Goal: Task Accomplishment & Management: Complete application form

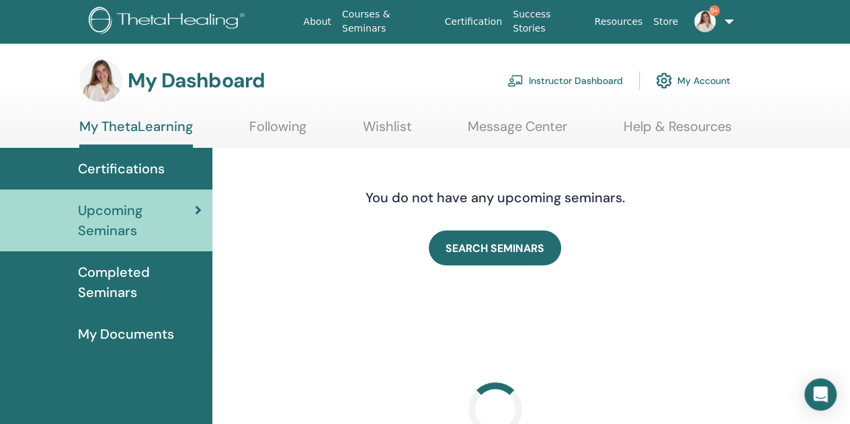
click at [585, 79] on link "Instructor Dashboard" at bounding box center [565, 81] width 116 height 30
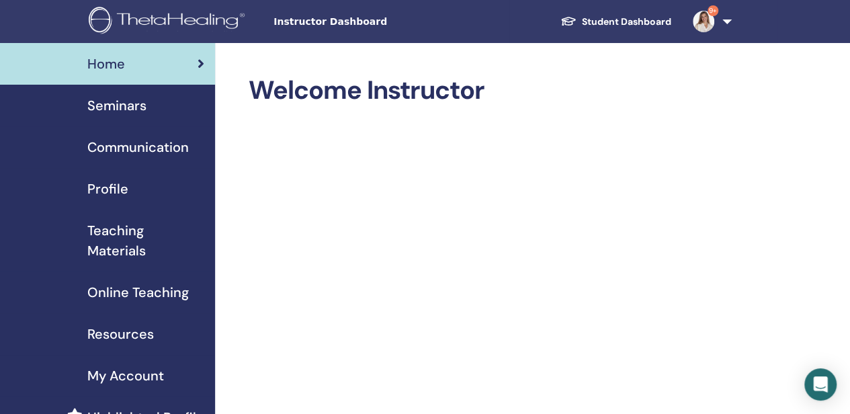
click at [115, 106] on span "Seminars" at bounding box center [116, 105] width 59 height 20
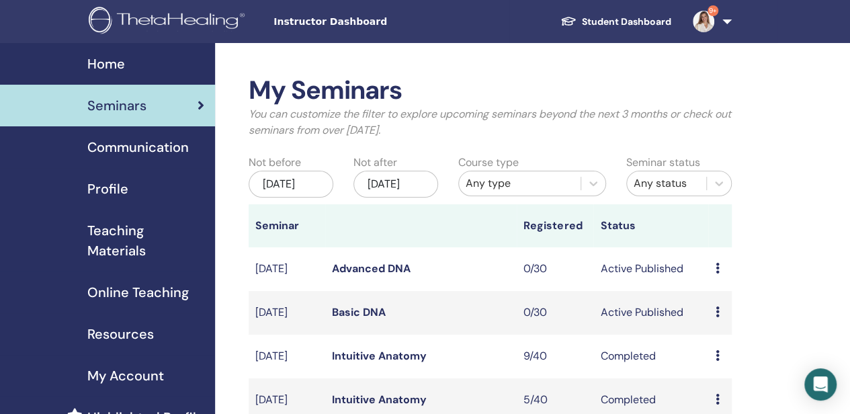
click at [300, 189] on div "May/31, 2025" at bounding box center [291, 184] width 85 height 27
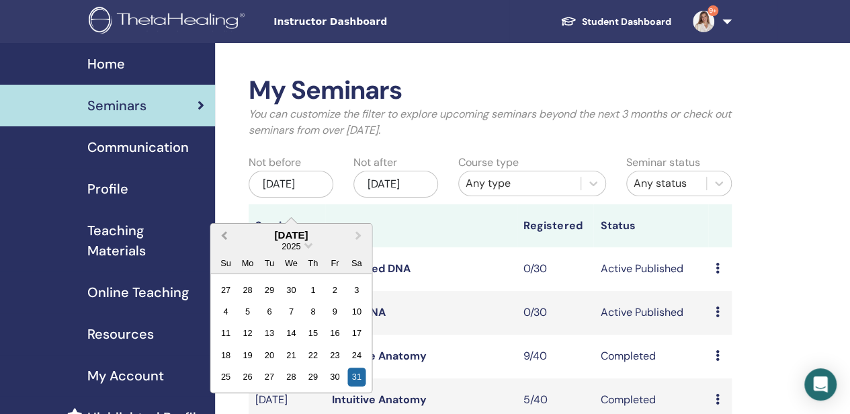
click at [224, 233] on span "Previous Month" at bounding box center [224, 235] width 0 height 14
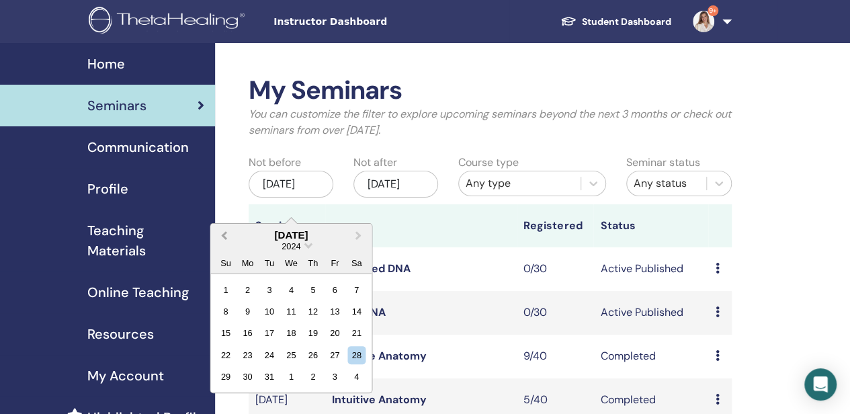
click at [224, 233] on span "Previous Month" at bounding box center [224, 235] width 0 height 14
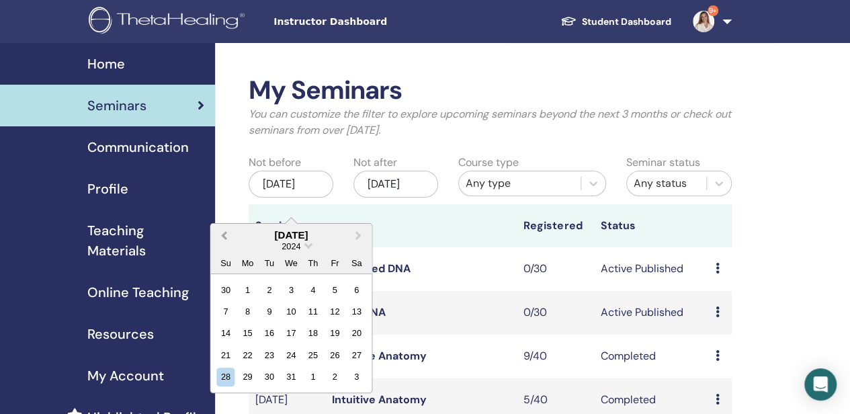
click at [224, 233] on span "Previous Month" at bounding box center [224, 235] width 0 height 14
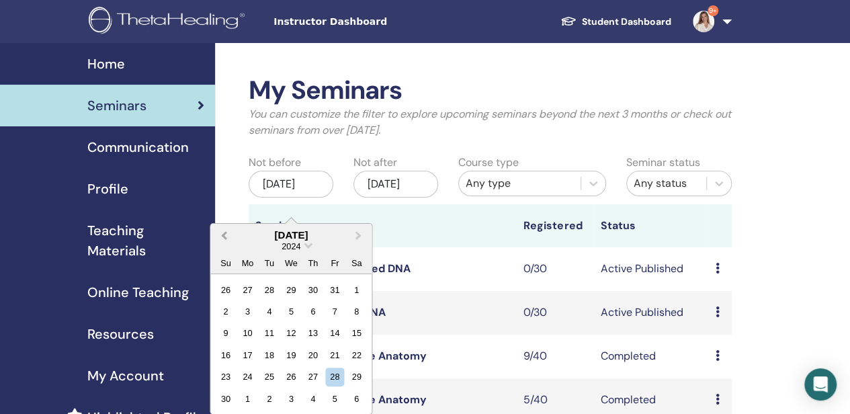
click at [224, 233] on span "Previous Month" at bounding box center [224, 235] width 0 height 14
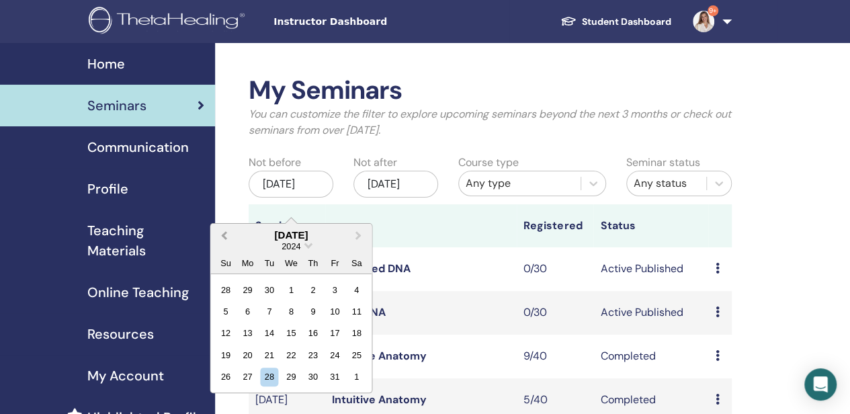
click at [224, 233] on span "Previous Month" at bounding box center [224, 235] width 0 height 14
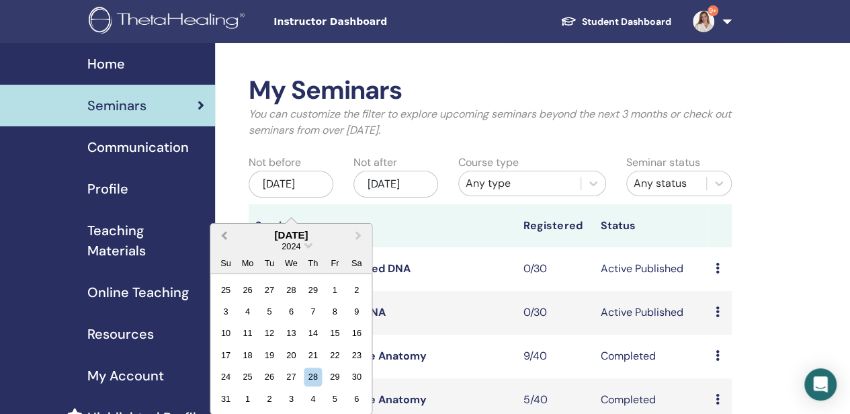
click at [224, 233] on span "Previous Month" at bounding box center [224, 235] width 0 height 14
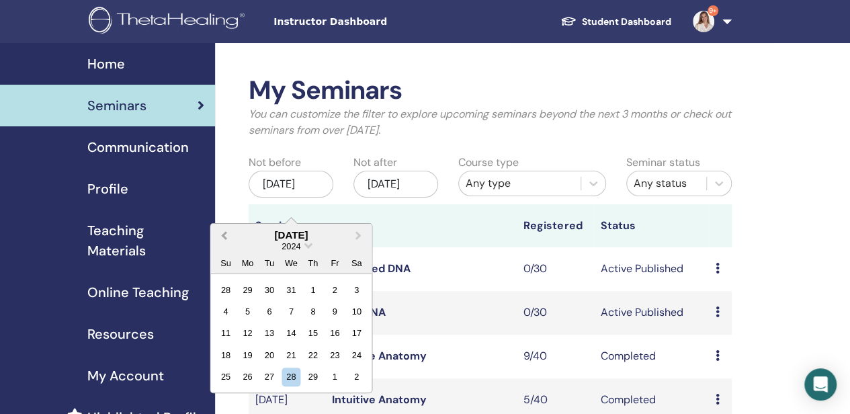
click at [224, 233] on span "Previous Month" at bounding box center [224, 235] width 0 height 14
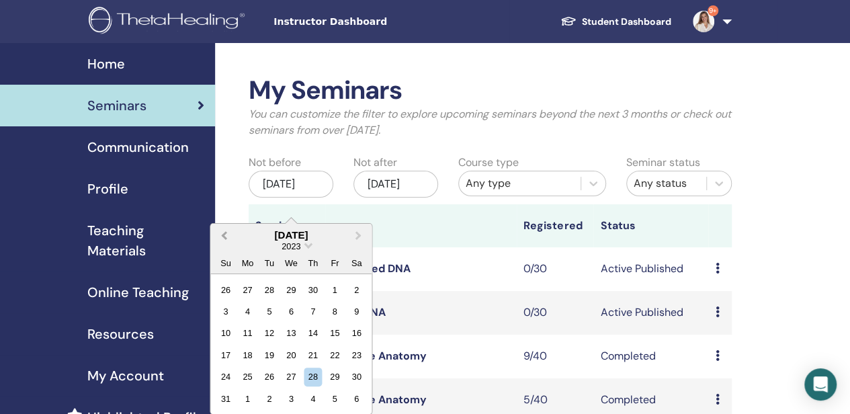
click at [224, 233] on span "Previous Month" at bounding box center [224, 235] width 0 height 14
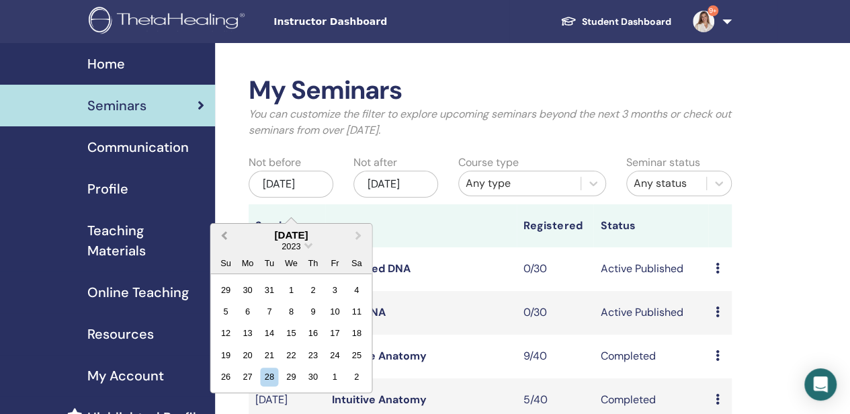
click at [224, 233] on span "Previous Month" at bounding box center [224, 235] width 0 height 14
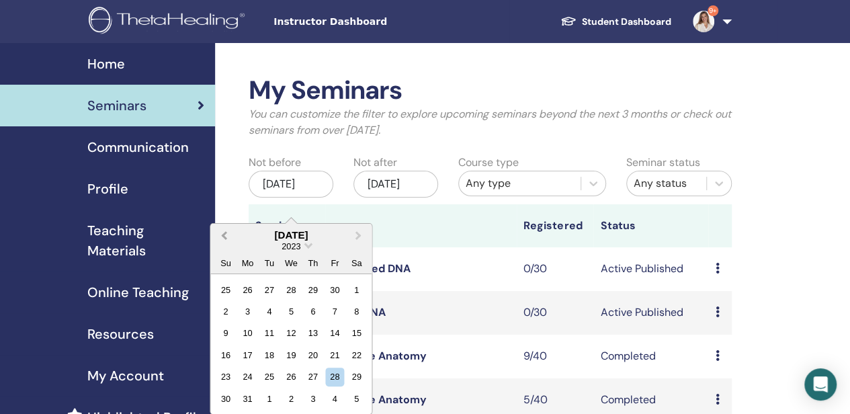
click at [224, 233] on span "Previous Month" at bounding box center [224, 235] width 0 height 14
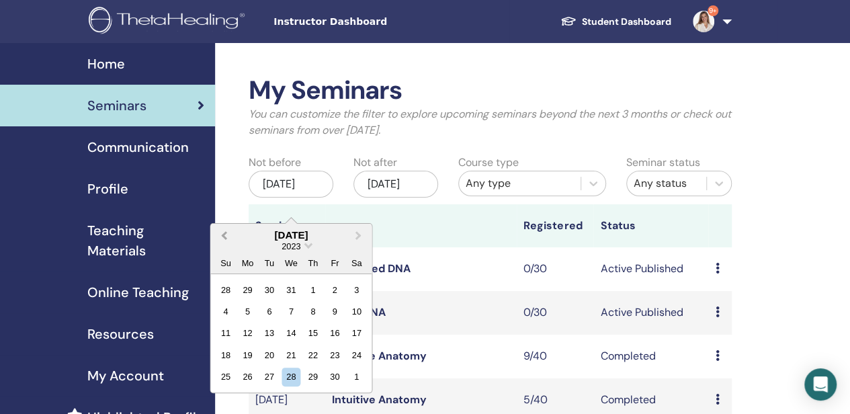
click at [224, 233] on span "Previous Month" at bounding box center [224, 235] width 0 height 14
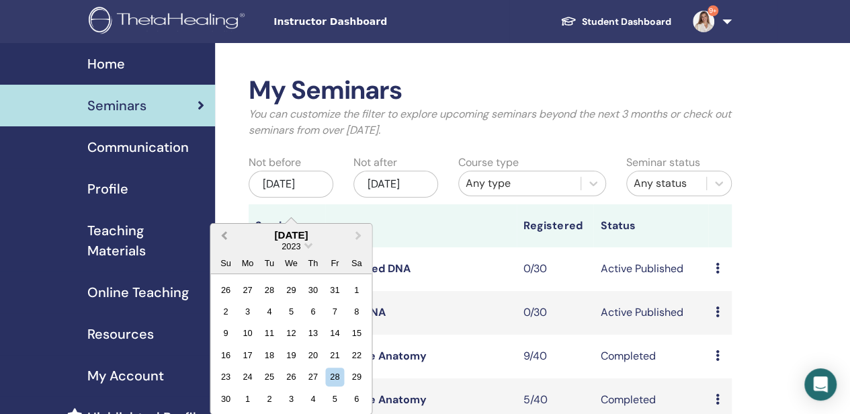
click at [224, 233] on span "Previous Month" at bounding box center [224, 235] width 0 height 14
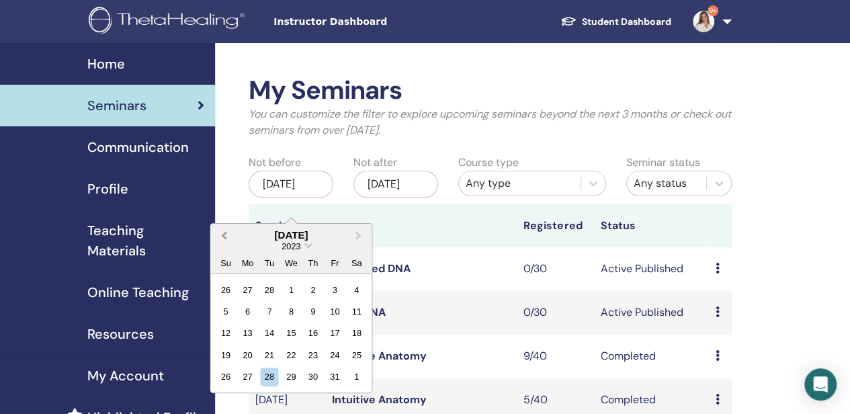
click at [224, 233] on span "Previous Month" at bounding box center [224, 235] width 0 height 14
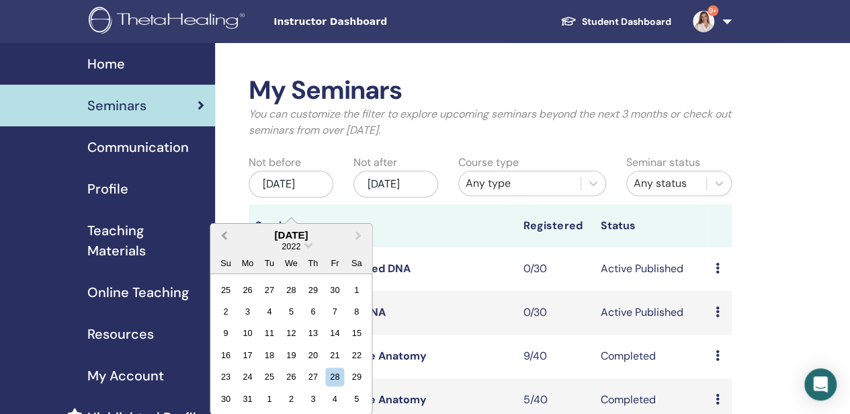
click at [224, 233] on span "Previous Month" at bounding box center [224, 235] width 0 height 14
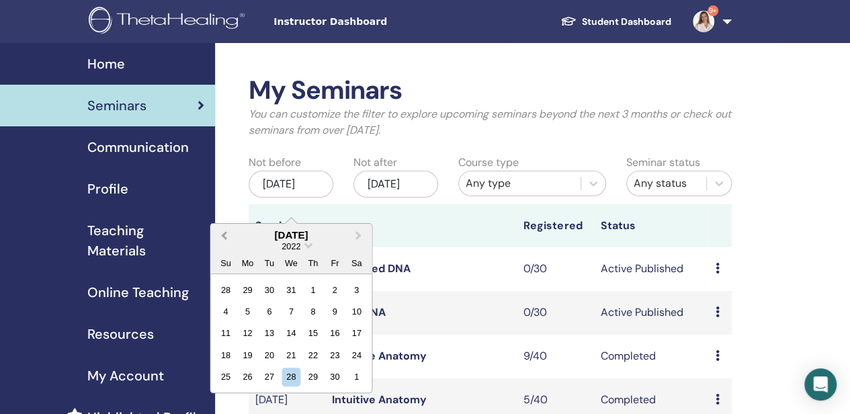
click at [224, 233] on span "Previous Month" at bounding box center [224, 235] width 0 height 14
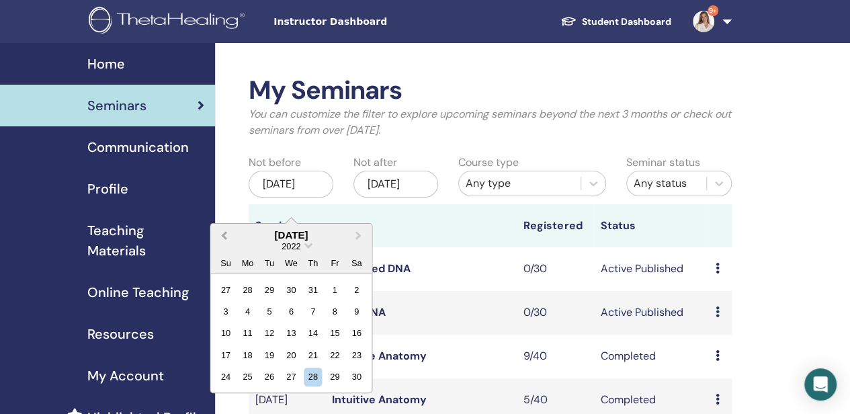
click at [224, 233] on span "Previous Month" at bounding box center [224, 235] width 0 height 14
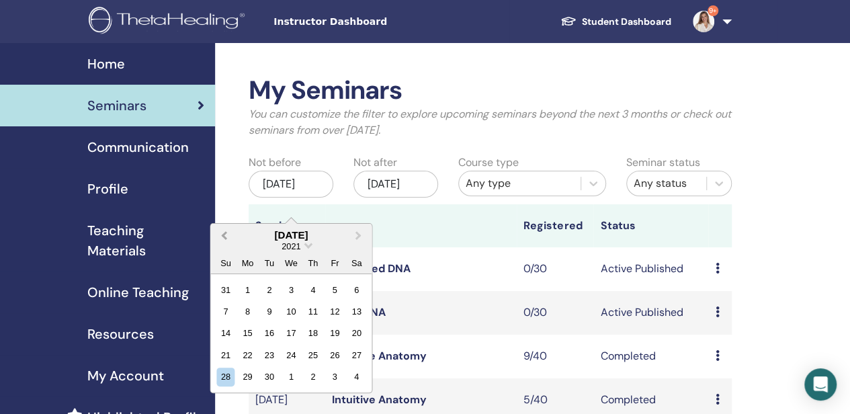
click at [224, 233] on span "Previous Month" at bounding box center [224, 235] width 0 height 14
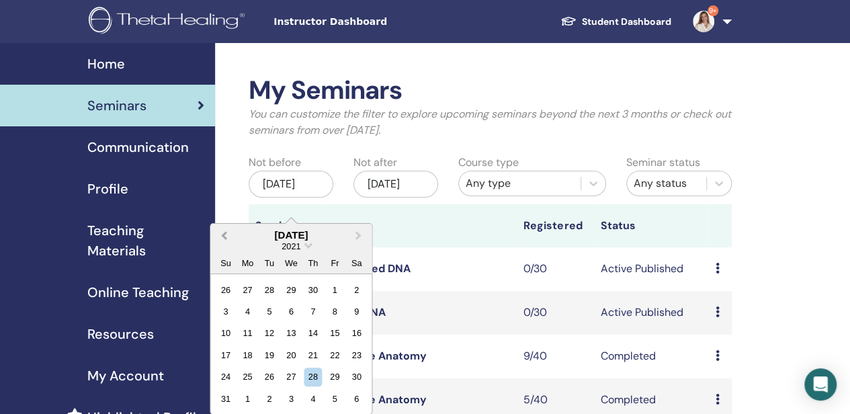
click at [224, 233] on span "Previous Month" at bounding box center [224, 235] width 0 height 14
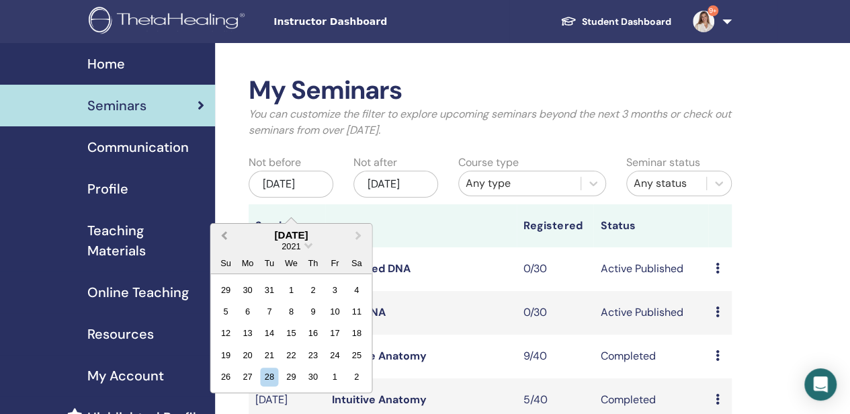
click at [224, 233] on span "Previous Month" at bounding box center [224, 235] width 0 height 14
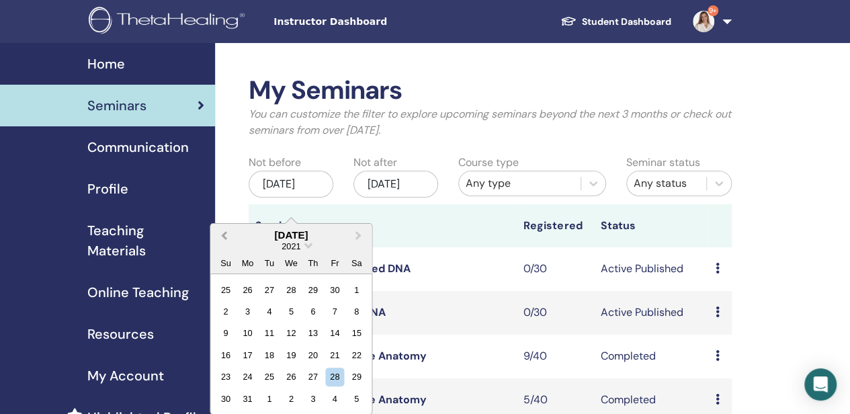
click at [224, 233] on span "Previous Month" at bounding box center [224, 235] width 0 height 14
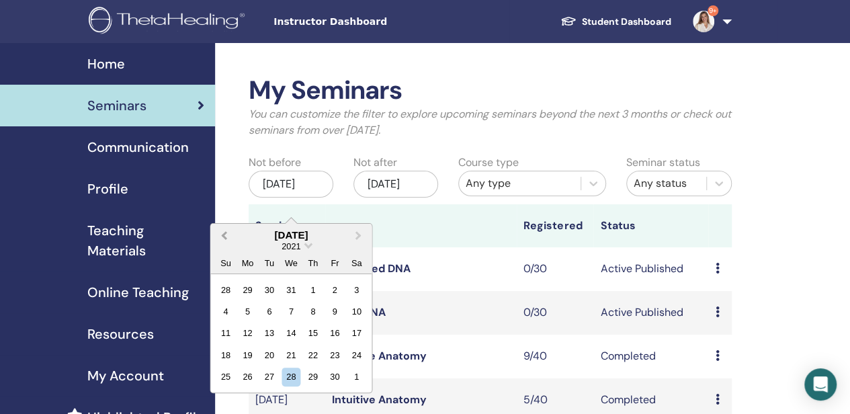
click at [224, 233] on span "Previous Month" at bounding box center [224, 235] width 0 height 14
click at [247, 285] on div "1" at bounding box center [248, 289] width 18 height 18
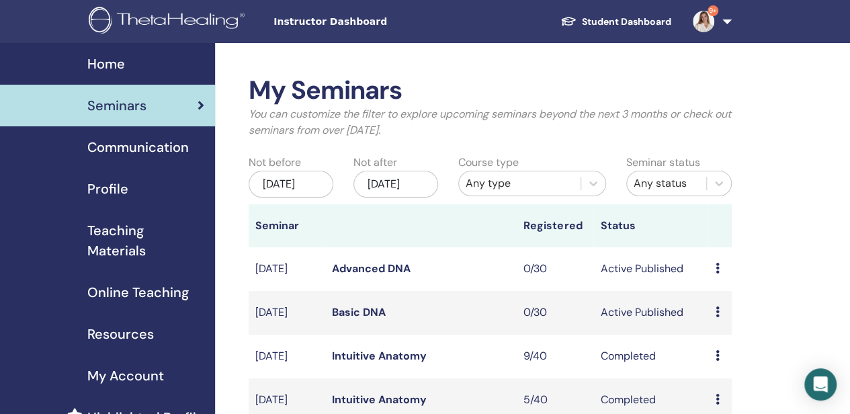
click at [410, 196] on div "[DATE]" at bounding box center [396, 184] width 85 height 27
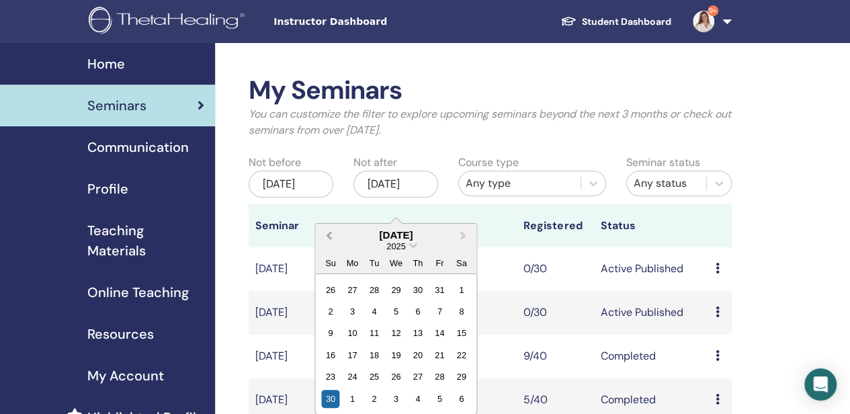
click at [328, 240] on button "Previous Month" at bounding box center [328, 236] width 22 height 22
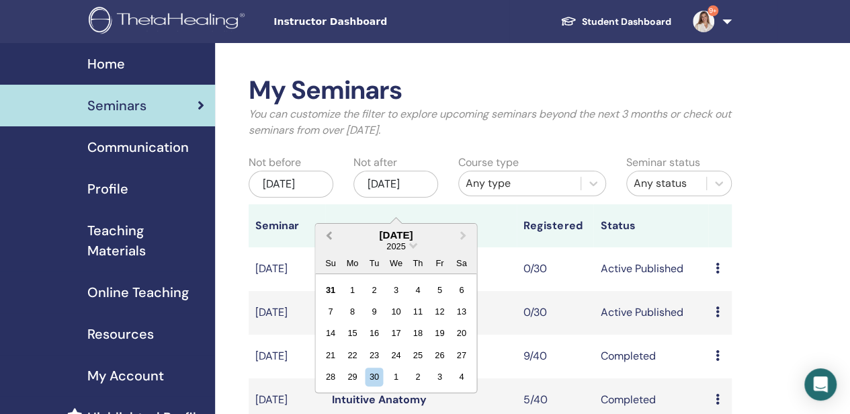
click at [328, 240] on button "Previous Month" at bounding box center [328, 236] width 22 height 22
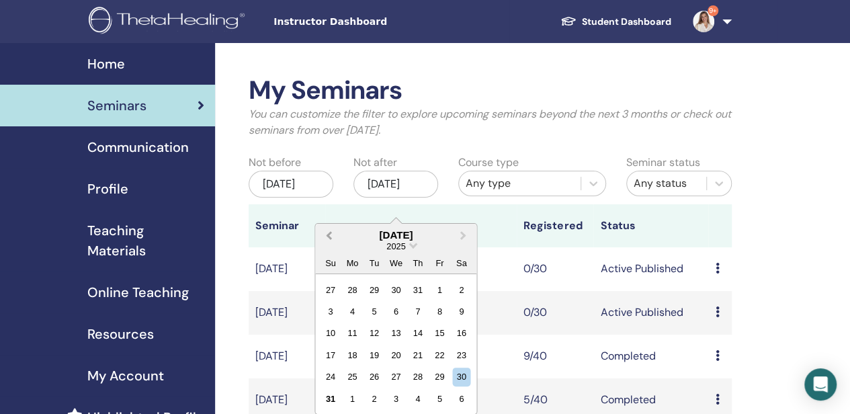
click at [328, 240] on button "Previous Month" at bounding box center [328, 236] width 22 height 22
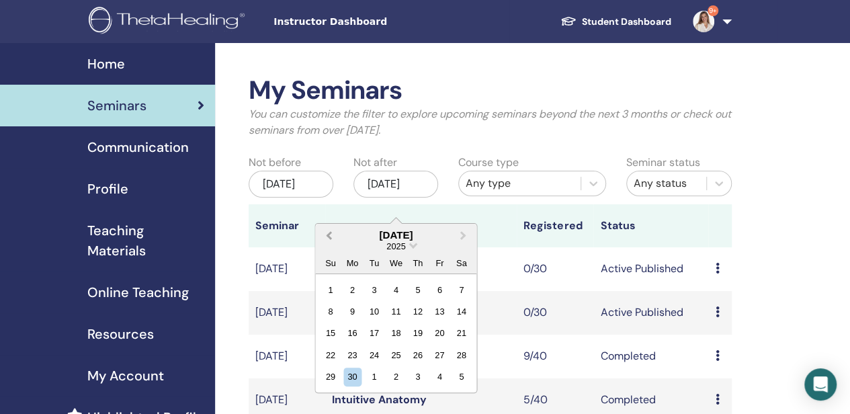
click at [328, 240] on button "Previous Month" at bounding box center [328, 236] width 22 height 22
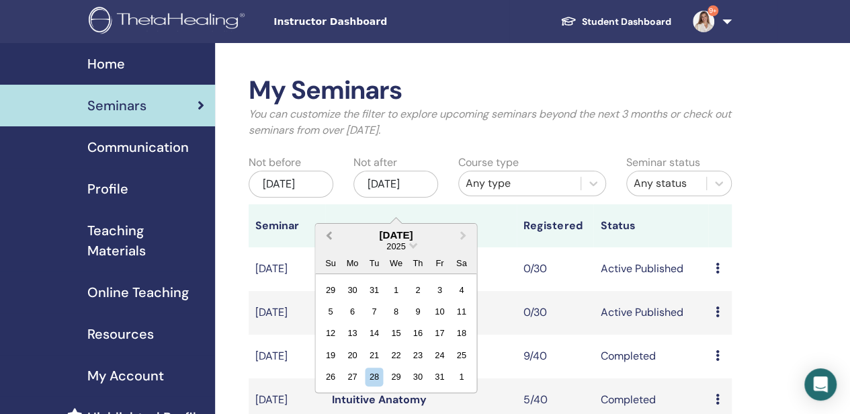
click at [328, 240] on button "Previous Month" at bounding box center [328, 236] width 22 height 22
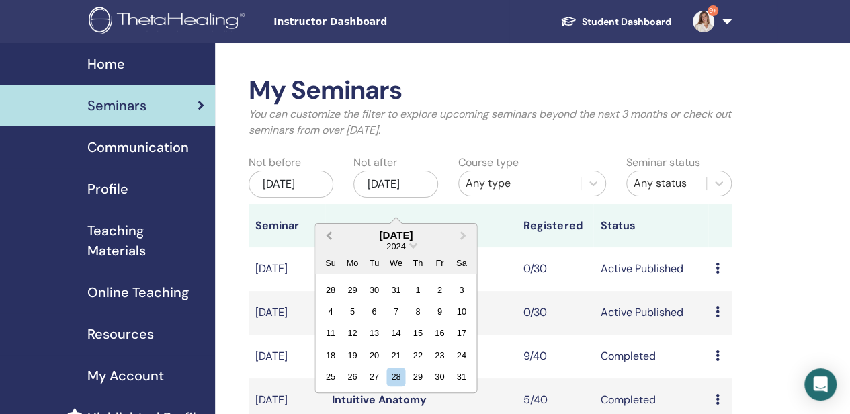
click at [328, 240] on button "Previous Month" at bounding box center [328, 236] width 22 height 22
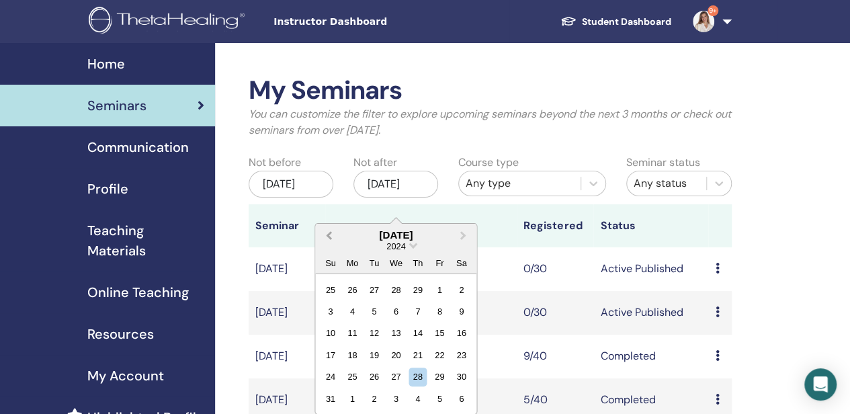
click at [328, 240] on button "Previous Month" at bounding box center [328, 236] width 22 height 22
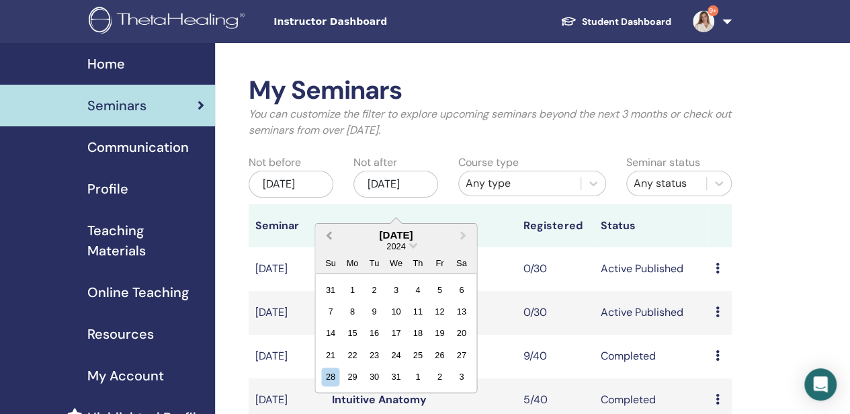
click at [328, 240] on button "Previous Month" at bounding box center [328, 236] width 22 height 22
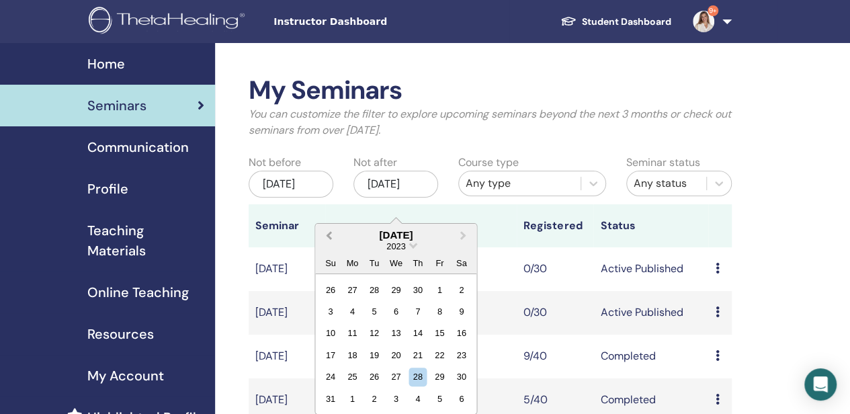
click at [328, 240] on button "Previous Month" at bounding box center [328, 236] width 22 height 22
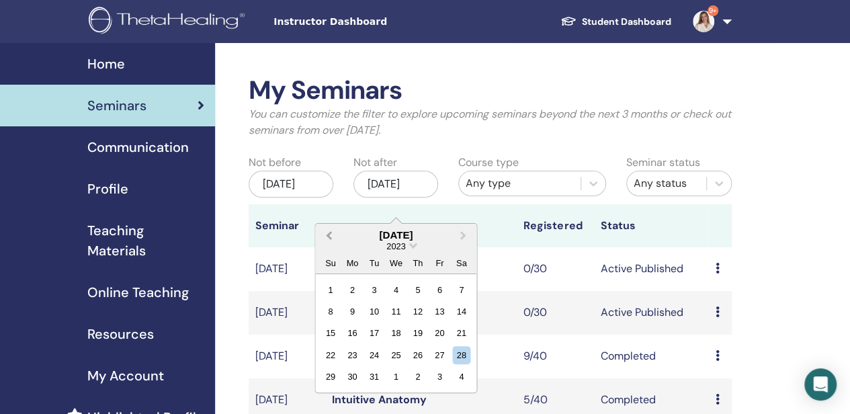
click at [328, 240] on button "Previous Month" at bounding box center [328, 236] width 22 height 22
click at [403, 198] on div "Nov/30, 2025" at bounding box center [396, 184] width 85 height 27
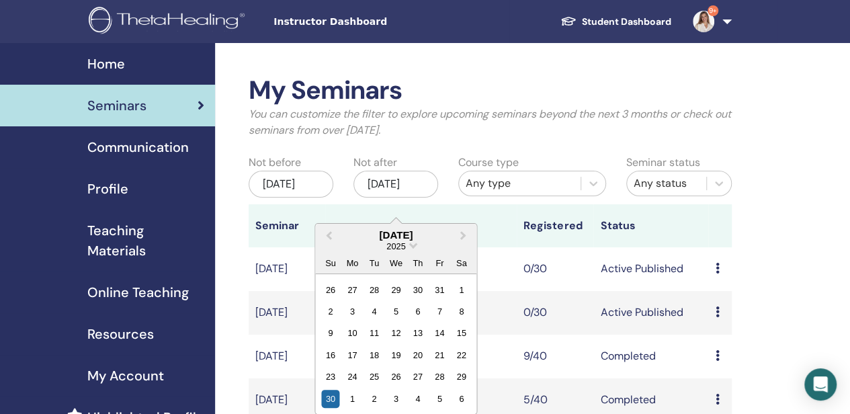
click at [393, 198] on div "Nov/30, 2025" at bounding box center [396, 184] width 85 height 27
click at [329, 237] on span "Previous Month" at bounding box center [329, 235] width 0 height 14
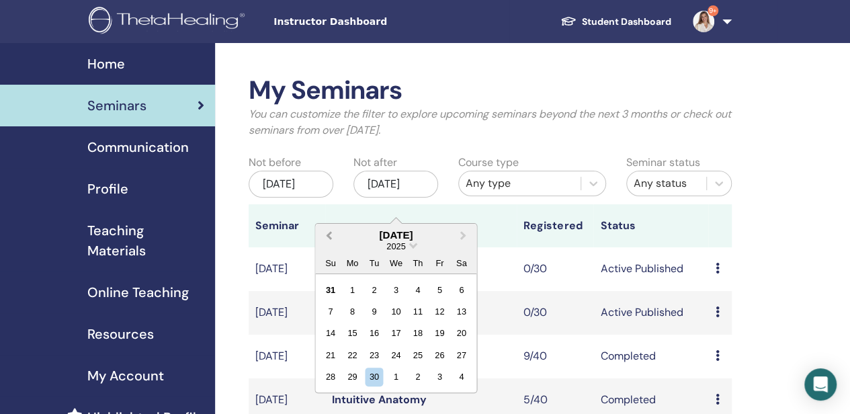
click at [329, 236] on span "Previous Month" at bounding box center [329, 235] width 0 height 14
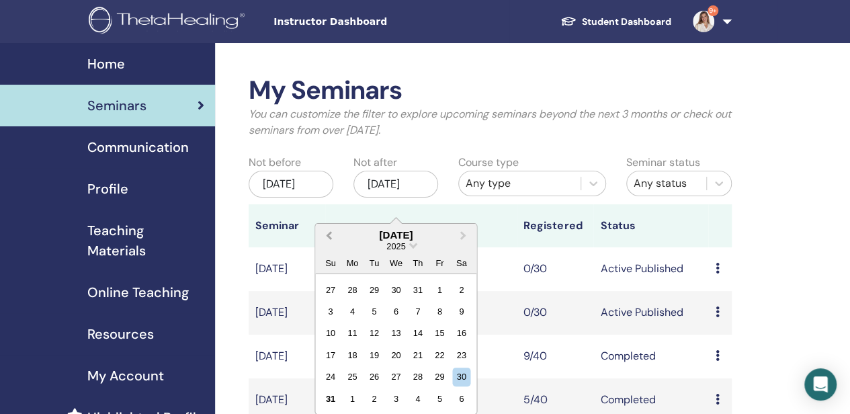
click at [329, 236] on span "Previous Month" at bounding box center [329, 235] width 0 height 14
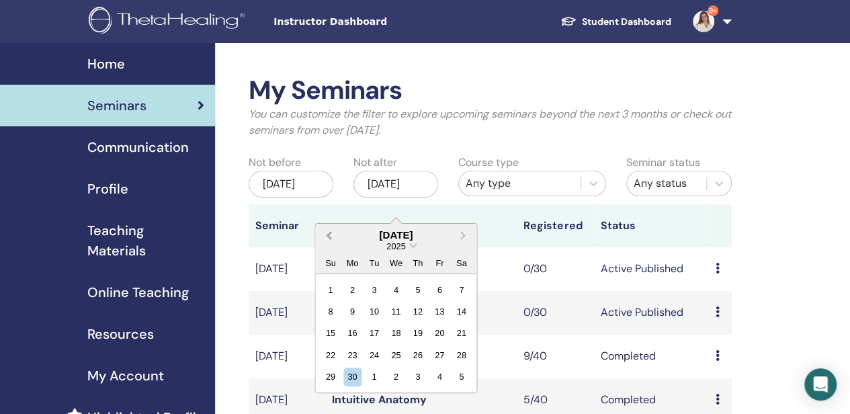
click at [329, 236] on span "Previous Month" at bounding box center [329, 235] width 0 height 14
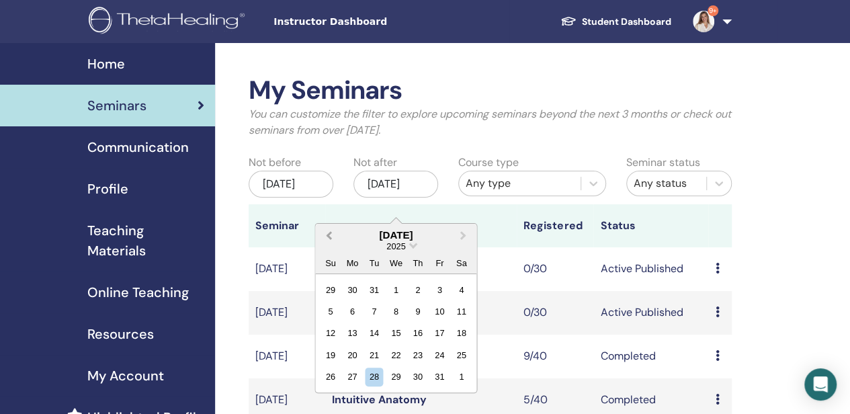
click at [329, 236] on span "Previous Month" at bounding box center [329, 235] width 0 height 14
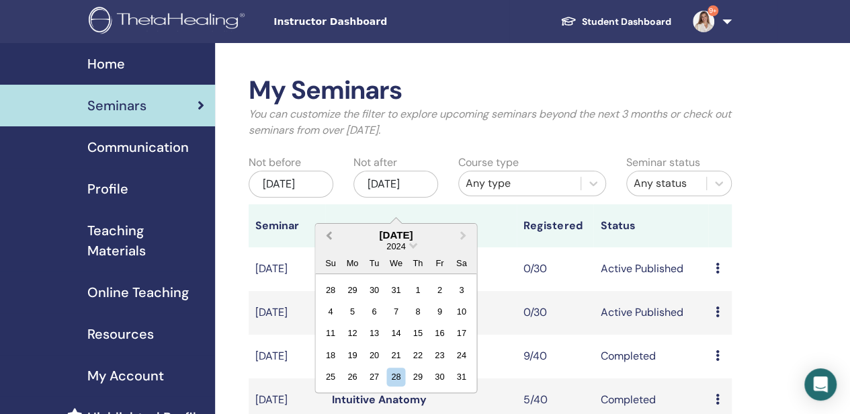
click at [329, 236] on span "Previous Month" at bounding box center [329, 235] width 0 height 14
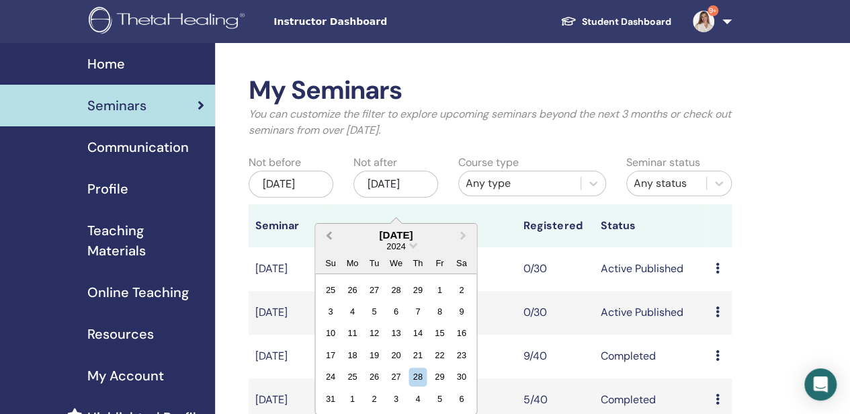
click at [329, 236] on span "Previous Month" at bounding box center [329, 235] width 0 height 14
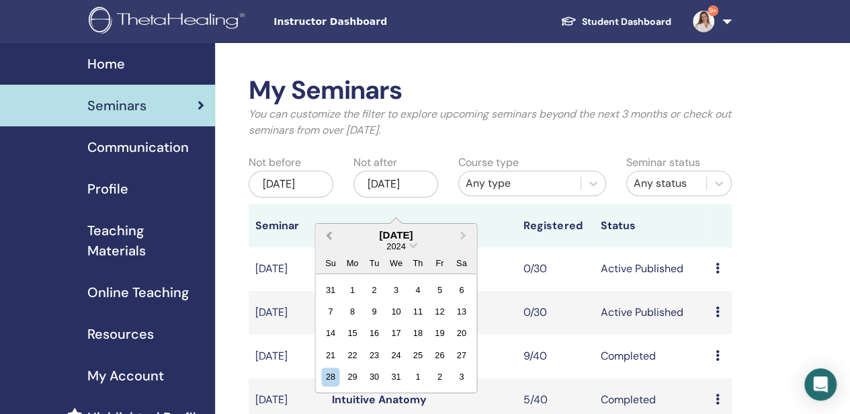
click at [329, 236] on span "Previous Month" at bounding box center [329, 235] width 0 height 14
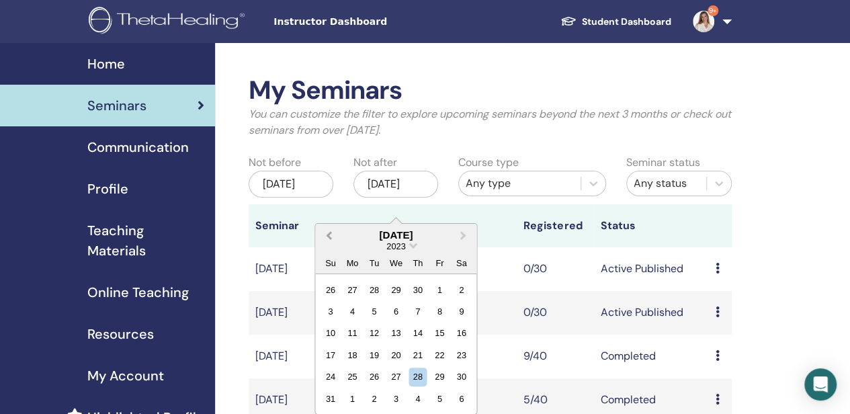
click at [329, 236] on span "Previous Month" at bounding box center [329, 235] width 0 height 14
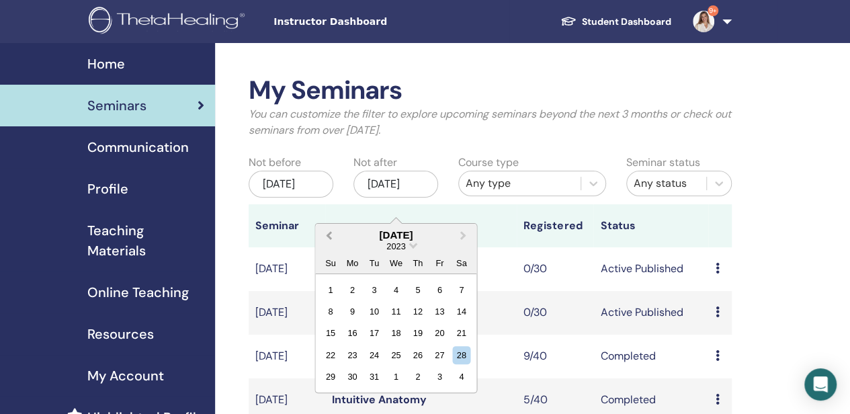
click at [329, 236] on span "Previous Month" at bounding box center [329, 235] width 0 height 14
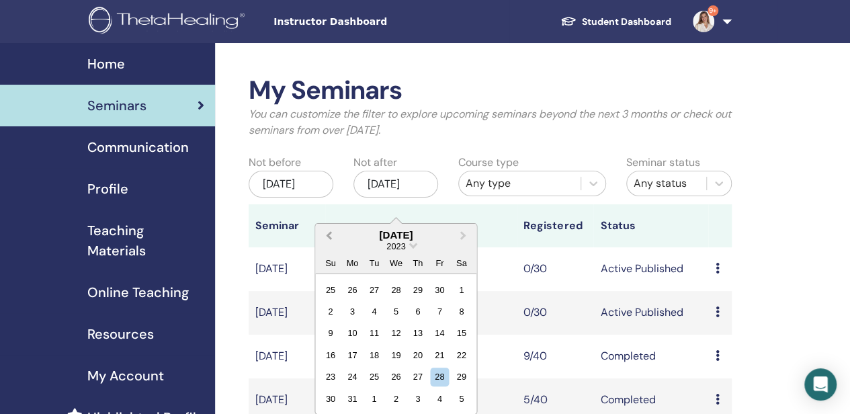
click at [329, 236] on span "Previous Month" at bounding box center [329, 235] width 0 height 14
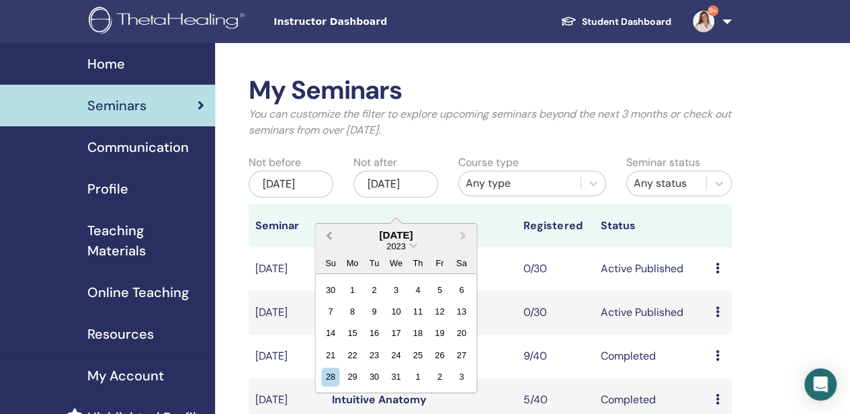
click at [329, 236] on span "Previous Month" at bounding box center [329, 235] width 0 height 14
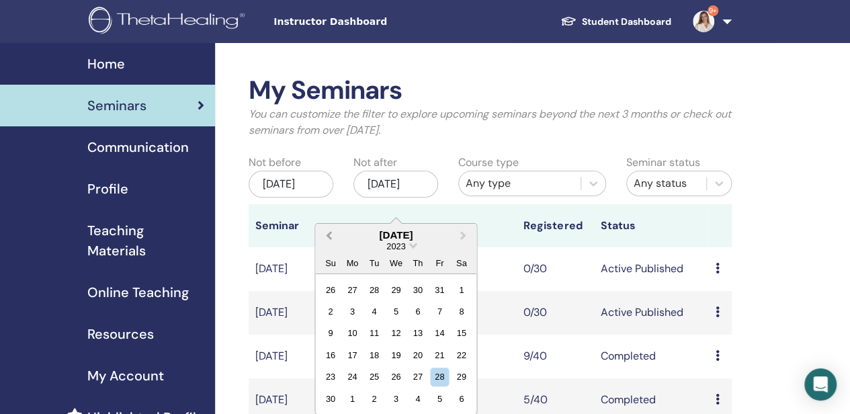
click at [329, 236] on span "Previous Month" at bounding box center [329, 235] width 0 height 14
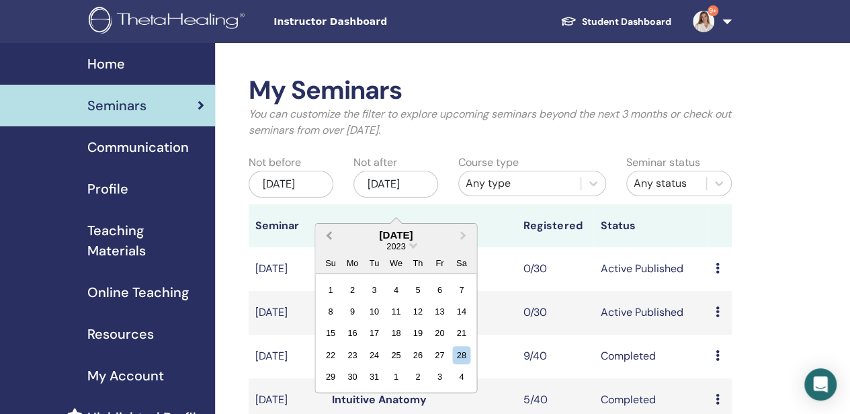
click at [329, 236] on span "Previous Month" at bounding box center [329, 235] width 0 height 14
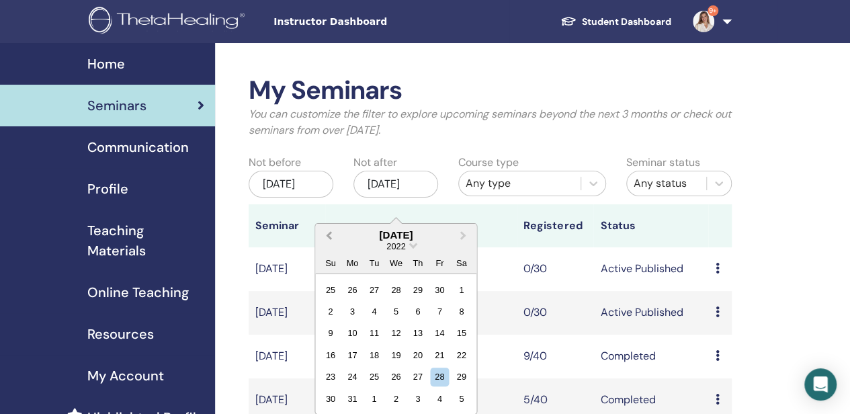
click at [329, 236] on span "Previous Month" at bounding box center [329, 235] width 0 height 14
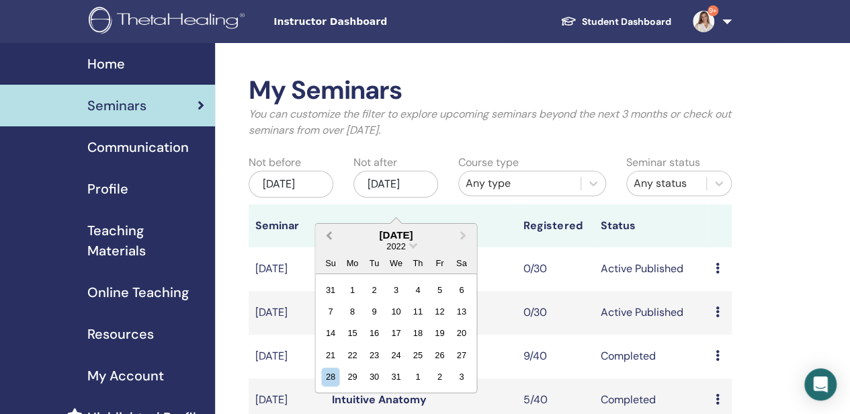
click at [329, 236] on span "Previous Month" at bounding box center [329, 235] width 0 height 14
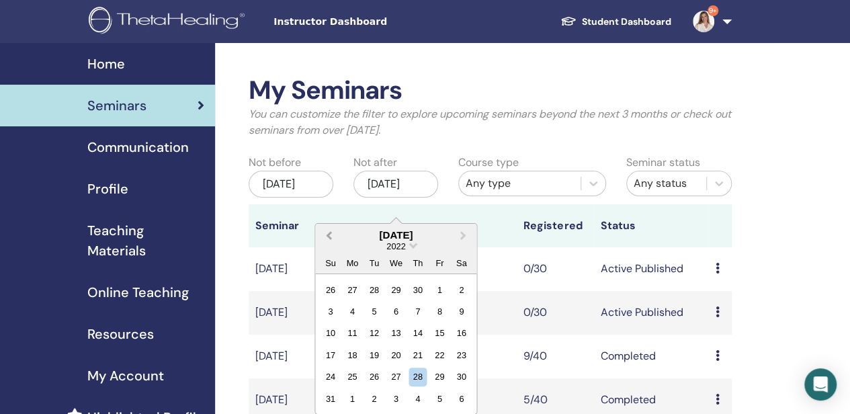
click at [329, 236] on span "Previous Month" at bounding box center [329, 235] width 0 height 14
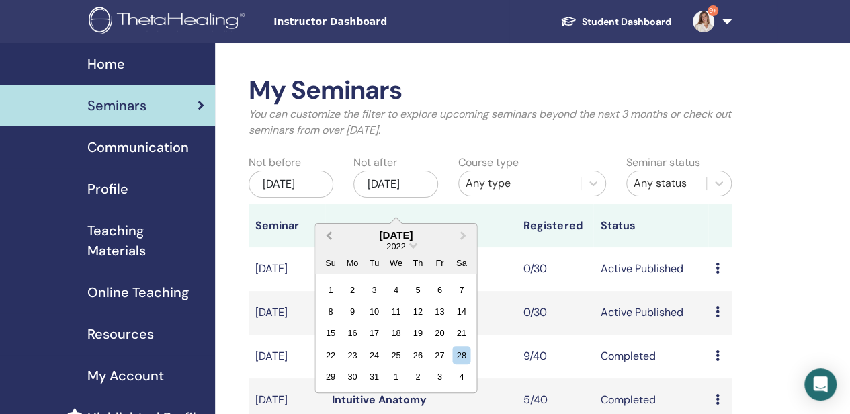
click at [329, 236] on span "Previous Month" at bounding box center [329, 235] width 0 height 14
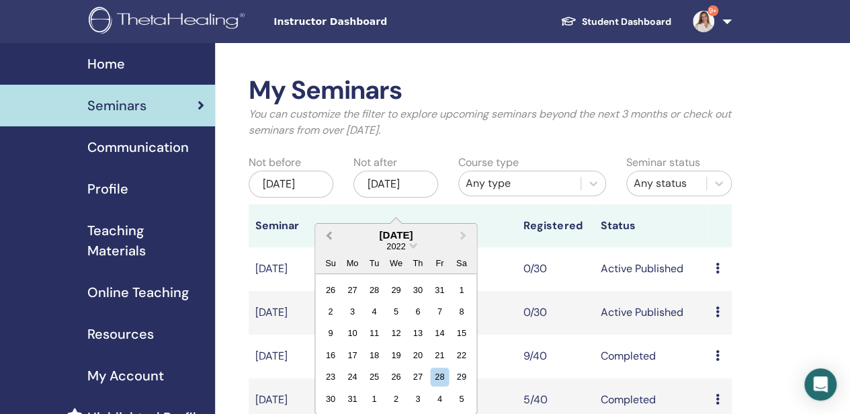
click at [329, 236] on span "Previous Month" at bounding box center [329, 235] width 0 height 14
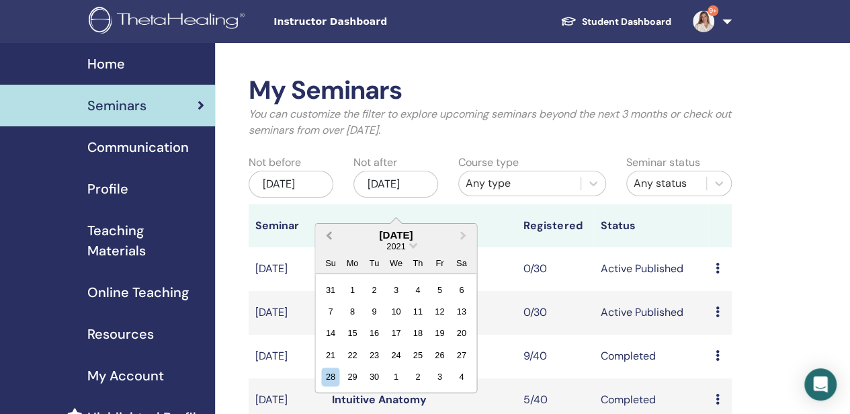
click at [329, 236] on span "Previous Month" at bounding box center [329, 235] width 0 height 14
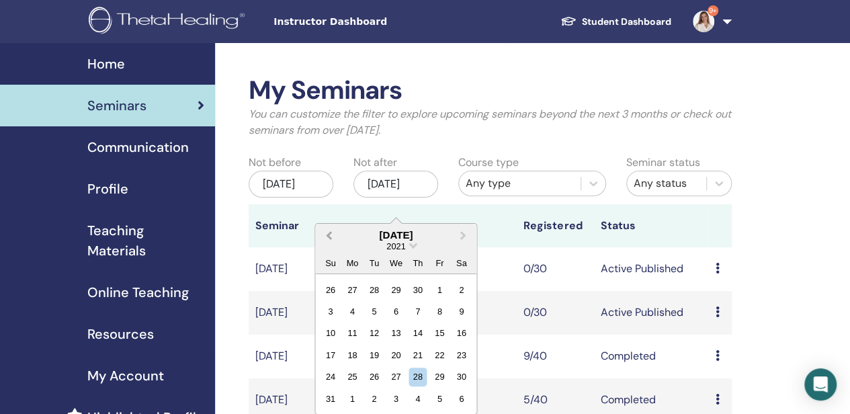
click at [329, 236] on span "Previous Month" at bounding box center [329, 235] width 0 height 14
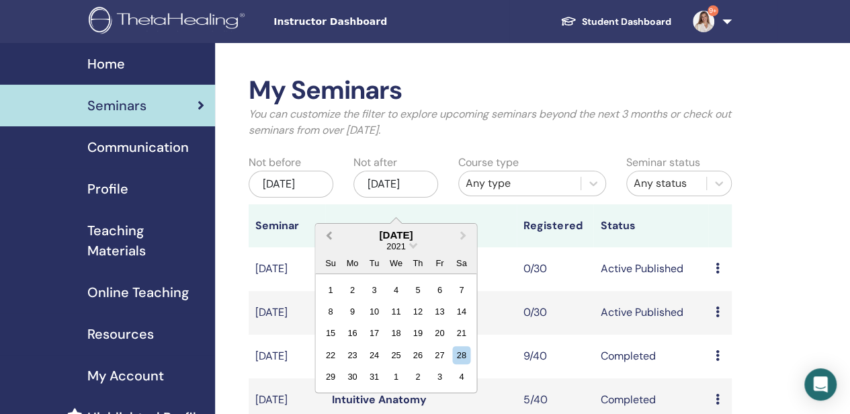
click at [329, 236] on span "Previous Month" at bounding box center [329, 235] width 0 height 14
click at [329, 235] on span "Previous Month" at bounding box center [329, 235] width 0 height 14
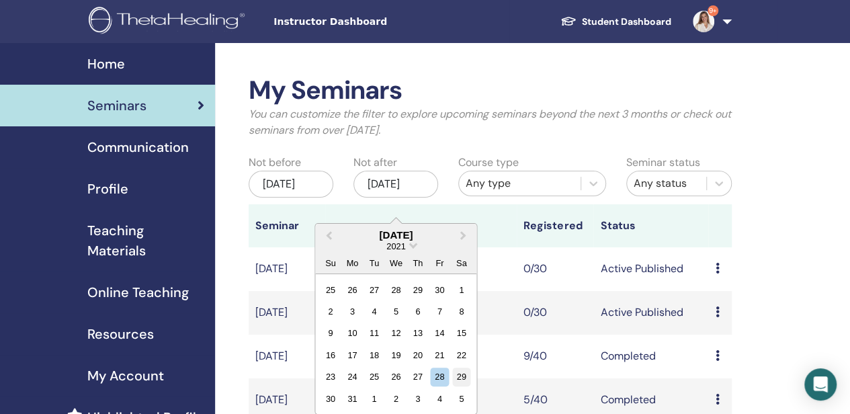
click at [460, 376] on div "29" at bounding box center [461, 377] width 18 height 18
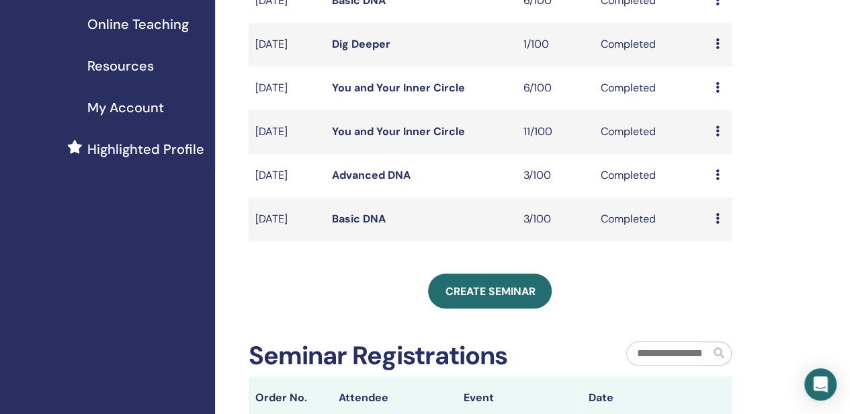
scroll to position [269, 0]
click at [359, 225] on link "Basic DNA" at bounding box center [359, 218] width 54 height 14
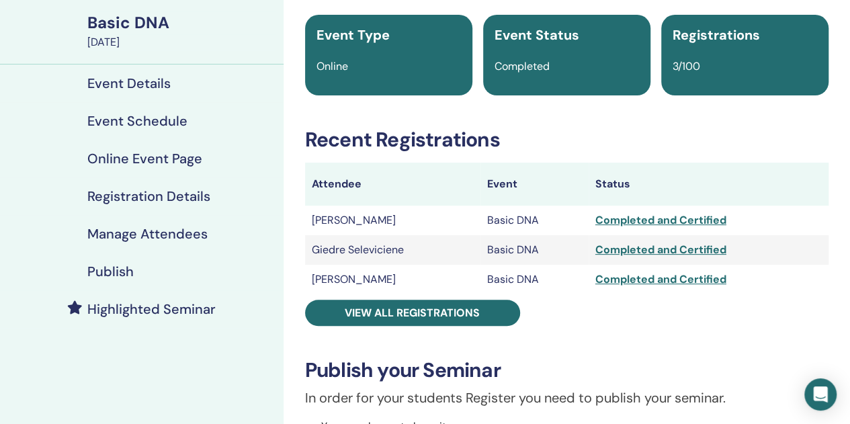
scroll to position [67, 0]
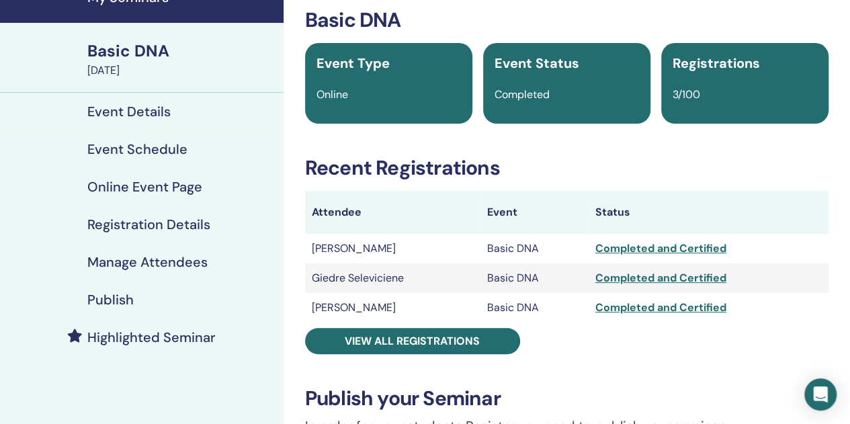
click at [136, 258] on h4 "Manage Attendees" at bounding box center [147, 262] width 120 height 16
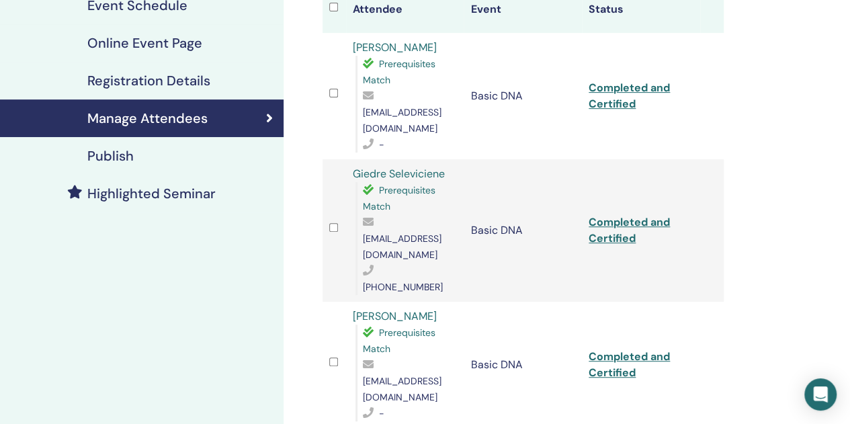
scroll to position [134, 0]
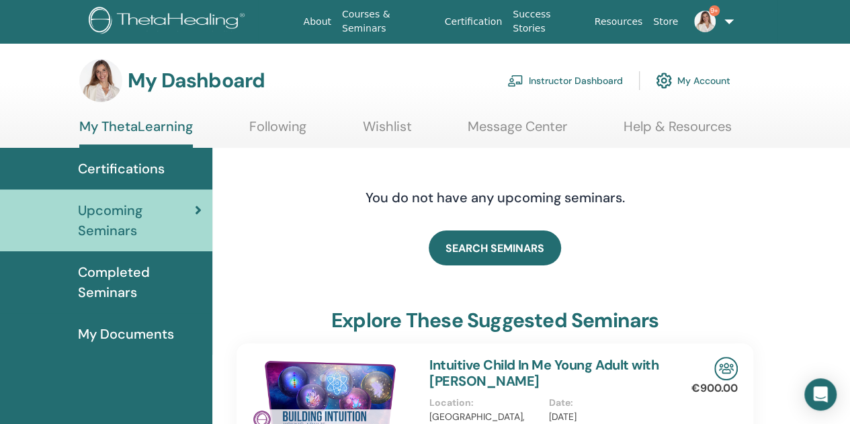
click at [553, 79] on link "Instructor Dashboard" at bounding box center [565, 81] width 116 height 30
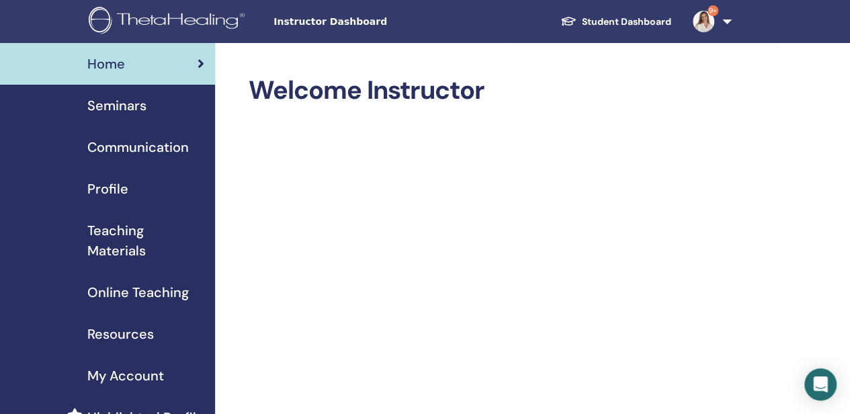
click at [129, 99] on span "Seminars" at bounding box center [116, 105] width 59 height 20
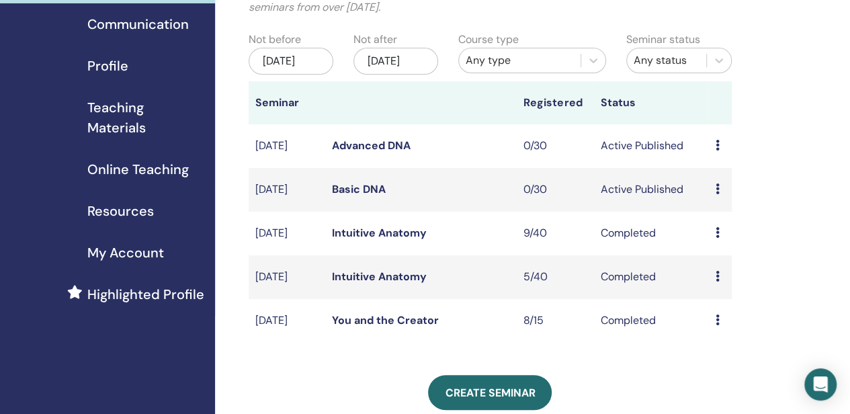
scroll to position [134, 0]
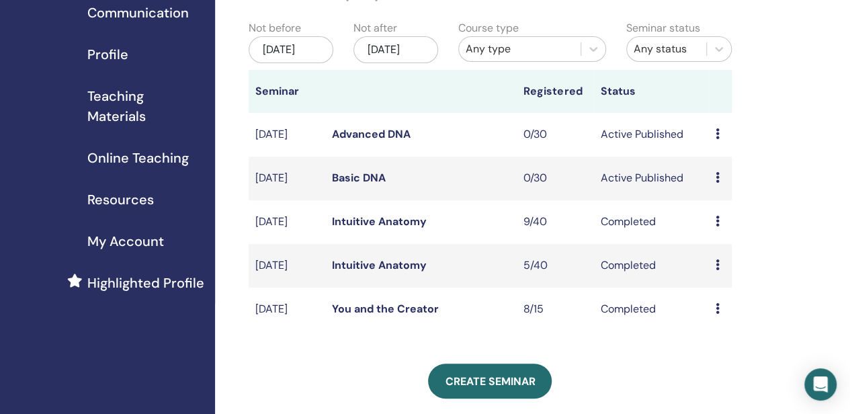
click at [351, 185] on link "Basic DNA" at bounding box center [359, 178] width 54 height 14
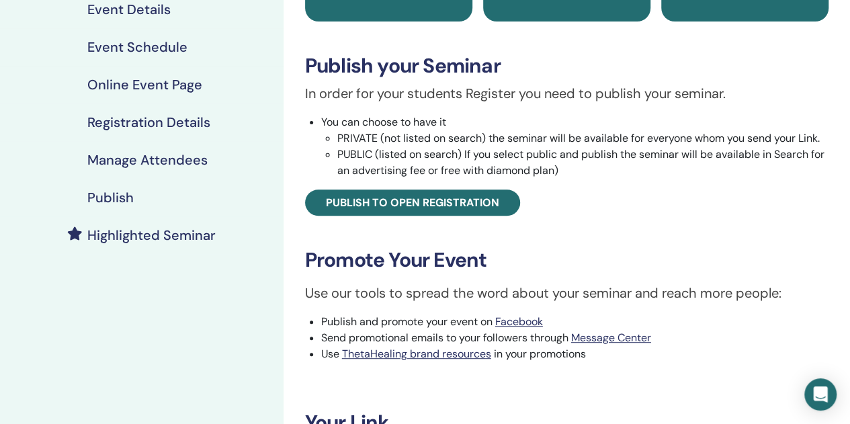
scroll to position [336, 0]
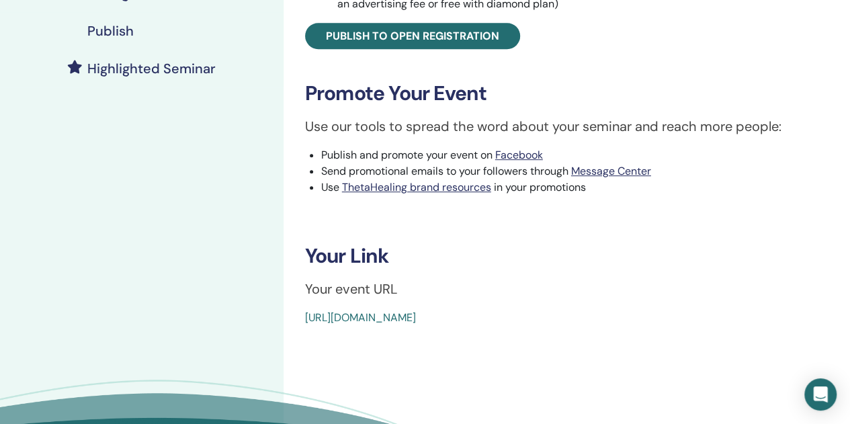
drag, startPoint x: 470, startPoint y: 319, endPoint x: 444, endPoint y: 319, distance: 25.5
click at [416, 319] on link "https://www.thetahealing.com/seminar-375713-details.html" at bounding box center [360, 318] width 111 height 14
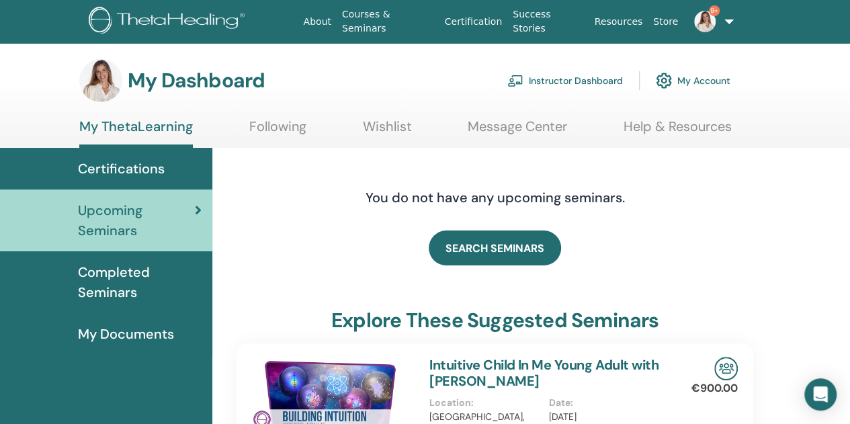
click at [579, 73] on link "Instructor Dashboard" at bounding box center [565, 81] width 116 height 30
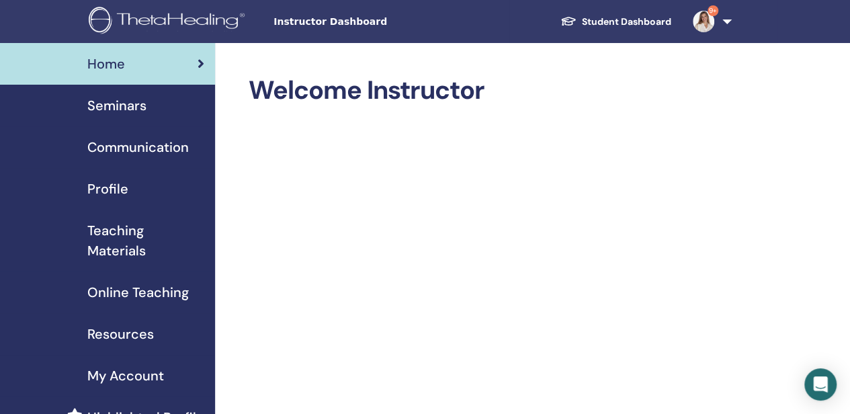
click at [116, 104] on span "Seminars" at bounding box center [116, 105] width 59 height 20
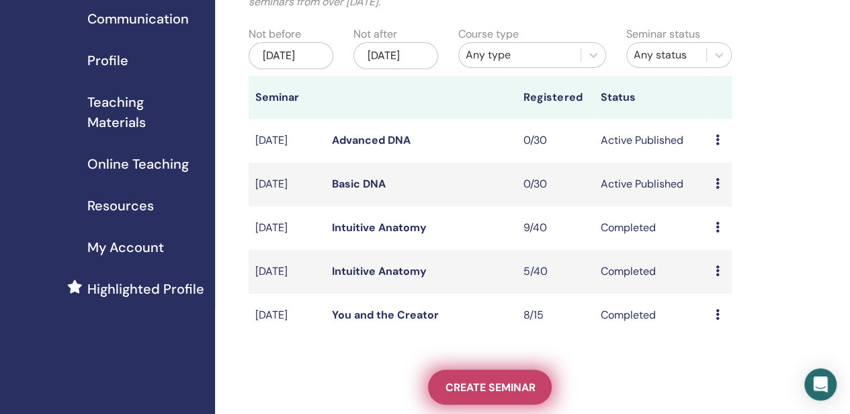
scroll to position [269, 0]
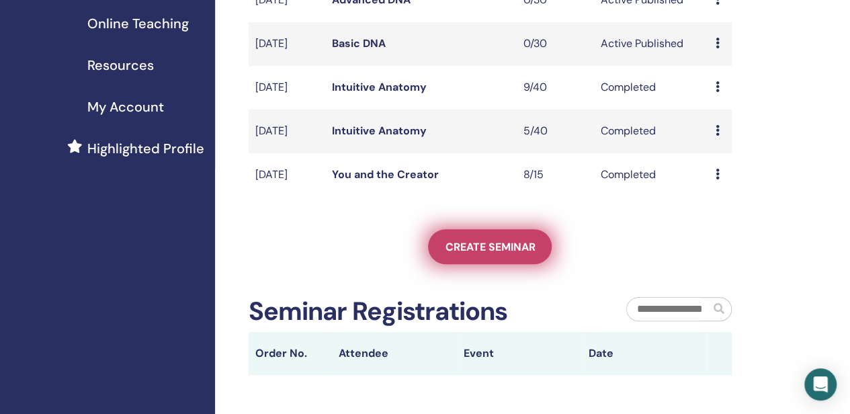
click at [479, 254] on span "Create seminar" at bounding box center [490, 247] width 90 height 14
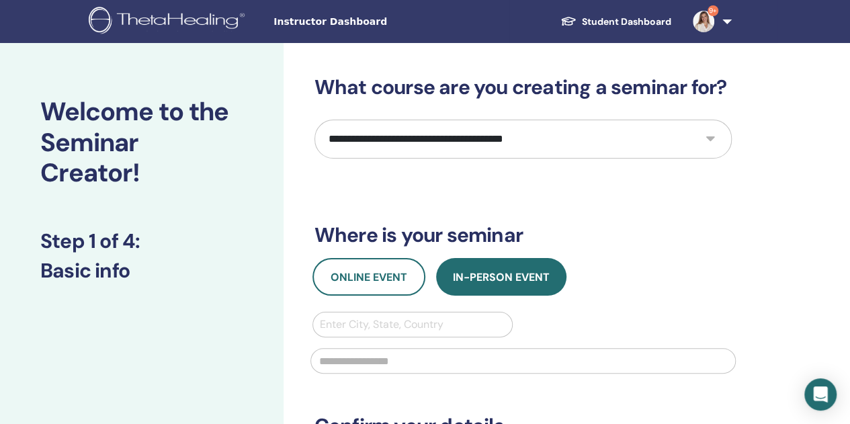
click at [434, 145] on select "**********" at bounding box center [523, 139] width 417 height 39
select select "**"
click at [315, 120] on select "**********" at bounding box center [523, 139] width 417 height 39
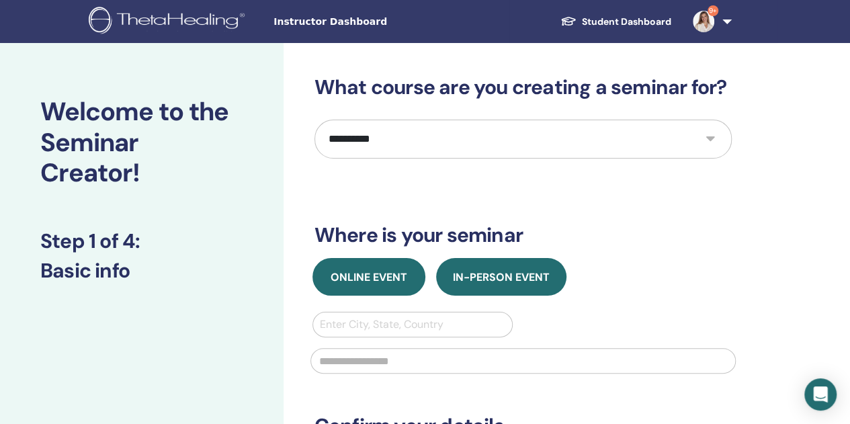
click at [377, 272] on span "Online Event" at bounding box center [369, 277] width 77 height 14
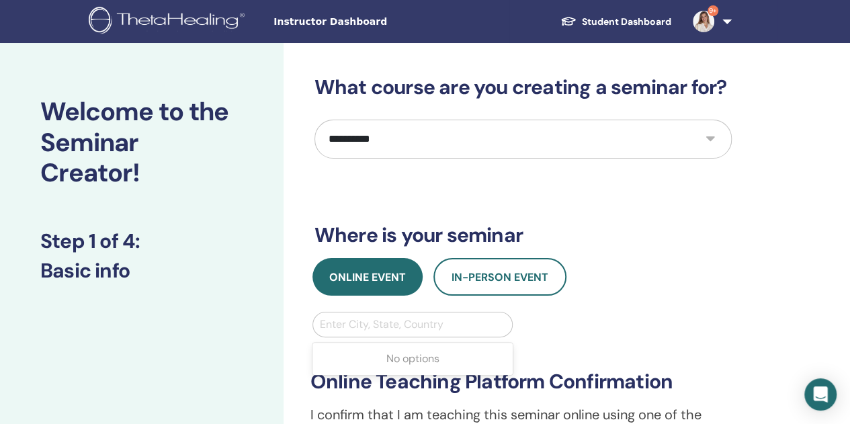
click at [362, 325] on div at bounding box center [413, 324] width 186 height 19
type input "***"
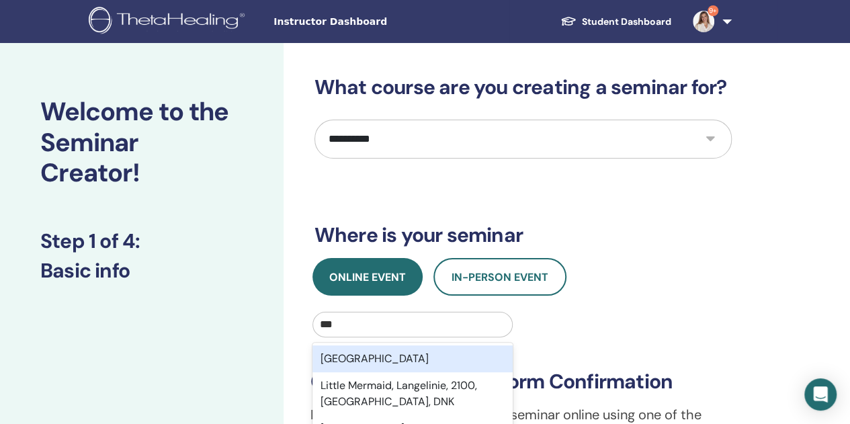
click at [370, 355] on div "Lithuania" at bounding box center [413, 358] width 201 height 27
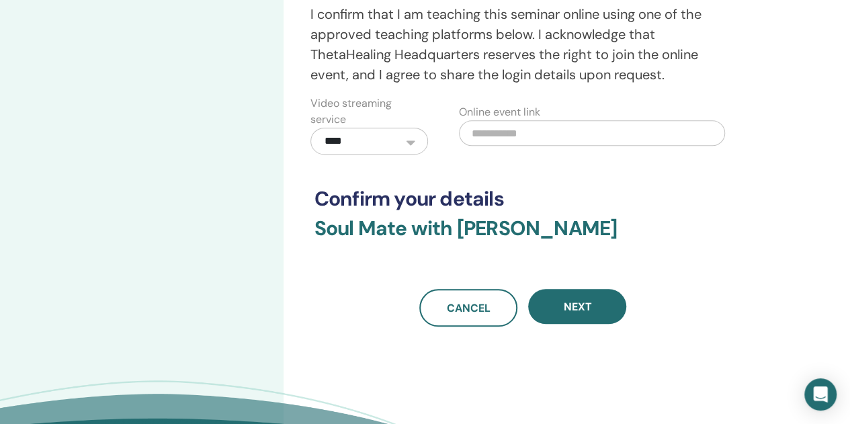
scroll to position [403, 0]
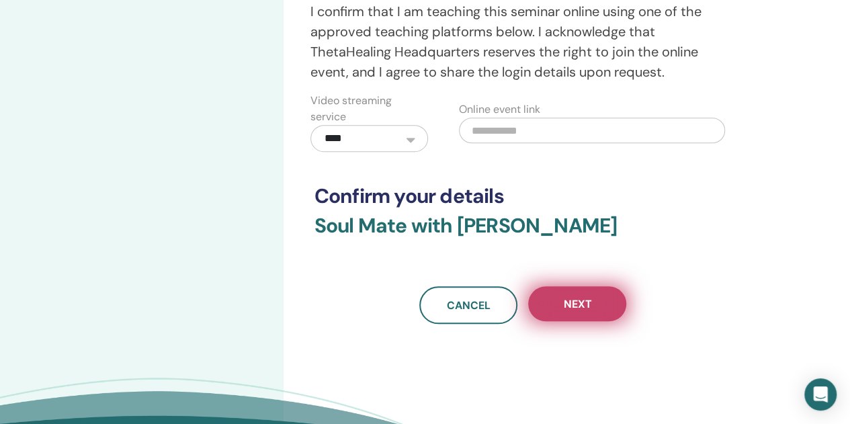
click at [577, 305] on span "Next" at bounding box center [577, 304] width 28 height 14
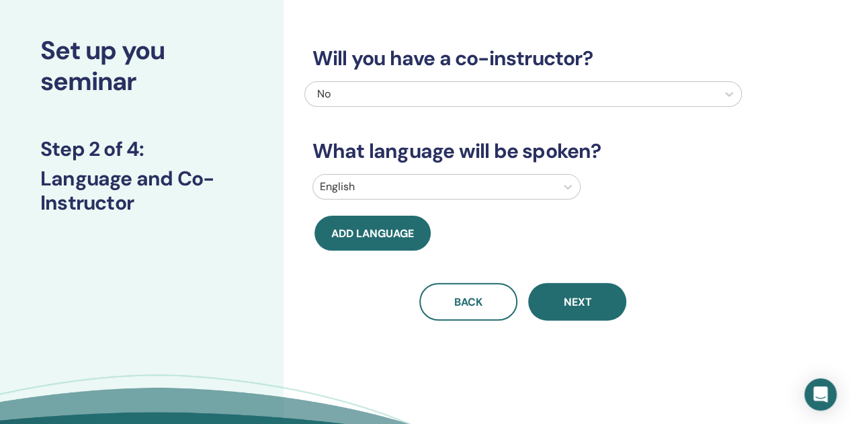
scroll to position [0, 0]
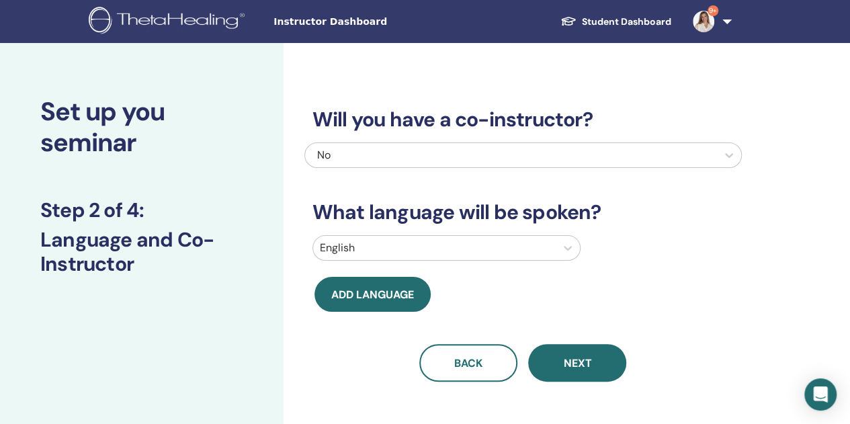
click at [382, 249] on div at bounding box center [434, 248] width 229 height 19
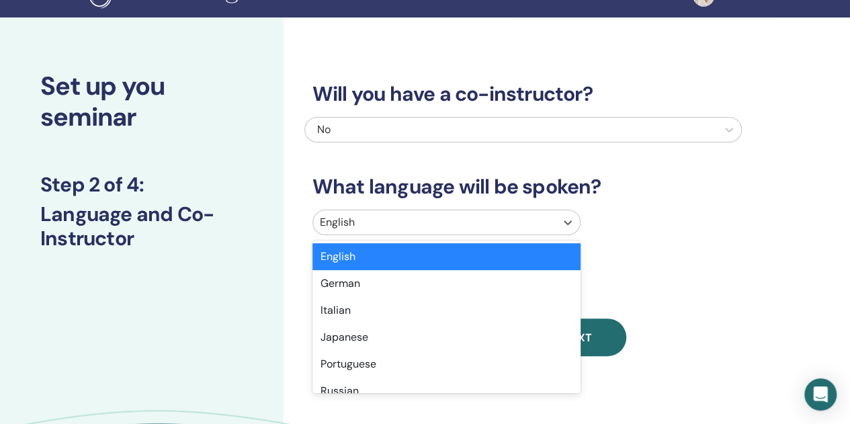
scroll to position [49, 0]
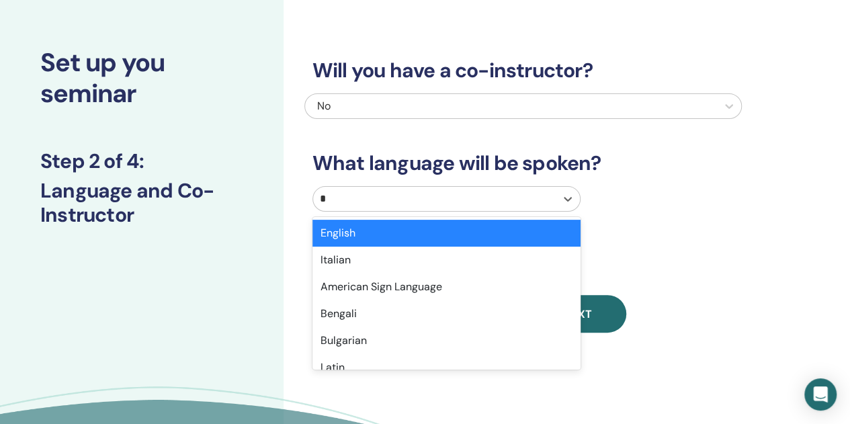
type input "**"
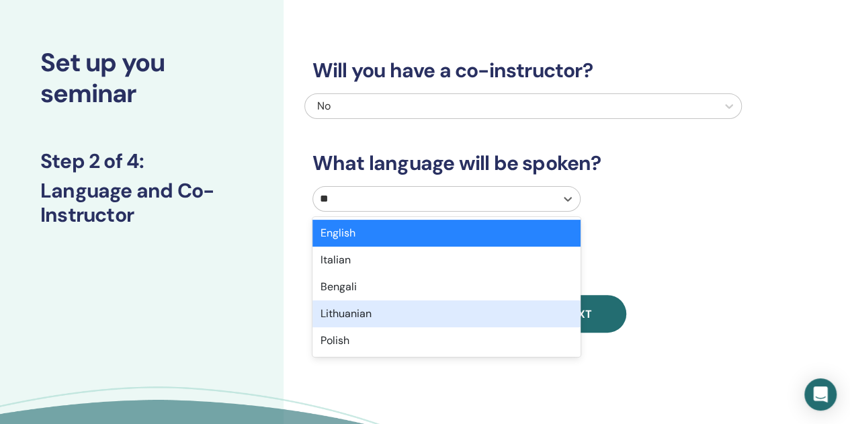
click at [391, 307] on div "Lithuanian" at bounding box center [447, 313] width 268 height 27
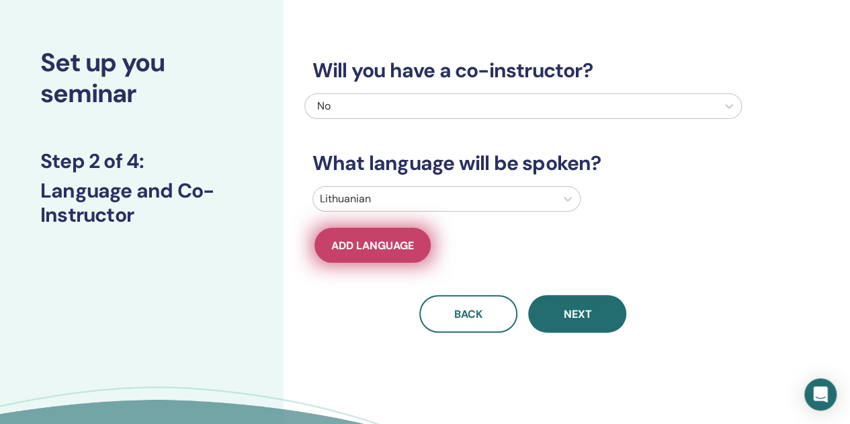
click at [387, 239] on span "Add language" at bounding box center [372, 246] width 83 height 14
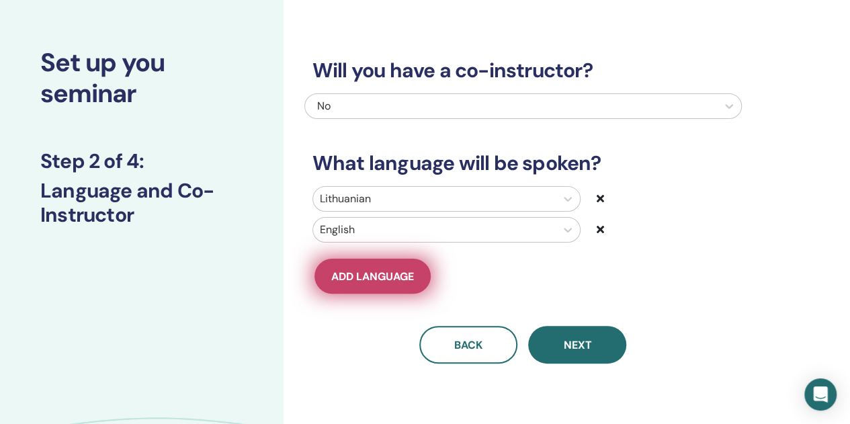
click at [373, 274] on span "Add language" at bounding box center [372, 277] width 83 height 14
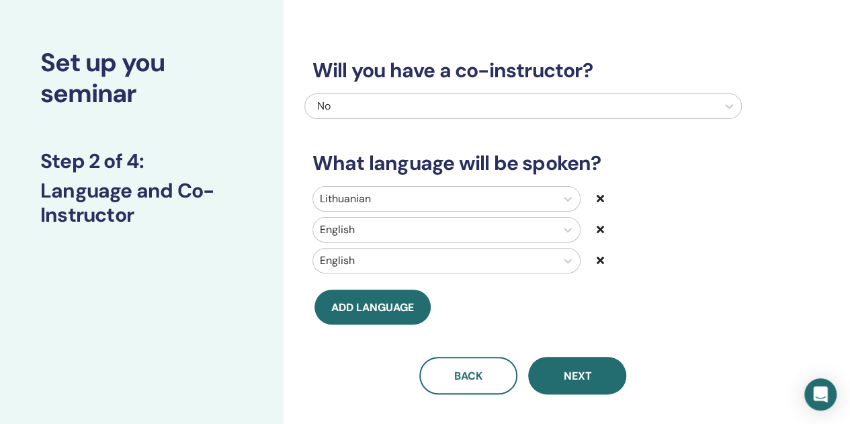
click at [371, 263] on div at bounding box center [434, 260] width 229 height 19
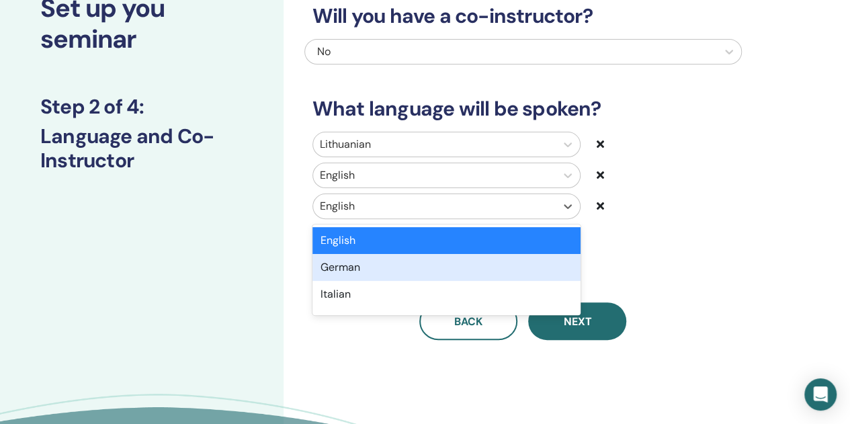
scroll to position [111, 0]
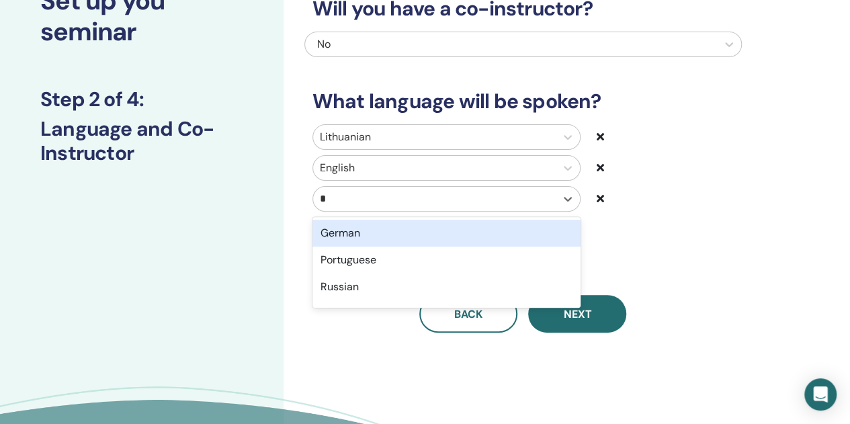
type input "**"
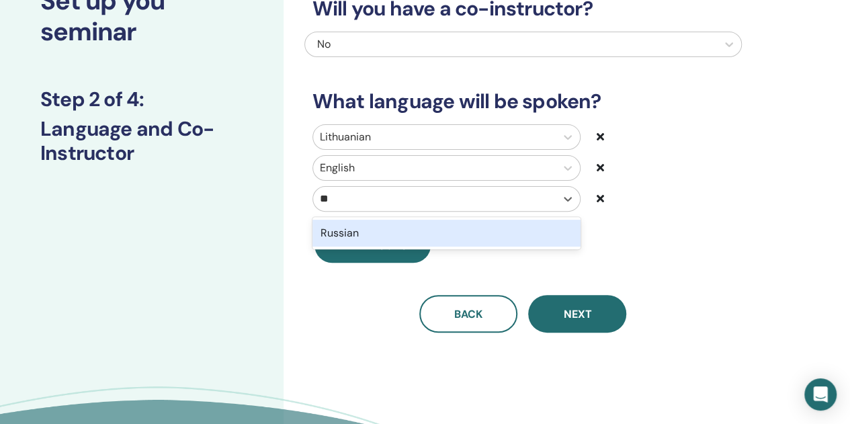
click at [387, 236] on div "Russian" at bounding box center [447, 233] width 268 height 27
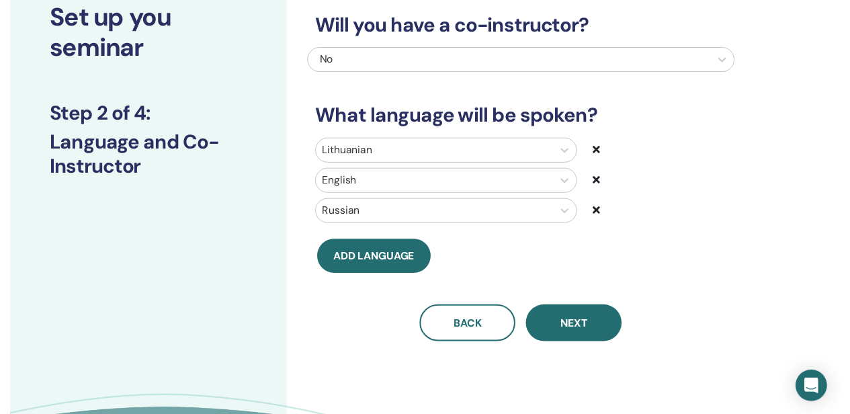
scroll to position [134, 0]
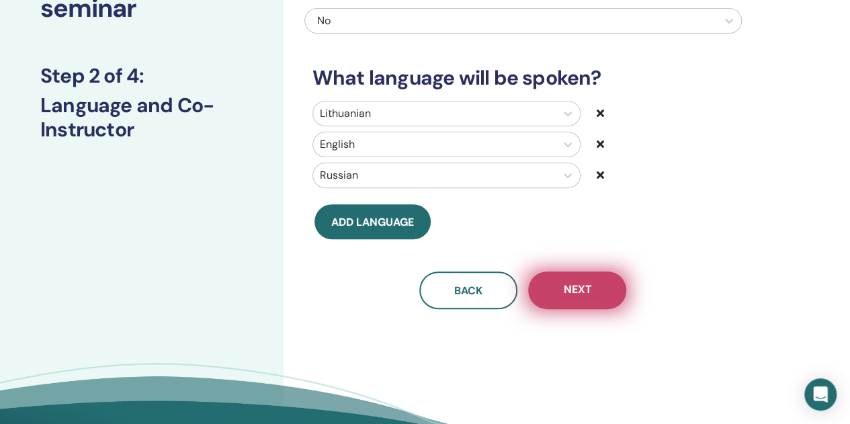
click at [577, 290] on span "Next" at bounding box center [577, 290] width 28 height 17
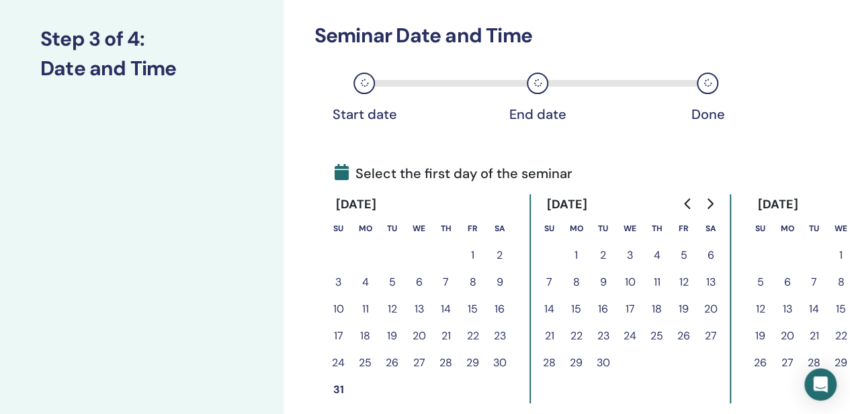
scroll to position [202, 0]
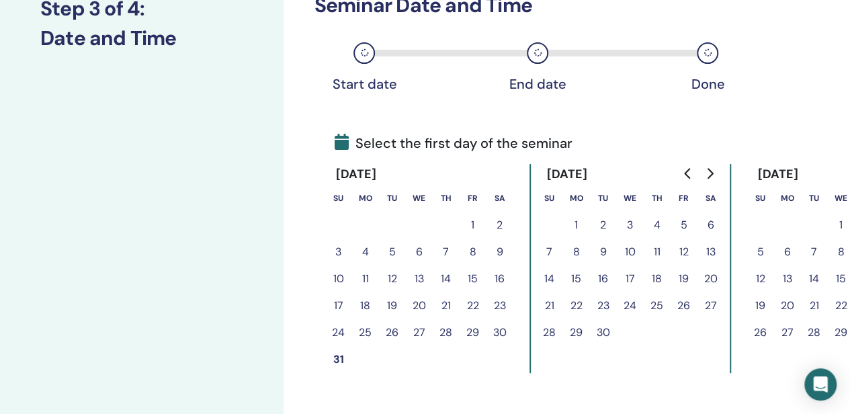
click at [710, 306] on button "27" at bounding box center [711, 305] width 27 height 27
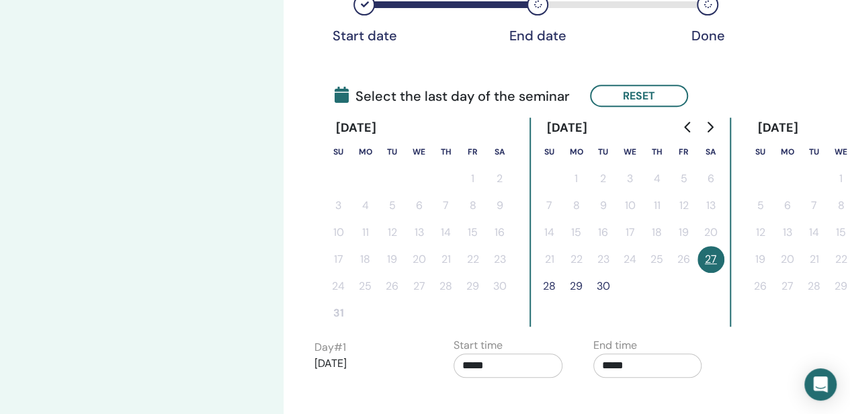
scroll to position [269, 0]
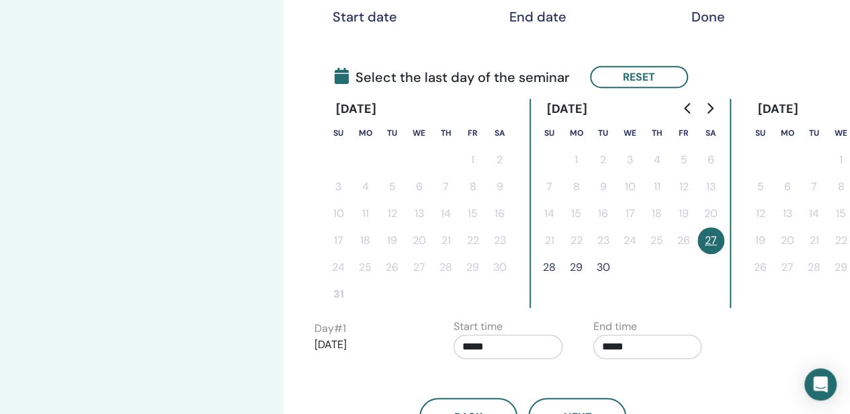
click at [548, 264] on button "28" at bounding box center [549, 267] width 27 height 27
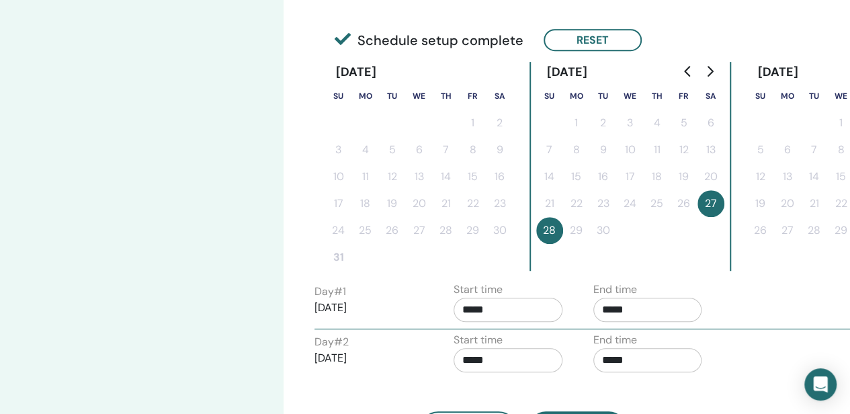
scroll to position [403, 0]
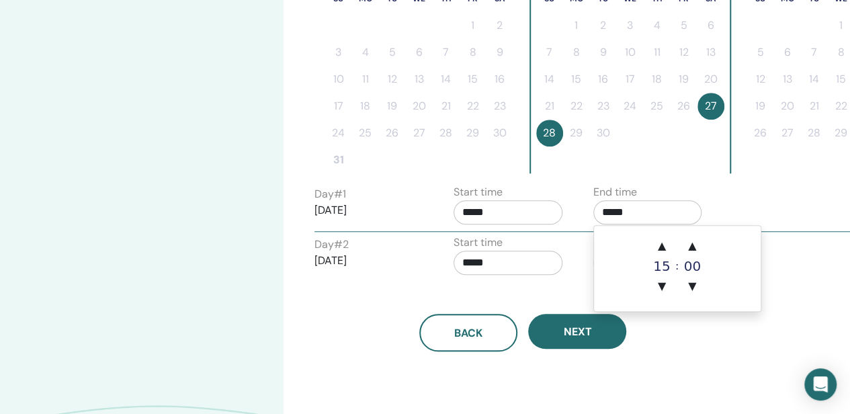
click at [630, 210] on input "*****" at bounding box center [648, 212] width 109 height 24
drag, startPoint x: 663, startPoint y: 246, endPoint x: 657, endPoint y: 251, distance: 7.1
click at [661, 245] on span "▲" at bounding box center [662, 246] width 27 height 27
click at [666, 287] on span "▼" at bounding box center [662, 286] width 27 height 27
click at [659, 242] on span "▲" at bounding box center [662, 246] width 27 height 27
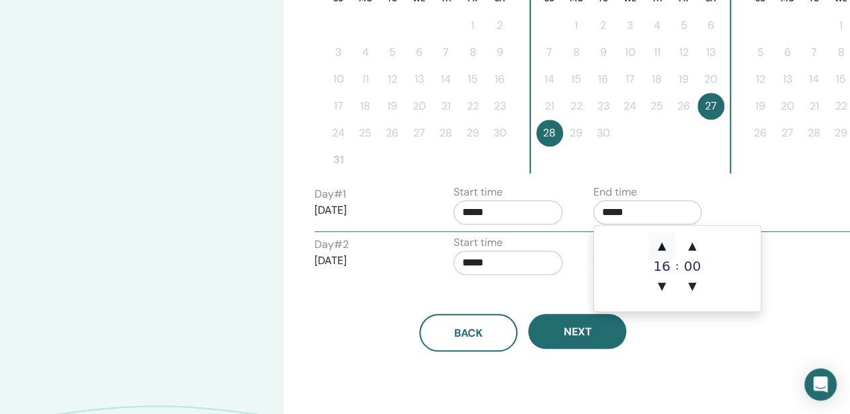
type input "*****"
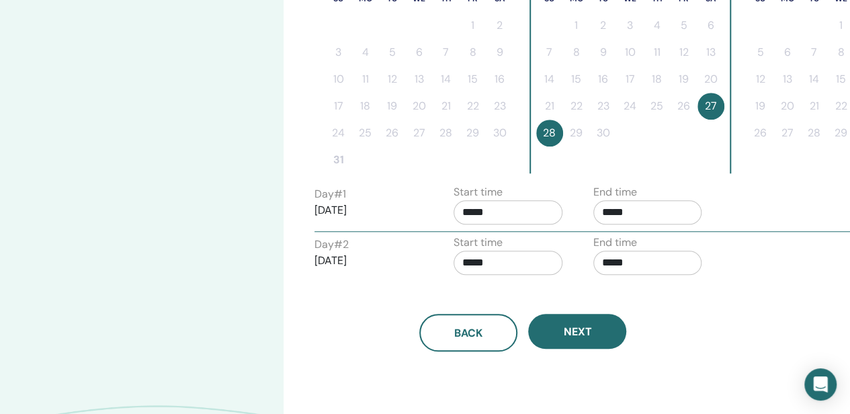
click at [570, 290] on div "Back Next" at bounding box center [523, 317] width 438 height 70
click at [639, 263] on input "*****" at bounding box center [648, 263] width 109 height 24
click at [667, 296] on span "▲" at bounding box center [662, 295] width 27 height 27
type input "*****"
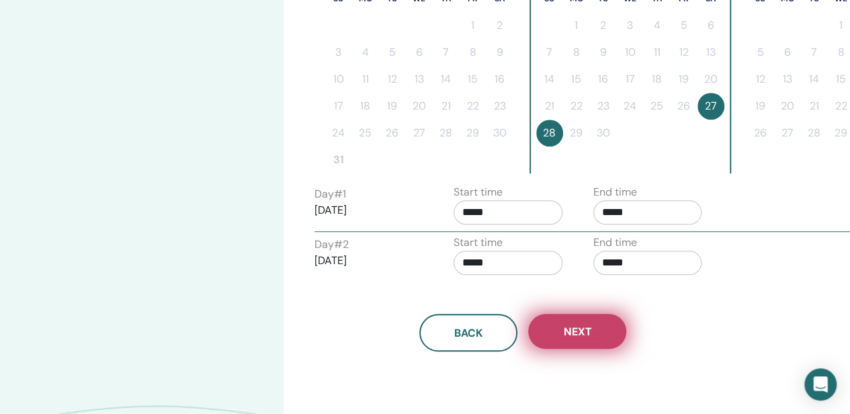
click at [569, 331] on span "Next" at bounding box center [577, 332] width 28 height 14
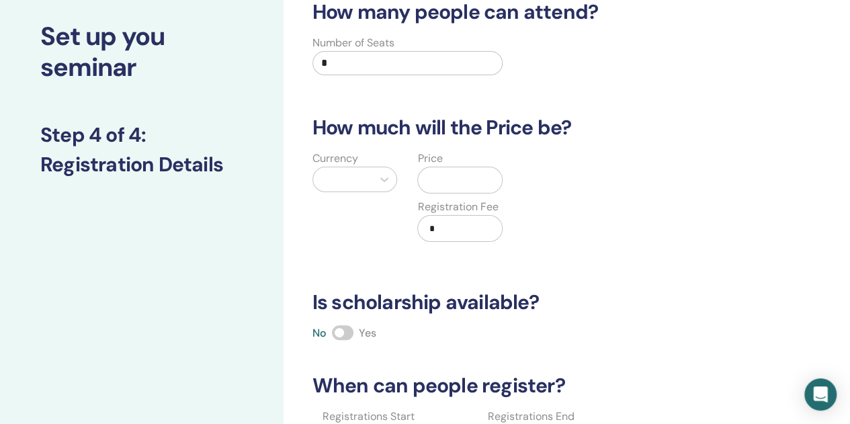
scroll to position [0, 0]
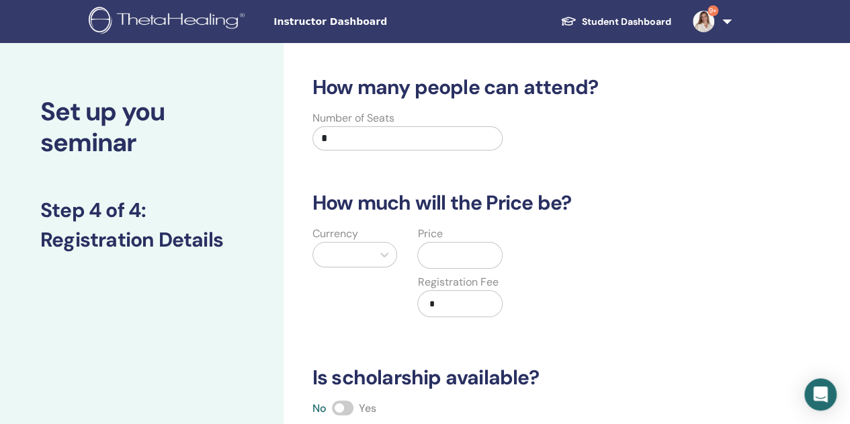
click at [390, 131] on input "*" at bounding box center [408, 138] width 191 height 24
type input "**"
drag, startPoint x: 707, startPoint y: 317, endPoint x: 697, endPoint y: 313, distance: 10.9
click at [702, 313] on div "Currency Price Registration Fee *" at bounding box center [513, 280] width 438 height 108
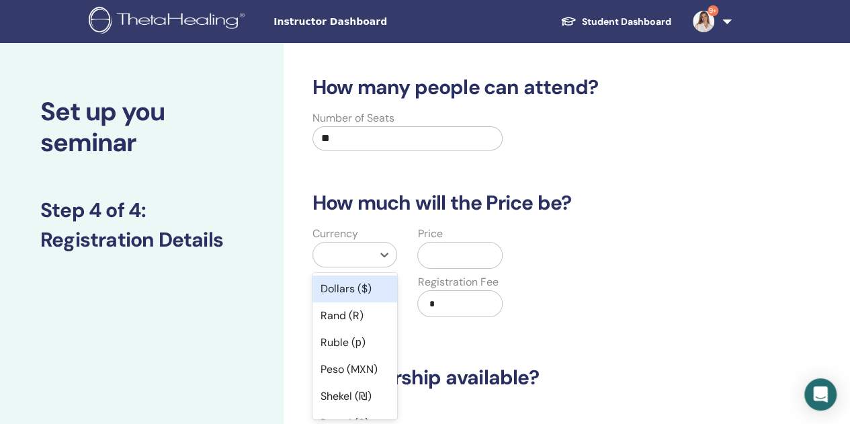
click at [370, 255] on div at bounding box center [343, 255] width 60 height 24
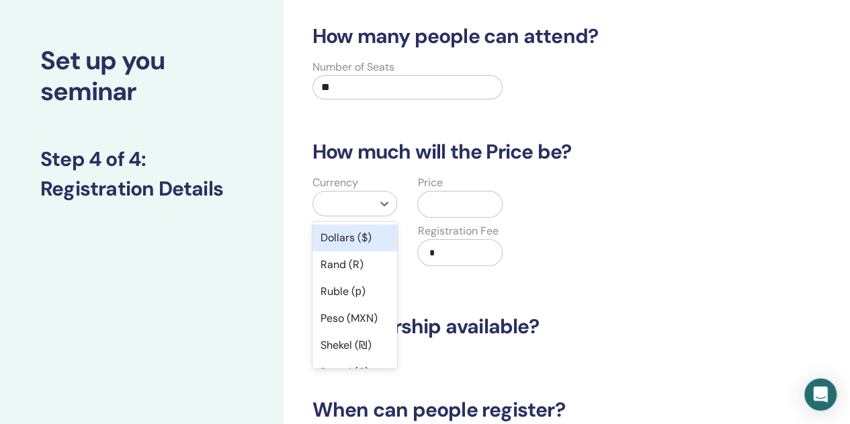
scroll to position [55, 0]
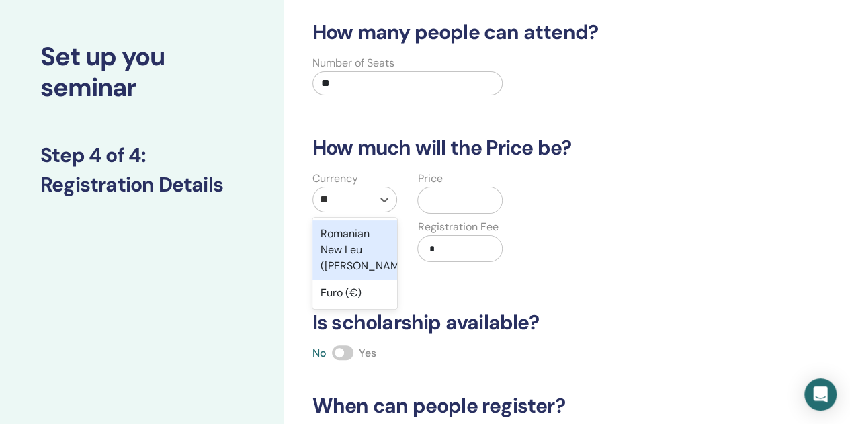
type input "***"
click at [350, 232] on div "Euro (€)" at bounding box center [355, 233] width 85 height 27
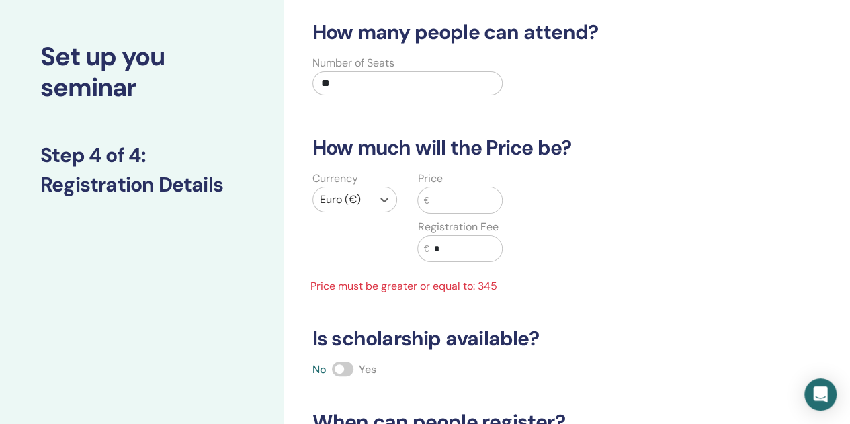
click at [464, 200] on input "text" at bounding box center [465, 201] width 73 height 26
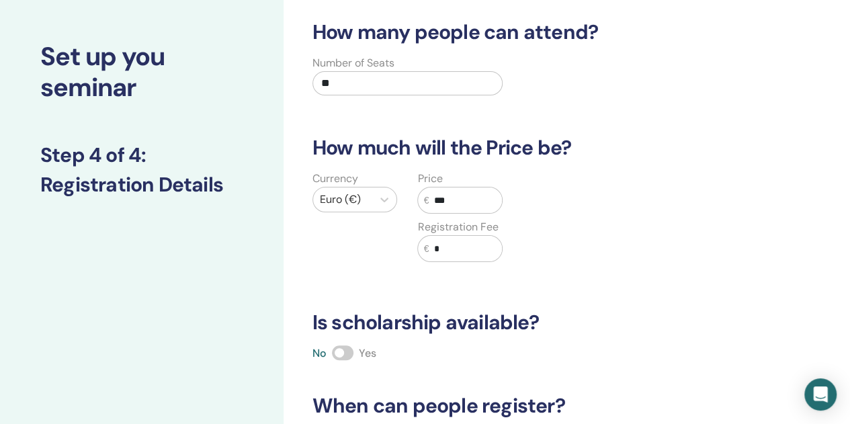
type input "***"
drag, startPoint x: 343, startPoint y: 350, endPoint x: 351, endPoint y: 348, distance: 7.9
click at [345, 350] on span at bounding box center [343, 352] width 22 height 15
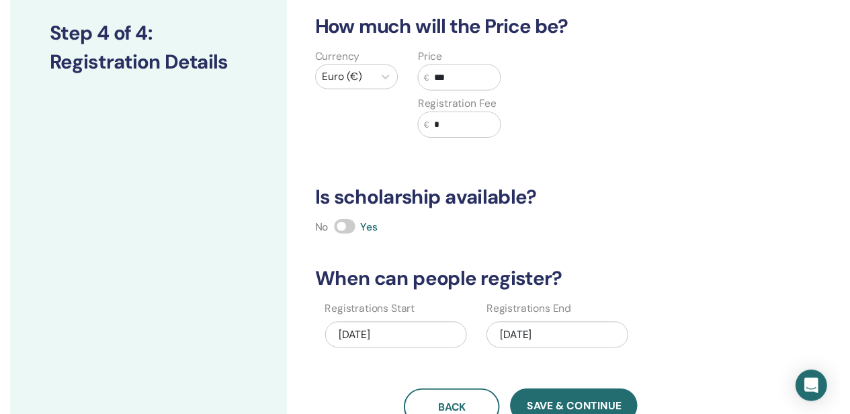
scroll to position [269, 0]
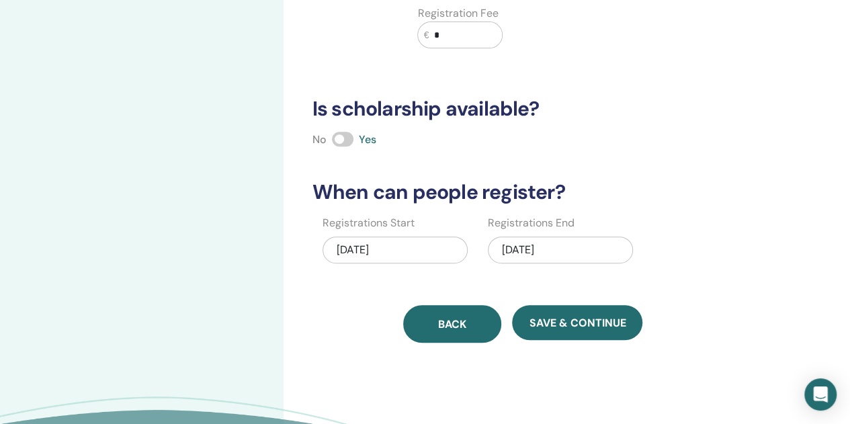
click at [438, 321] on button "Back" at bounding box center [452, 324] width 98 height 38
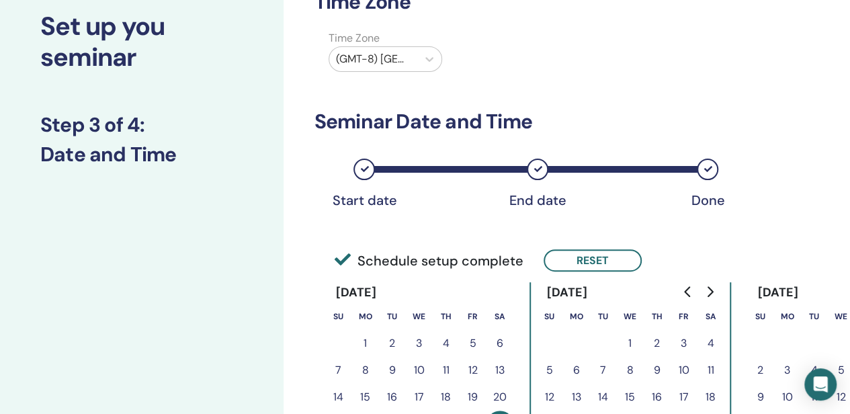
scroll to position [0, 0]
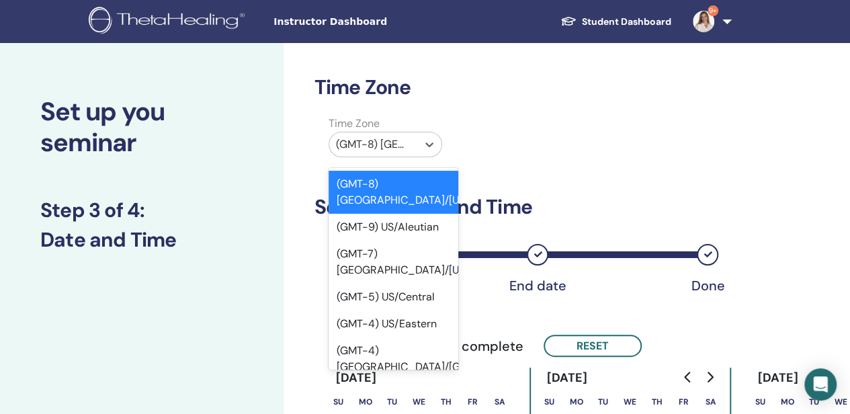
click at [415, 145] on div "(GMT-8) US/Alaska" at bounding box center [373, 144] width 88 height 24
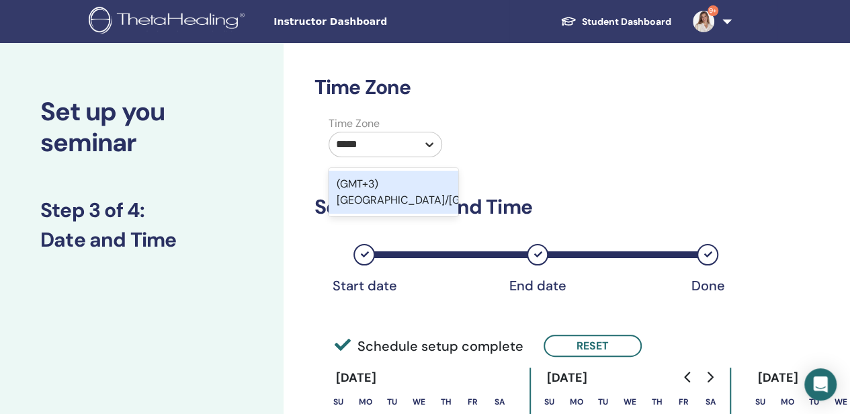
type input "******"
drag, startPoint x: 397, startPoint y: 201, endPoint x: 405, endPoint y: 197, distance: 9.6
click at [396, 200] on div "(GMT+3) Europe/Vilnius" at bounding box center [394, 192] width 130 height 43
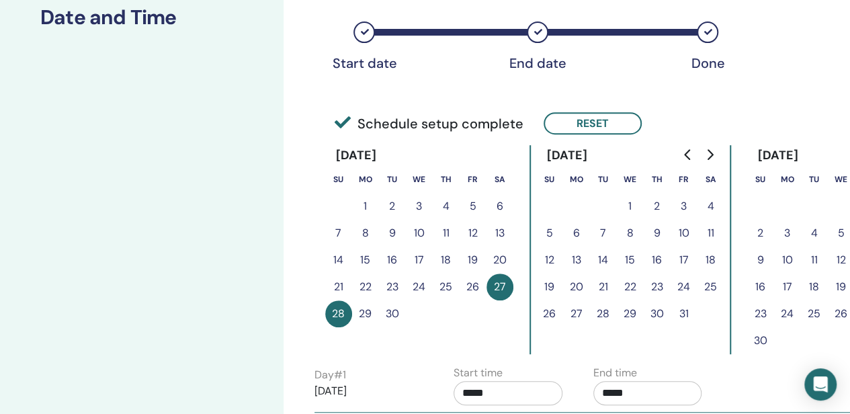
scroll to position [336, 0]
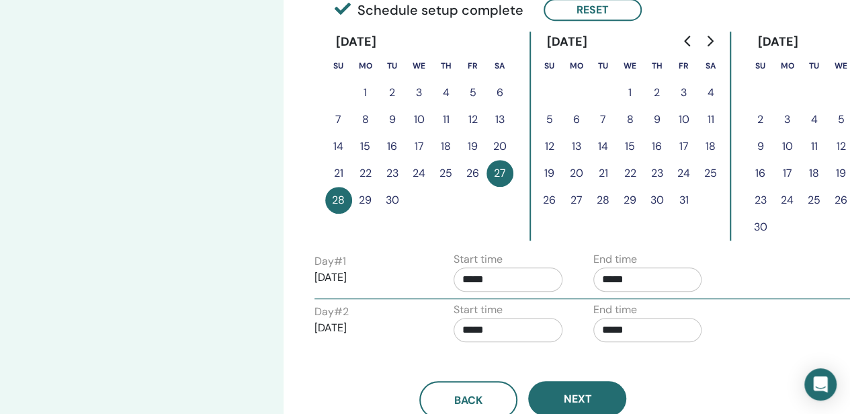
click at [649, 280] on input "*****" at bounding box center [648, 280] width 109 height 24
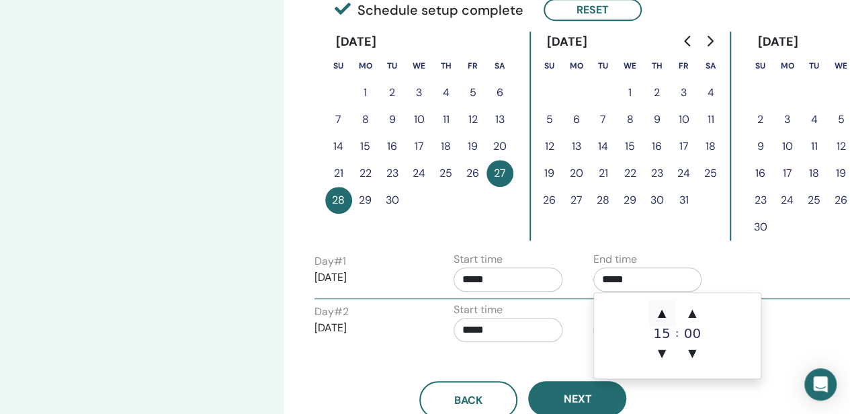
click at [664, 315] on span "▲" at bounding box center [662, 313] width 27 height 27
type input "*****"
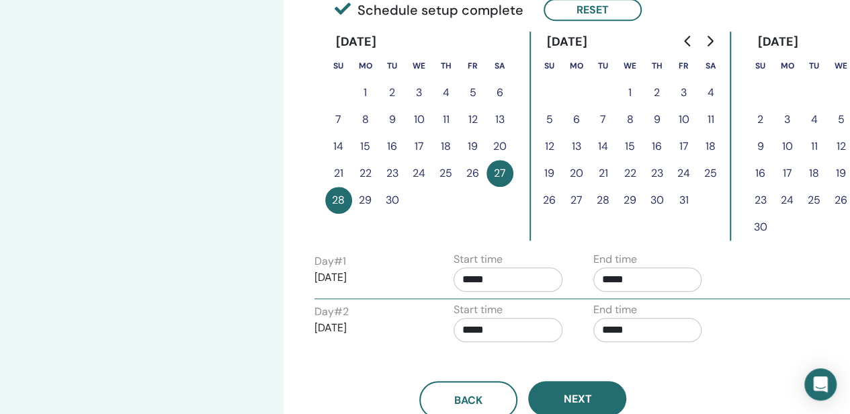
click at [577, 349] on div "Back Next" at bounding box center [523, 384] width 438 height 70
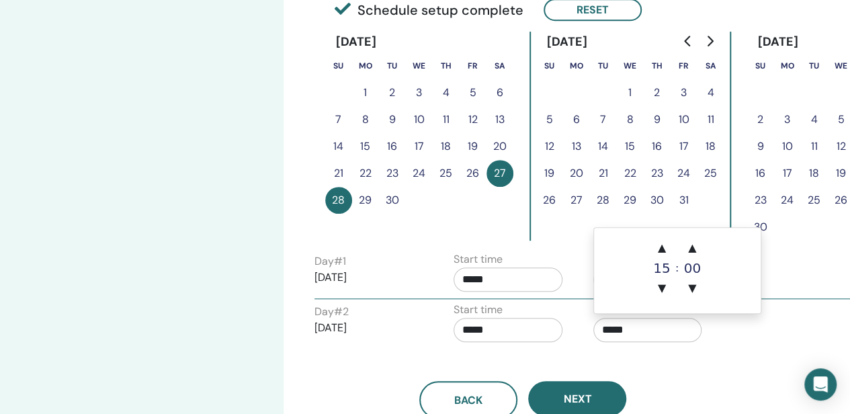
click at [628, 325] on input "*****" at bounding box center [648, 330] width 109 height 24
drag, startPoint x: 661, startPoint y: 246, endPoint x: 656, endPoint y: 257, distance: 12.6
click at [662, 248] on span "▲" at bounding box center [662, 248] width 27 height 27
type input "*****"
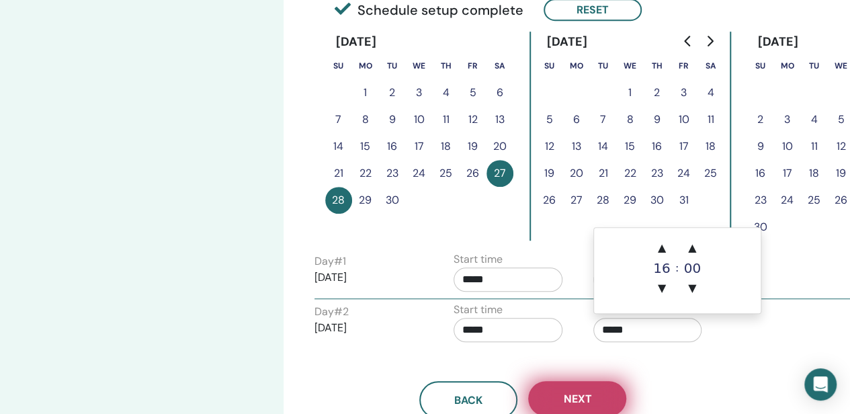
click at [594, 393] on button "Next" at bounding box center [577, 398] width 98 height 35
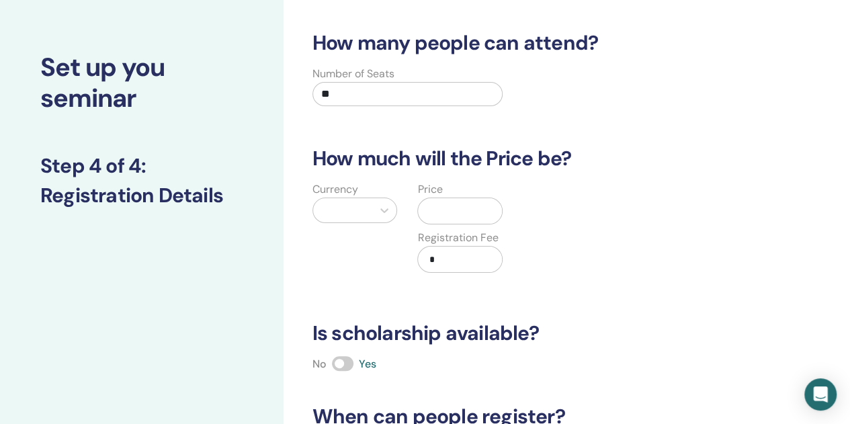
scroll to position [0, 0]
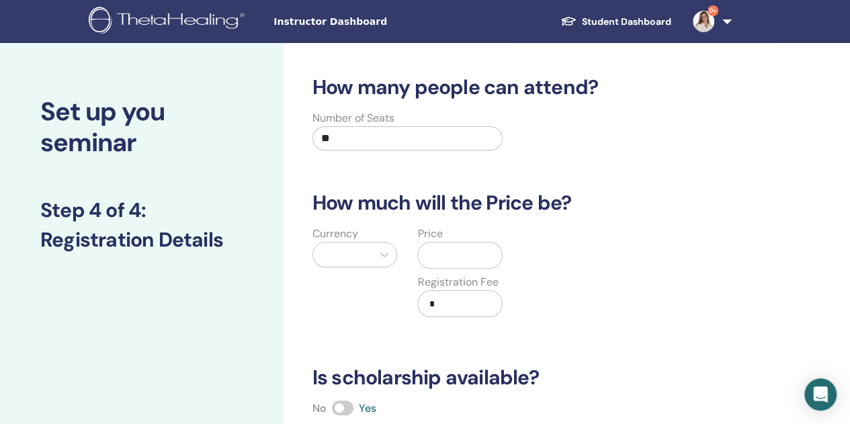
click at [340, 249] on div at bounding box center [343, 254] width 46 height 19
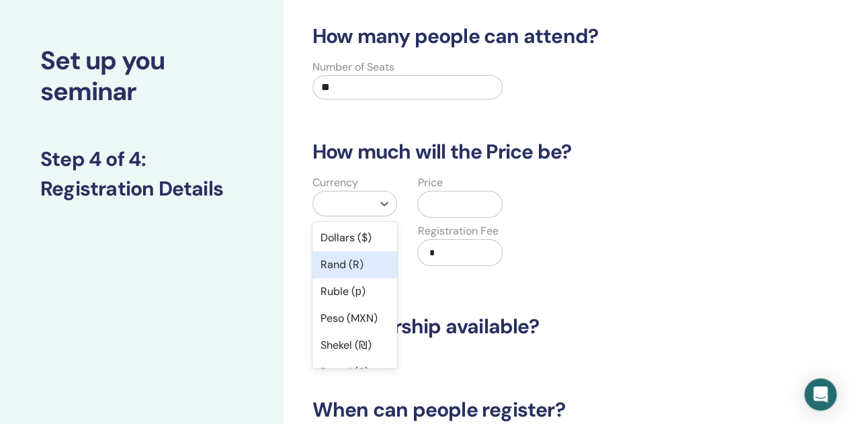
scroll to position [55, 0]
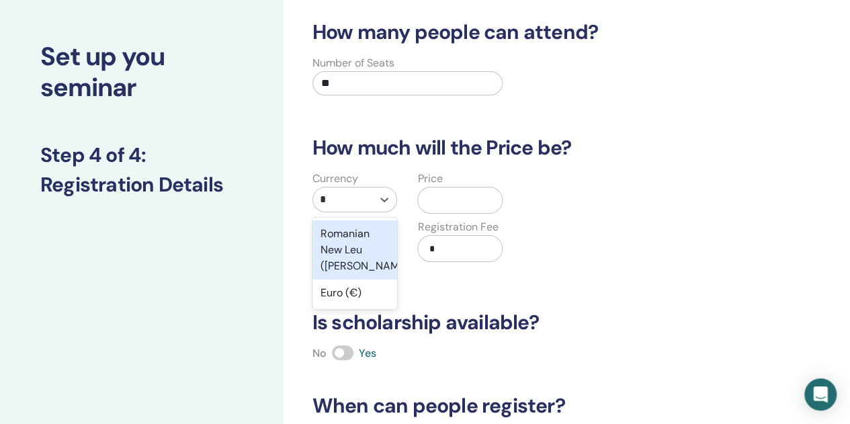
type input "**"
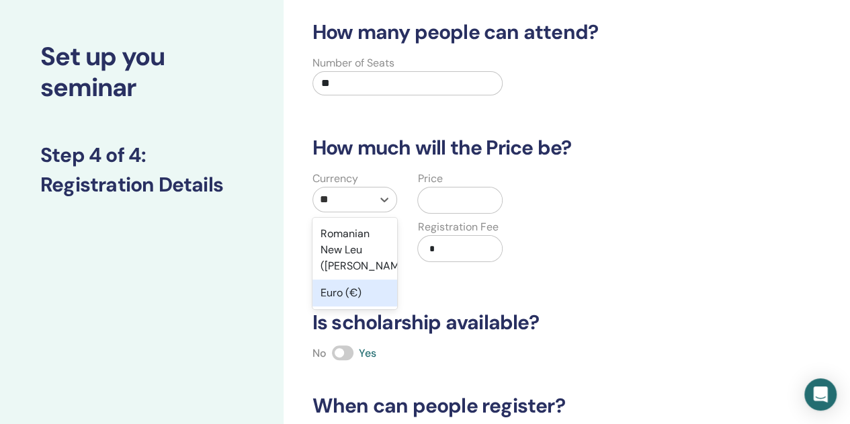
click at [349, 290] on div "Euro (€)" at bounding box center [355, 293] width 85 height 27
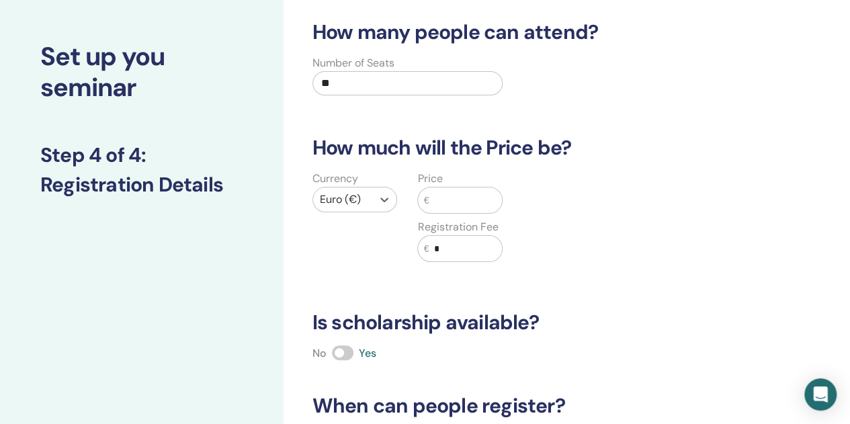
click at [462, 196] on input "text" at bounding box center [465, 201] width 73 height 26
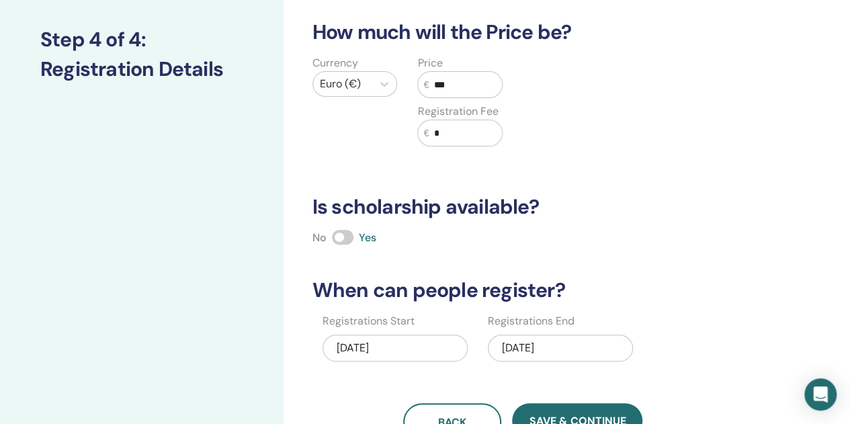
scroll to position [324, 0]
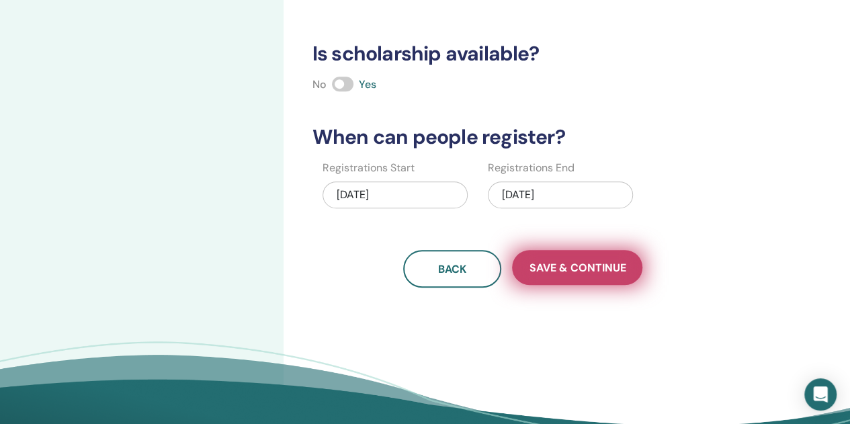
type input "***"
click at [571, 267] on span "Save & Continue" at bounding box center [577, 268] width 97 height 14
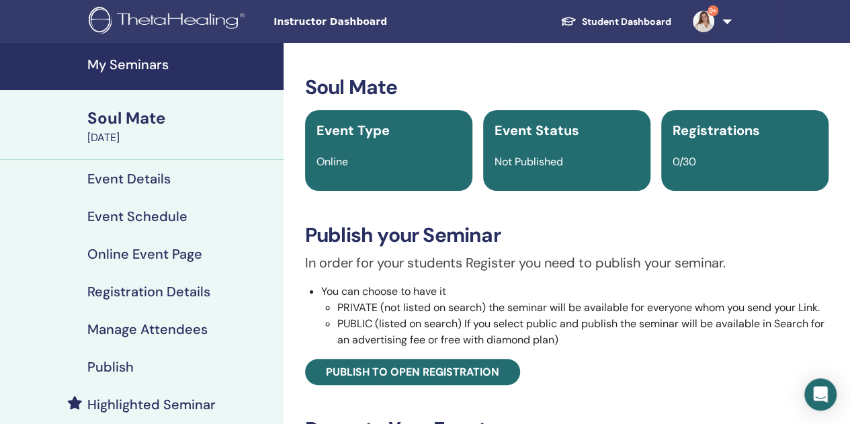
click at [114, 365] on h4 "Publish" at bounding box center [110, 367] width 46 height 16
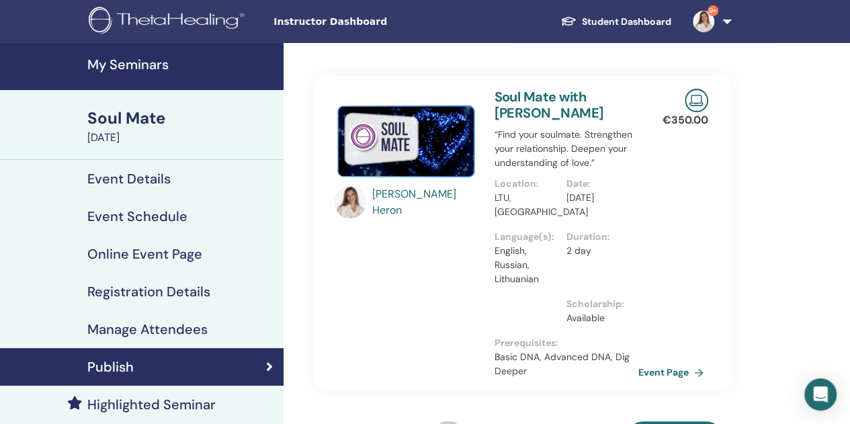
scroll to position [67, 0]
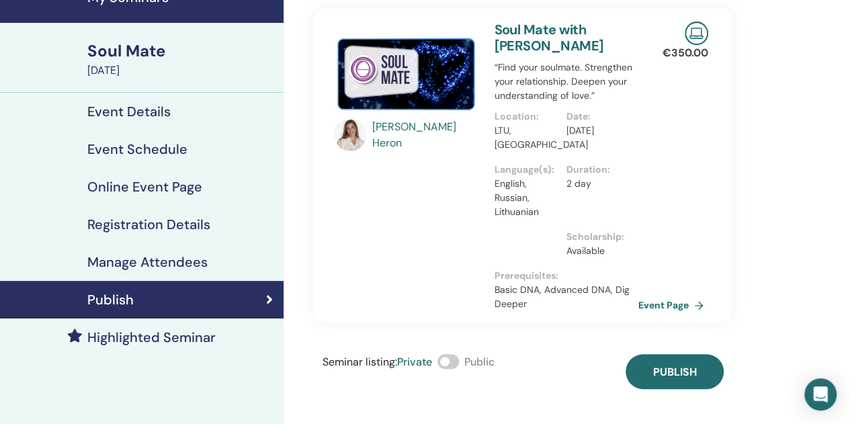
click at [454, 357] on span at bounding box center [449, 361] width 22 height 15
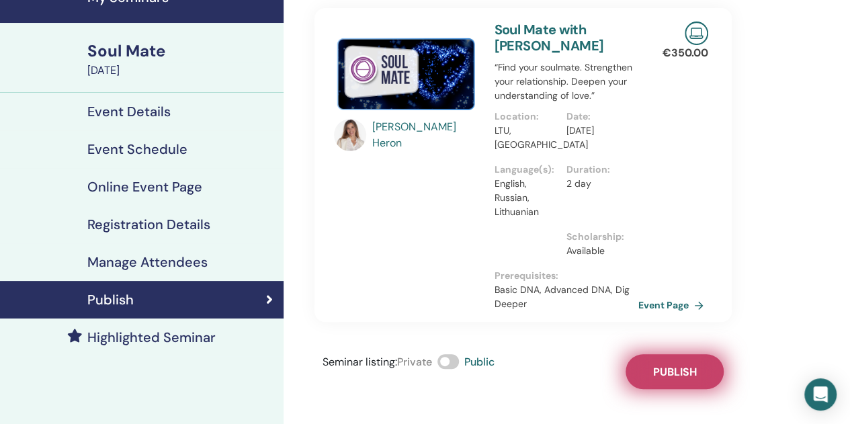
click at [676, 368] on span "Publish" at bounding box center [675, 372] width 44 height 14
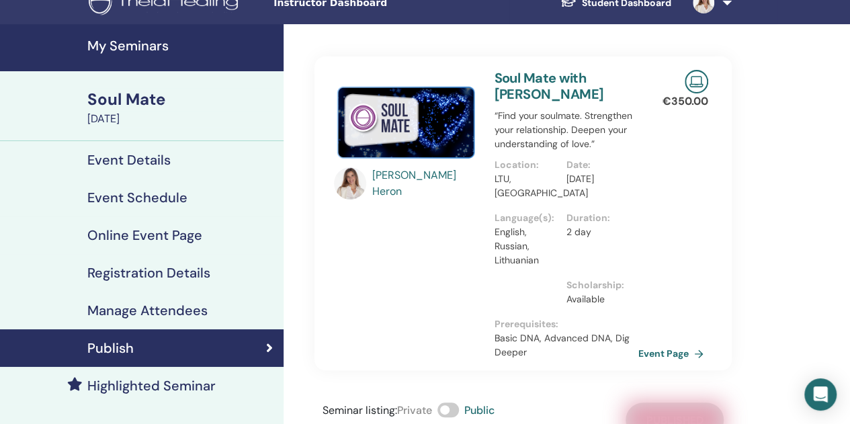
scroll to position [0, 0]
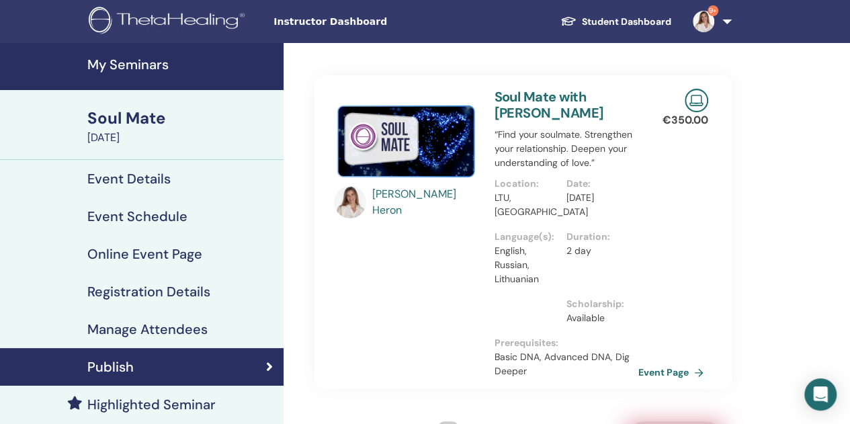
click at [136, 66] on h4 "My Seminars" at bounding box center [181, 64] width 188 height 16
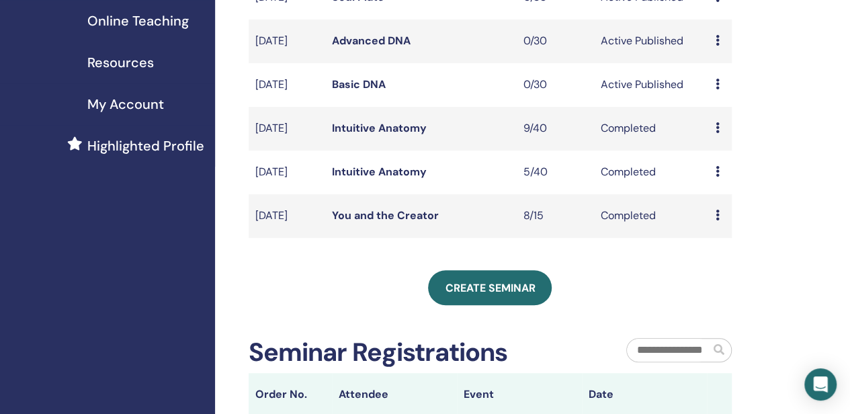
scroll to position [336, 0]
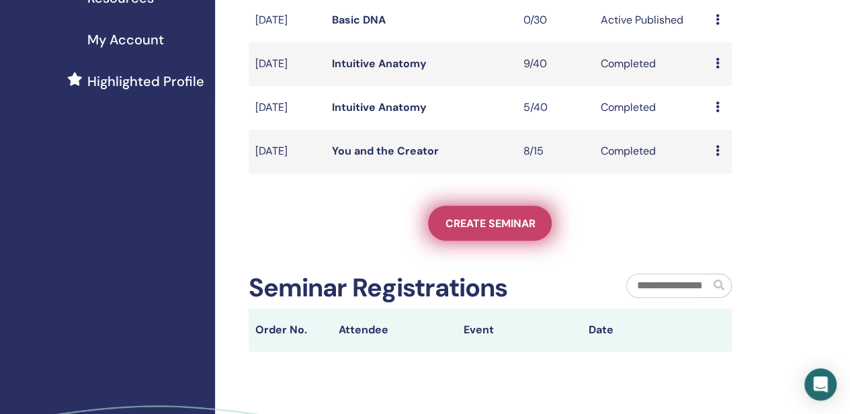
click at [487, 231] on span "Create seminar" at bounding box center [490, 223] width 90 height 14
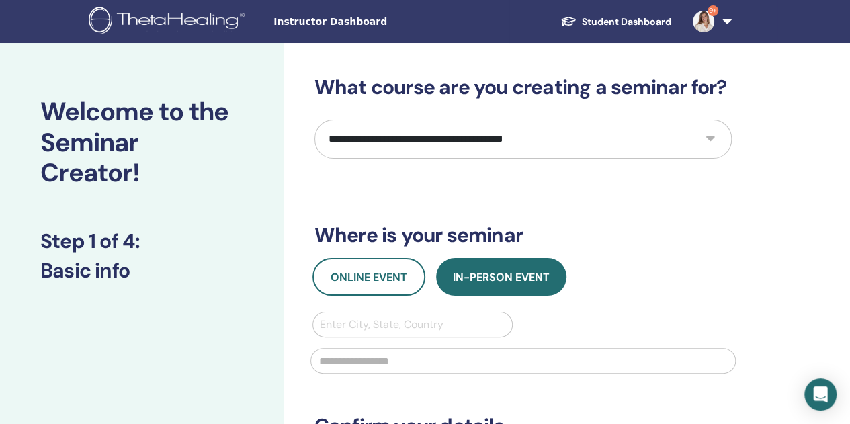
click at [376, 138] on select "**********" at bounding box center [523, 139] width 417 height 39
select select "**"
click at [315, 120] on select "**********" at bounding box center [523, 139] width 417 height 39
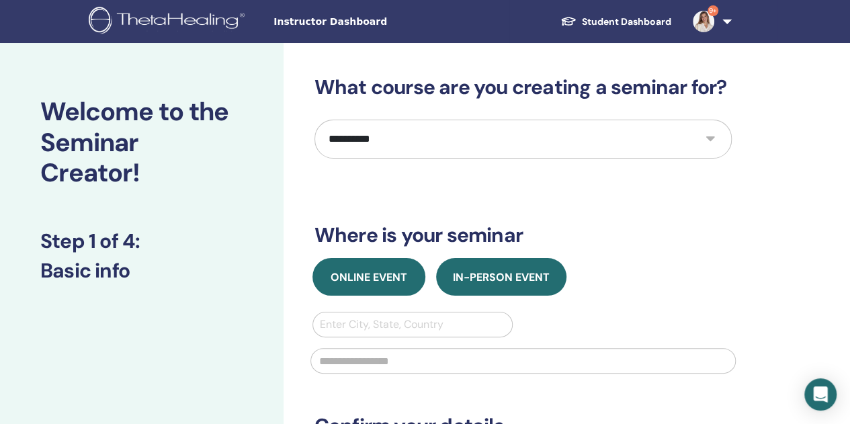
click at [378, 275] on span "Online Event" at bounding box center [369, 277] width 77 height 14
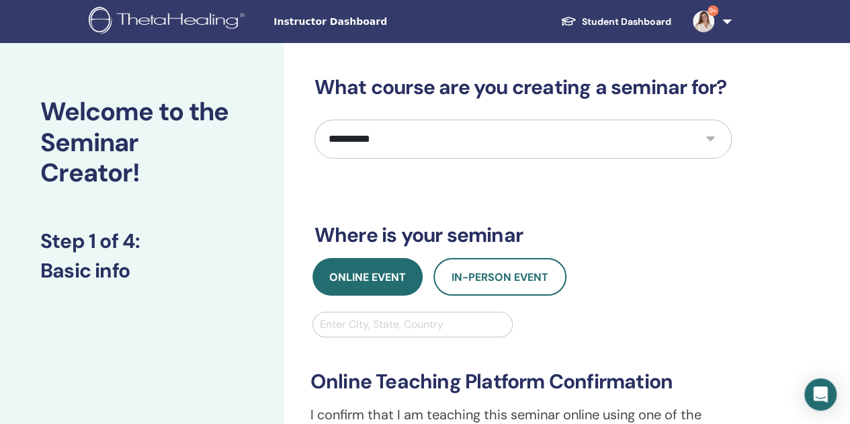
click at [347, 323] on div at bounding box center [413, 324] width 186 height 19
type input "****"
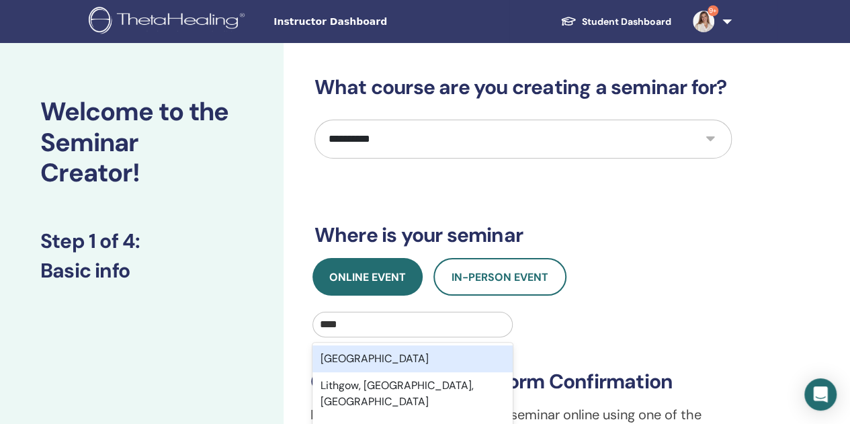
click at [380, 359] on div "[GEOGRAPHIC_DATA]" at bounding box center [413, 358] width 201 height 27
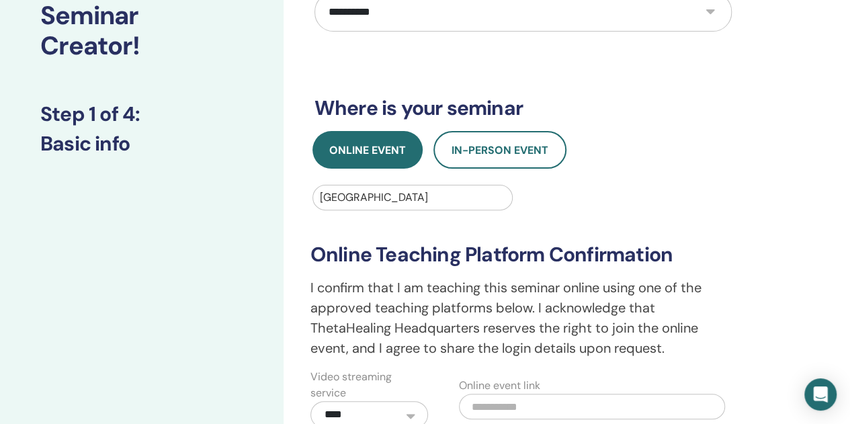
scroll to position [336, 0]
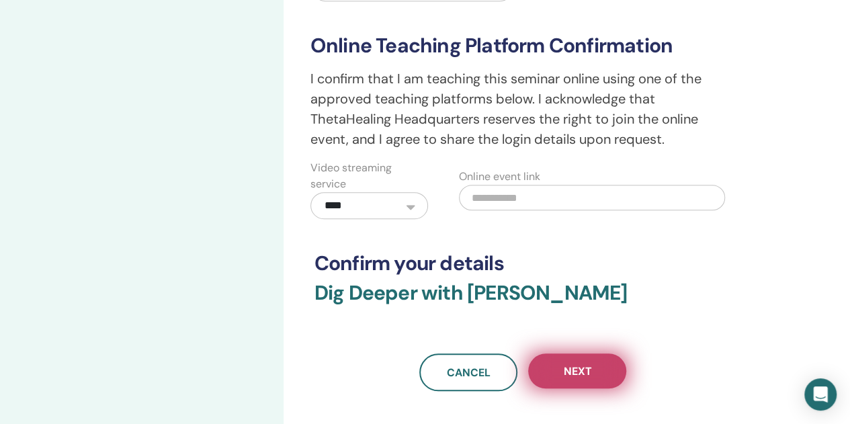
click at [573, 376] on span "Next" at bounding box center [577, 371] width 28 height 14
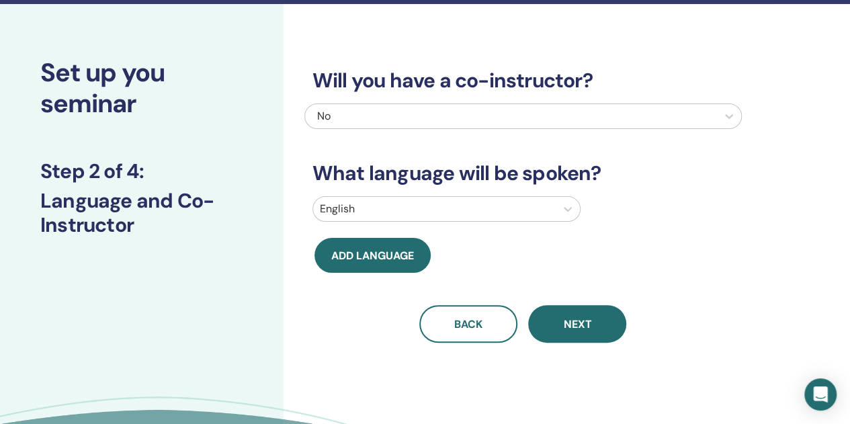
scroll to position [0, 0]
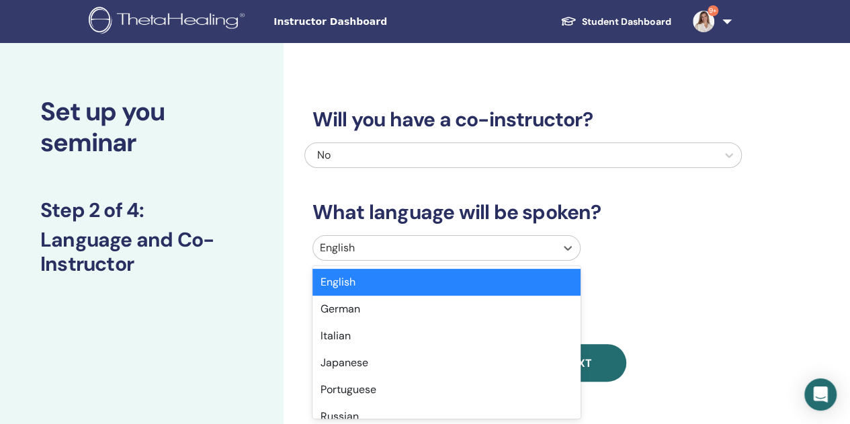
click at [397, 248] on div at bounding box center [434, 248] width 229 height 19
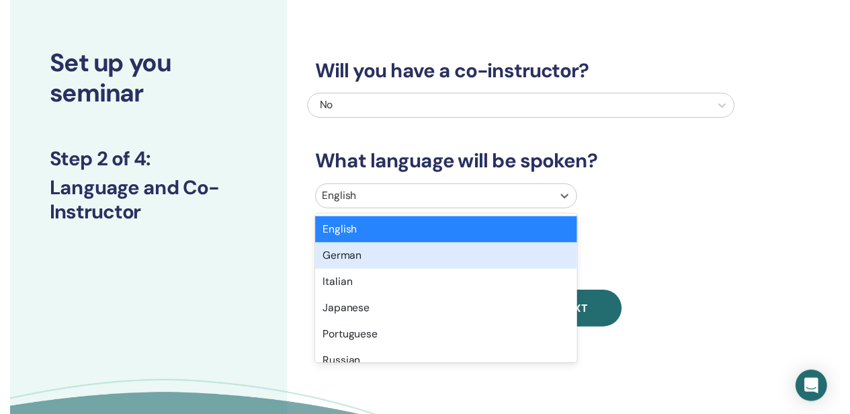
scroll to position [49, 0]
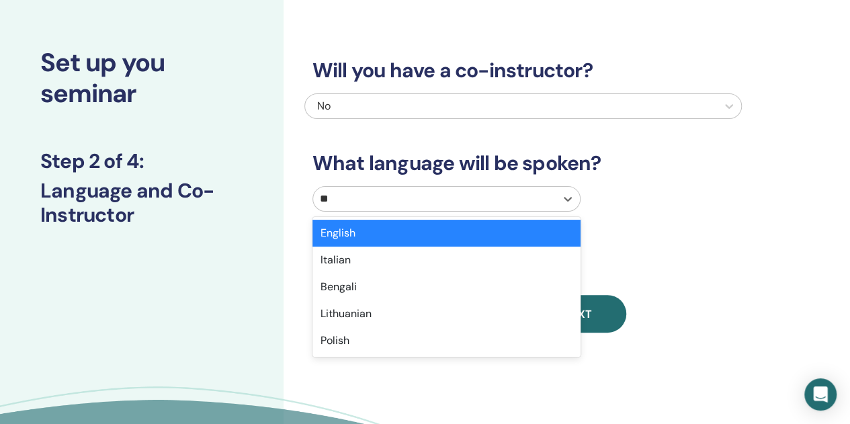
type input "***"
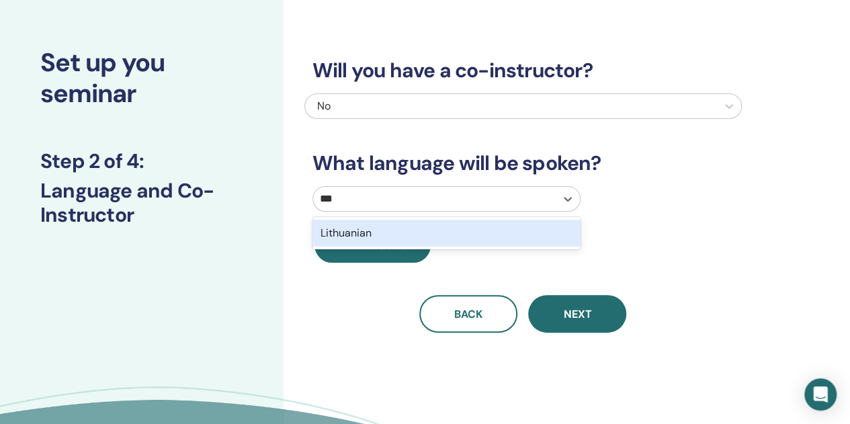
click at [377, 229] on div "Lithuanian" at bounding box center [447, 233] width 268 height 27
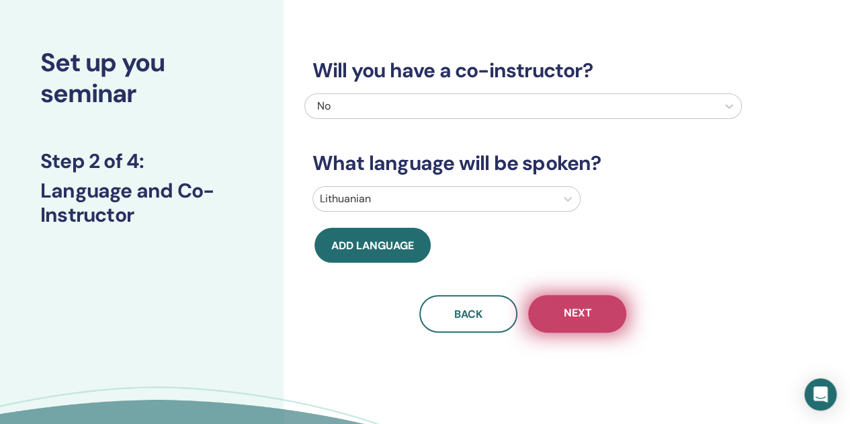
click at [575, 315] on span "Next" at bounding box center [577, 314] width 28 height 17
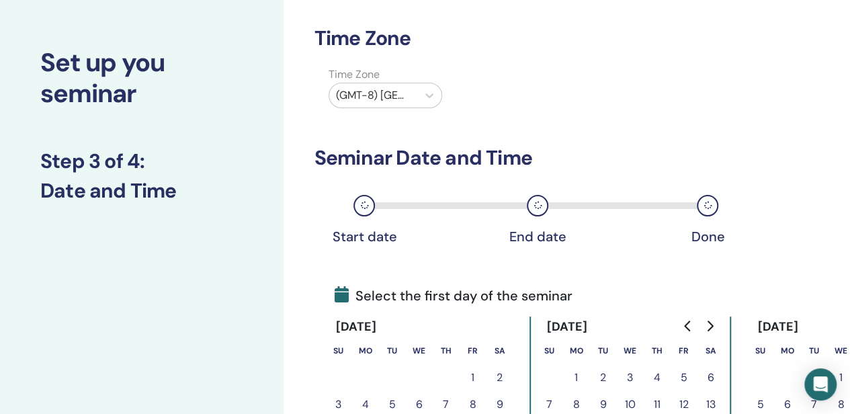
click at [406, 91] on div at bounding box center [373, 95] width 75 height 19
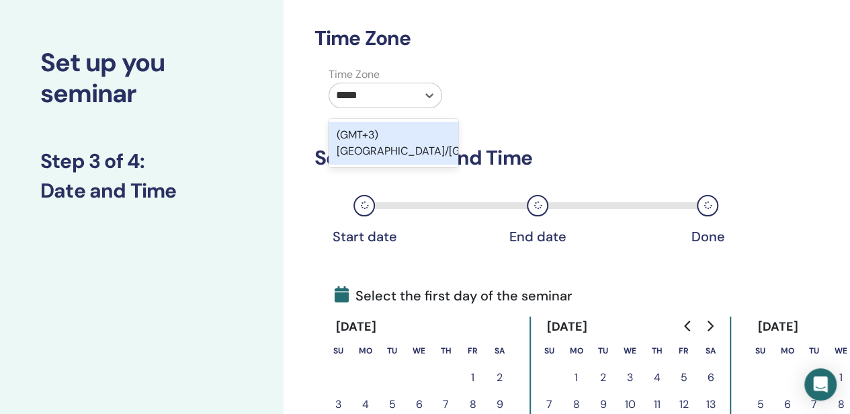
type input "******"
click at [440, 150] on div "(GMT+3) Europe/Vilnius" at bounding box center [394, 143] width 130 height 43
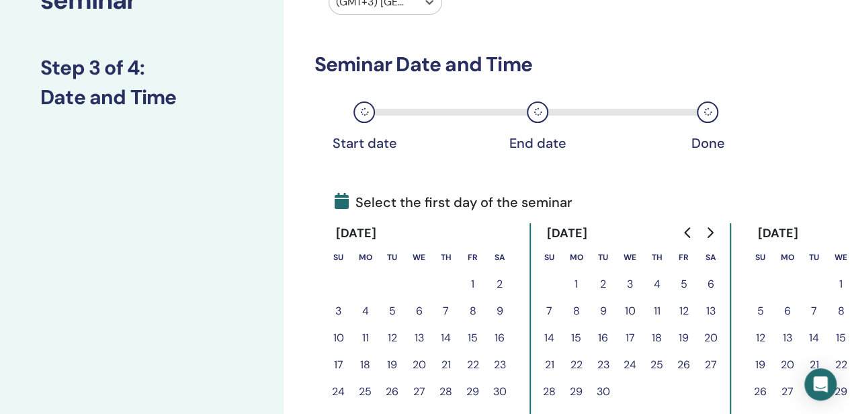
scroll to position [318, 0]
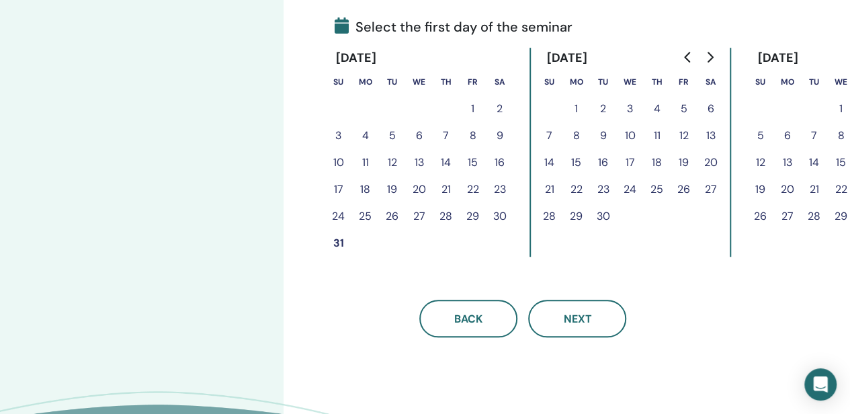
click at [710, 56] on icon "Go to next month" at bounding box center [709, 57] width 11 height 11
click at [711, 131] on button "11" at bounding box center [711, 135] width 27 height 27
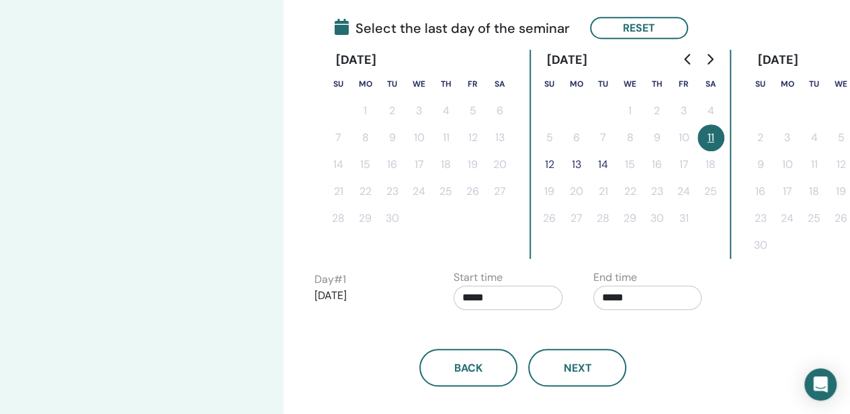
click at [548, 162] on button "12" at bounding box center [549, 164] width 27 height 27
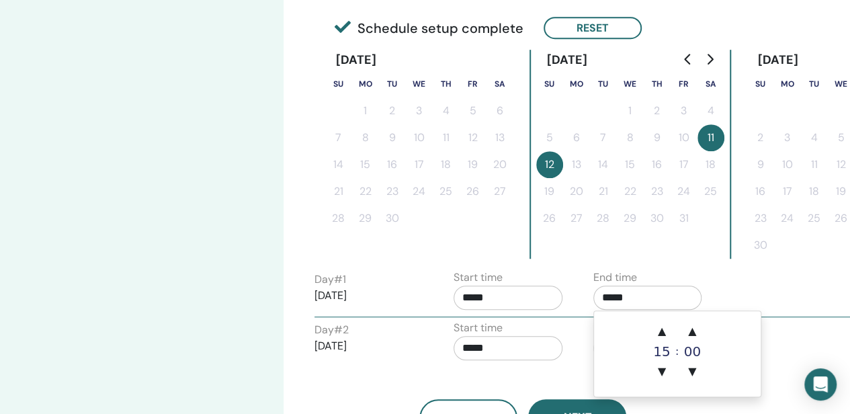
click at [653, 298] on input "*****" at bounding box center [648, 298] width 109 height 24
click at [664, 334] on span "▲" at bounding box center [662, 331] width 27 height 27
type input "*****"
click at [790, 325] on div "Day # 2 2025/10/12 Start time ***** End time *****" at bounding box center [583, 343] width 558 height 47
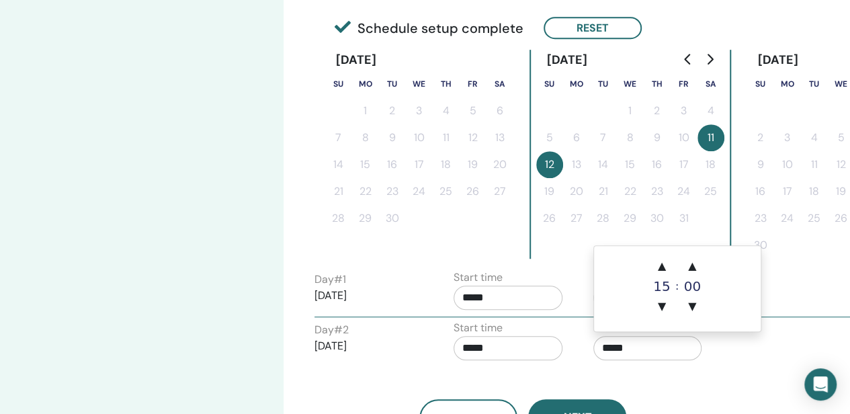
click at [637, 348] on input "*****" at bounding box center [648, 348] width 109 height 24
click at [661, 262] on span "▲" at bounding box center [662, 266] width 27 height 27
type input "*****"
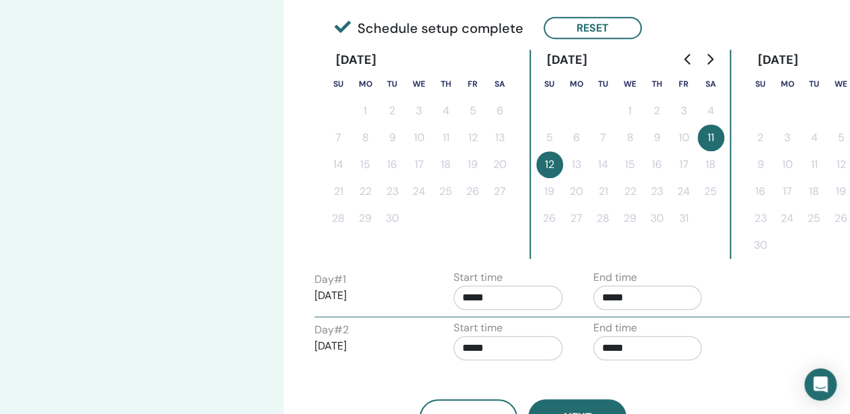
click at [735, 368] on div "Back Next" at bounding box center [523, 402] width 438 height 70
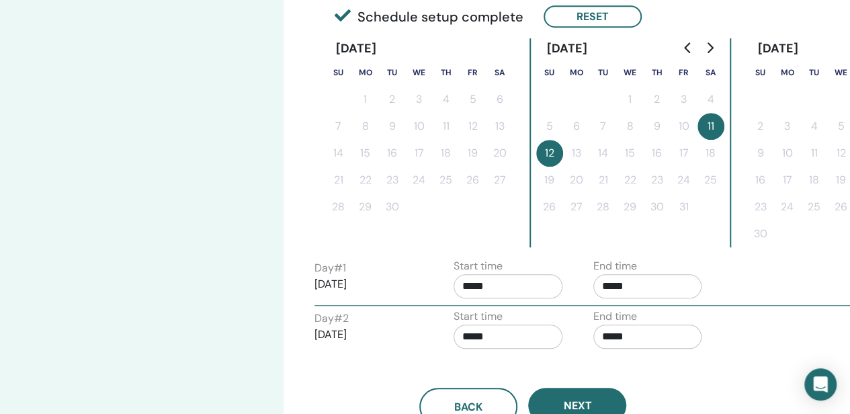
scroll to position [336, 0]
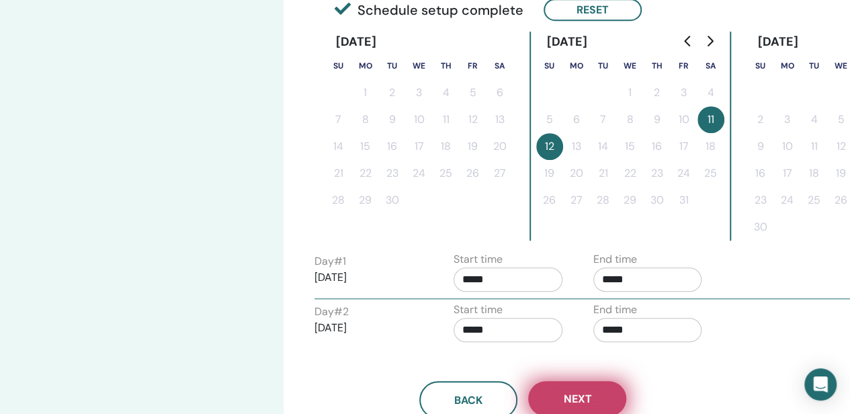
click at [586, 397] on span "Next" at bounding box center [577, 399] width 28 height 14
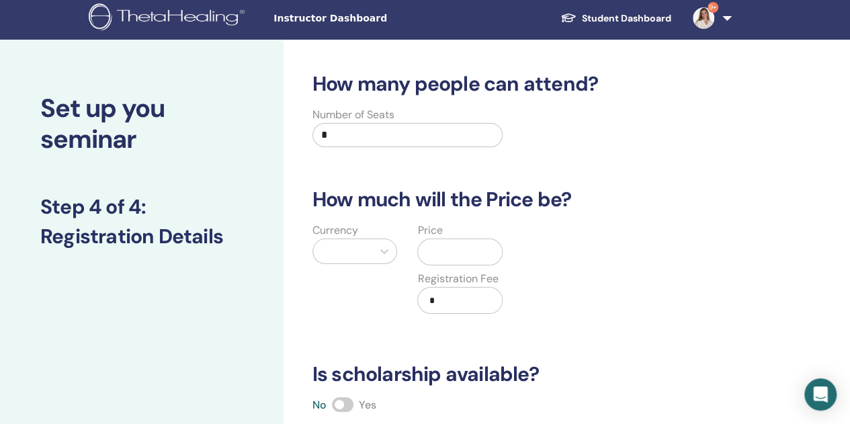
scroll to position [0, 0]
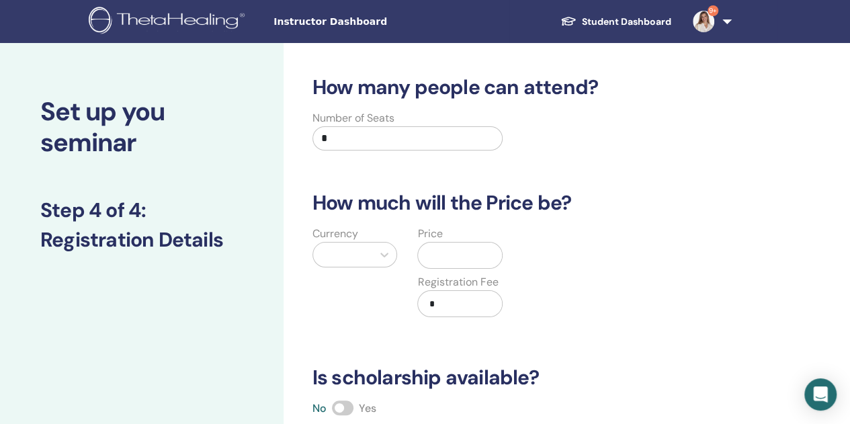
click at [374, 130] on input "*" at bounding box center [408, 138] width 191 height 24
type input "**"
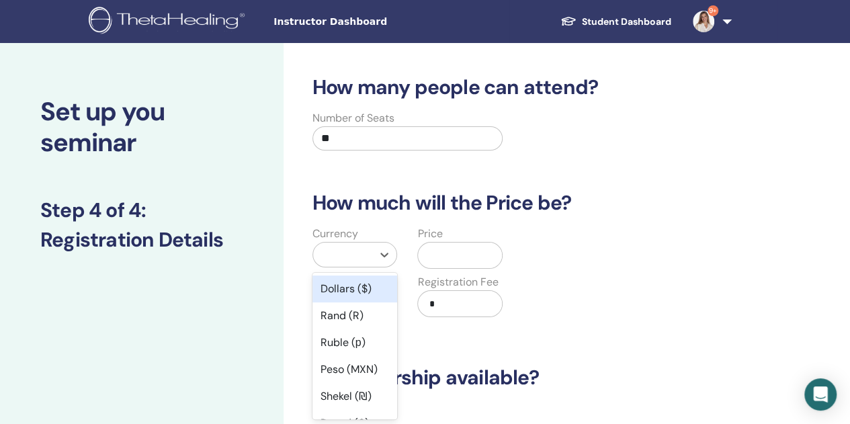
click at [342, 251] on div at bounding box center [343, 254] width 46 height 19
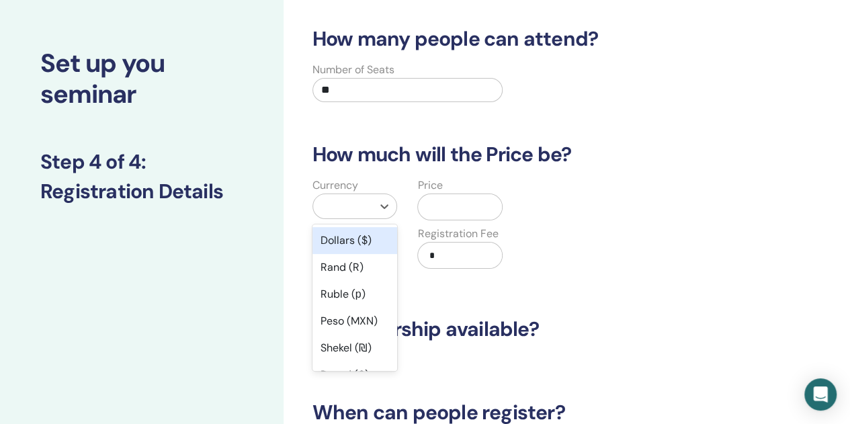
scroll to position [55, 0]
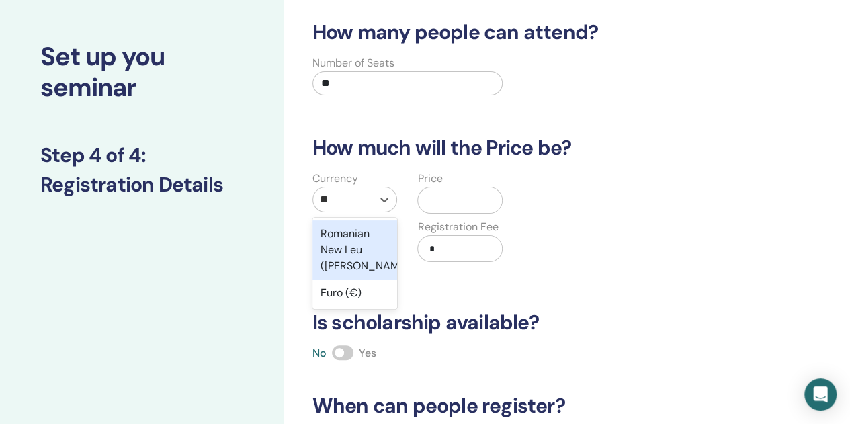
type input "***"
click at [321, 232] on div "Euro (€)" at bounding box center [355, 233] width 85 height 27
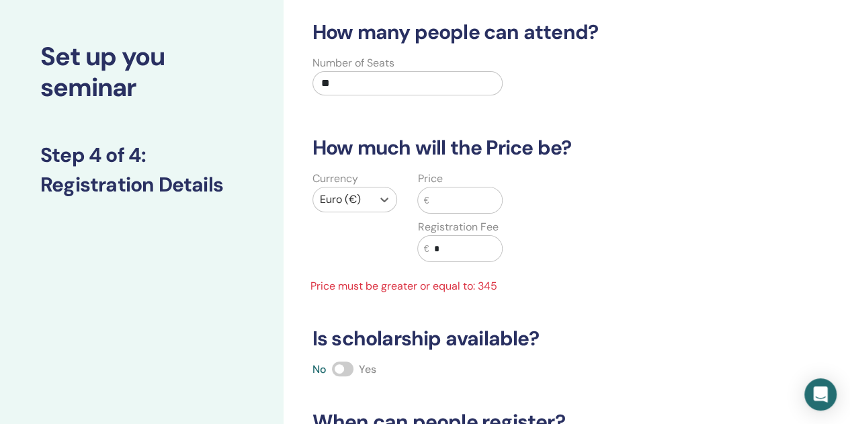
click at [456, 198] on input "text" at bounding box center [465, 201] width 73 height 26
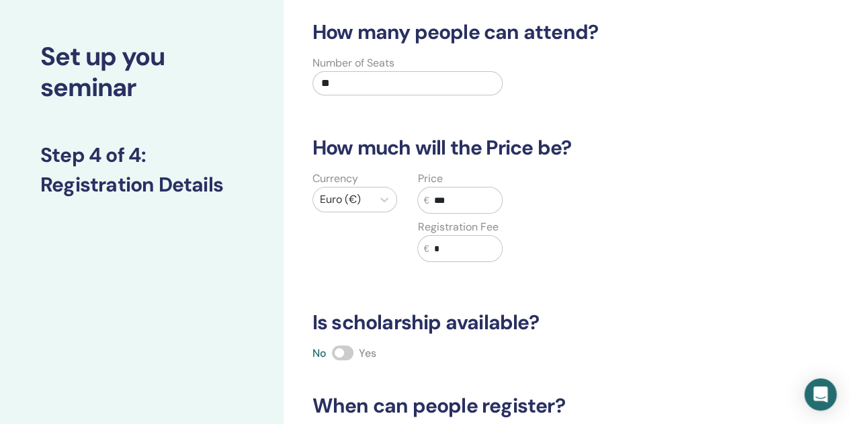
type input "***"
click at [348, 348] on span at bounding box center [343, 352] width 22 height 15
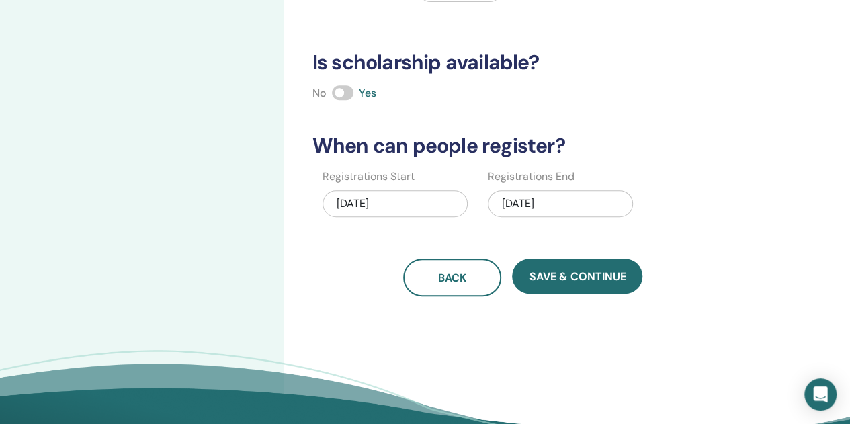
scroll to position [391, 0]
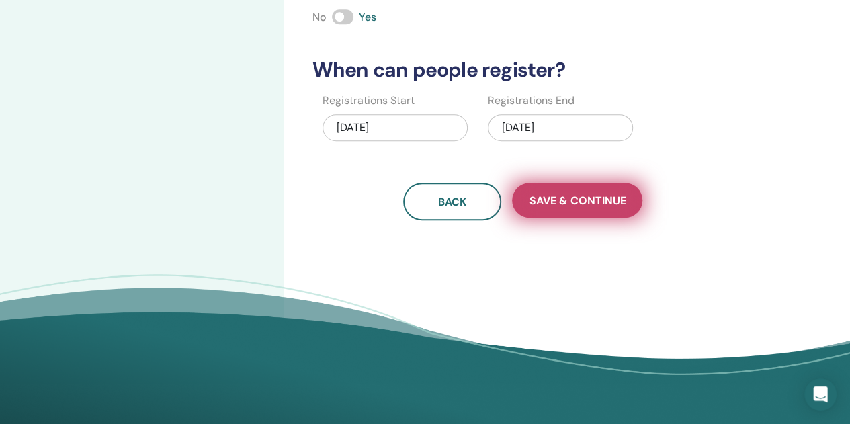
click at [570, 200] on span "Save & Continue" at bounding box center [577, 201] width 97 height 14
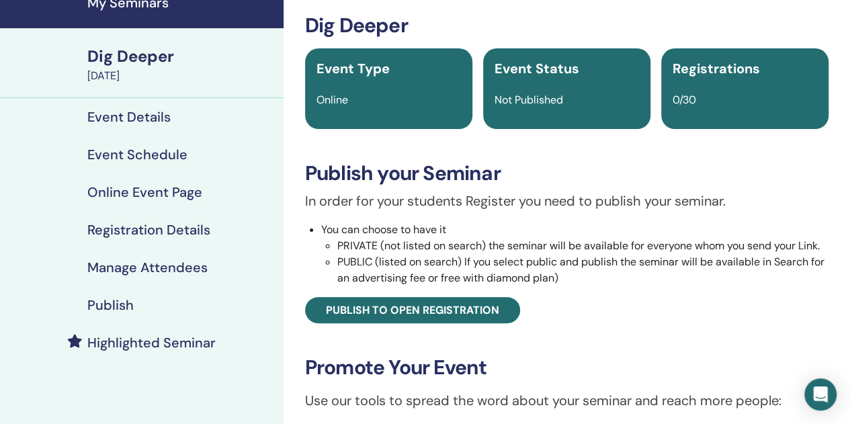
scroll to position [202, 0]
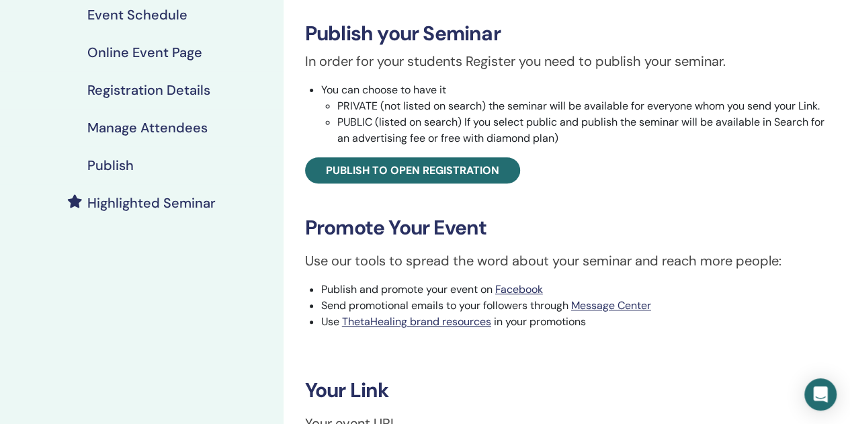
click at [93, 160] on h4 "Publish" at bounding box center [110, 165] width 46 height 16
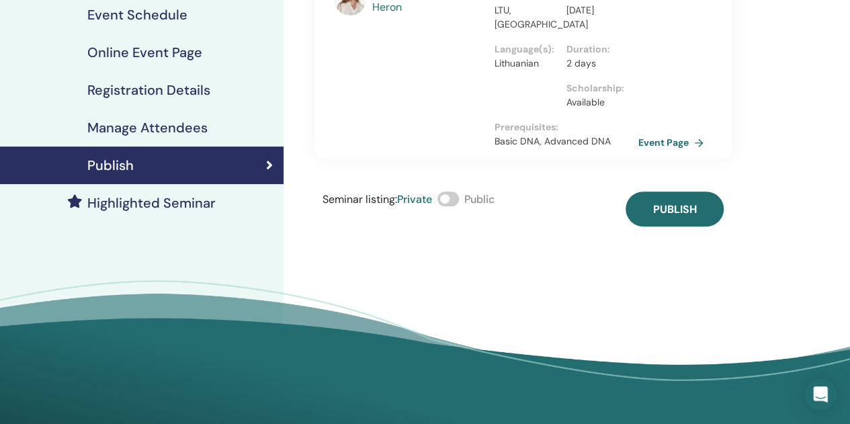
click at [454, 196] on span at bounding box center [449, 199] width 22 height 15
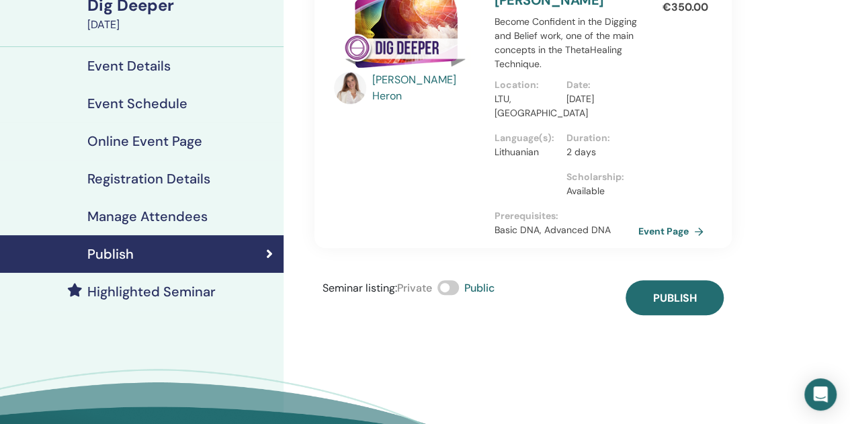
scroll to position [67, 0]
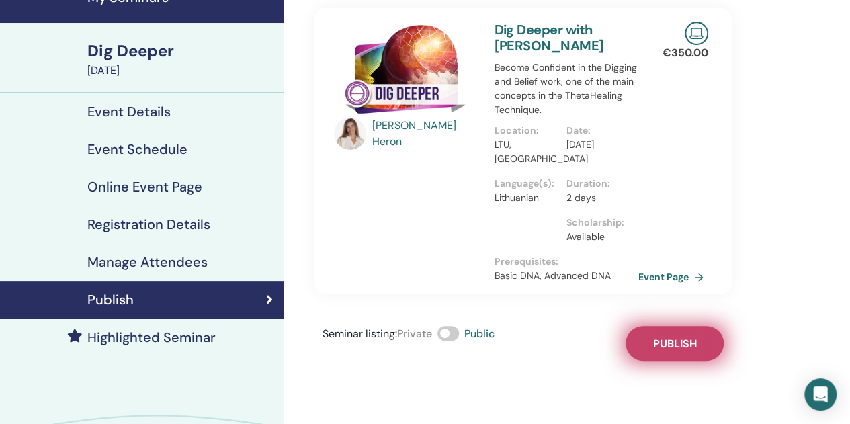
click at [676, 350] on span "Publish" at bounding box center [675, 344] width 44 height 14
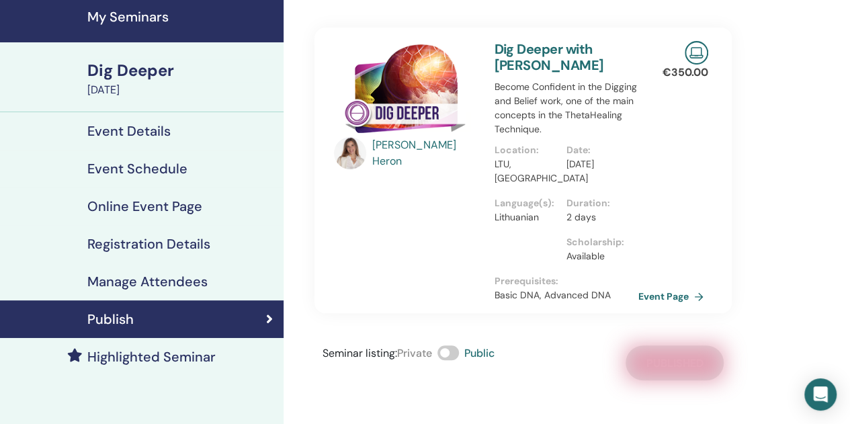
scroll to position [0, 0]
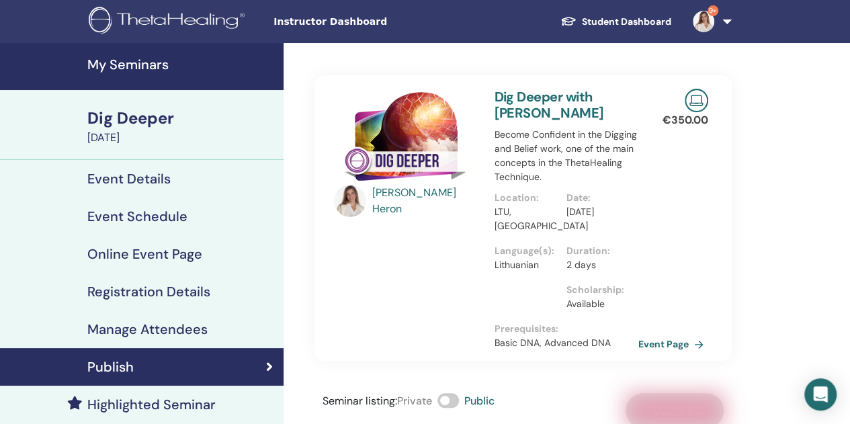
click at [117, 61] on h4 "My Seminars" at bounding box center [181, 64] width 188 height 16
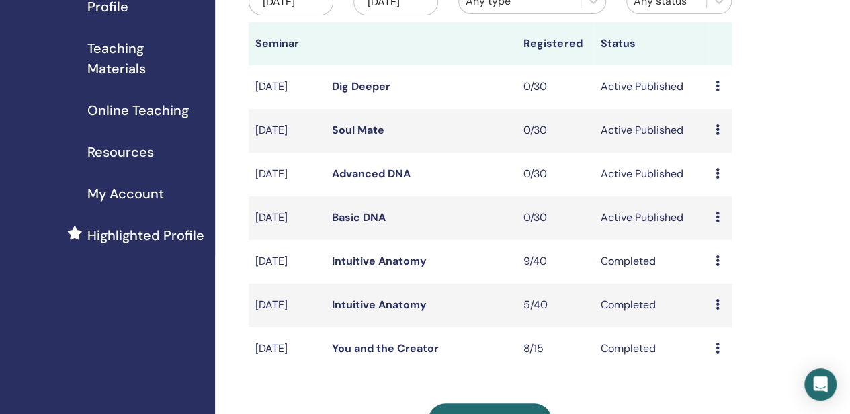
scroll to position [336, 0]
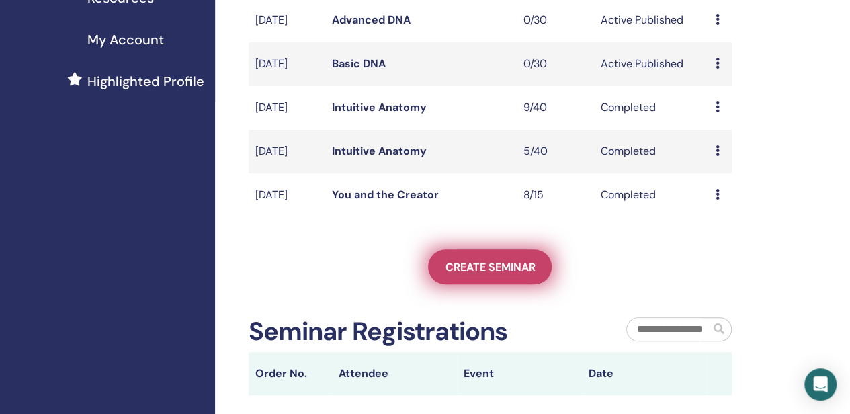
click at [499, 274] on span "Create seminar" at bounding box center [490, 267] width 90 height 14
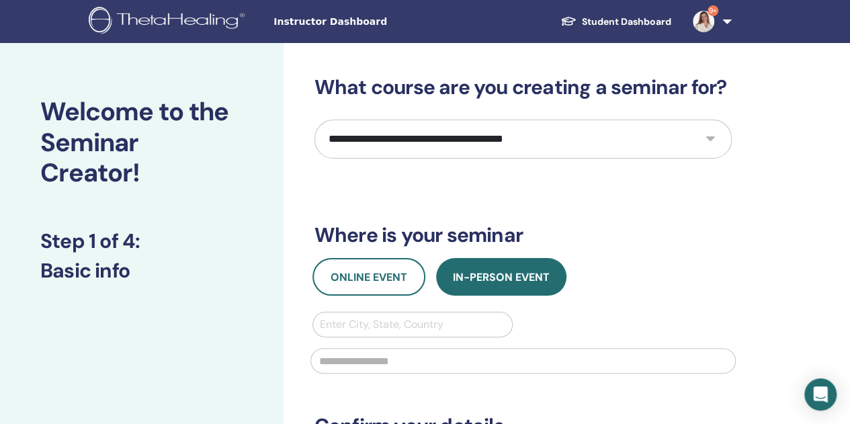
click at [477, 134] on select "**********" at bounding box center [523, 139] width 417 height 39
click at [503, 131] on select "**********" at bounding box center [523, 139] width 417 height 39
select select "**"
click at [315, 120] on select "**********" at bounding box center [523, 139] width 417 height 39
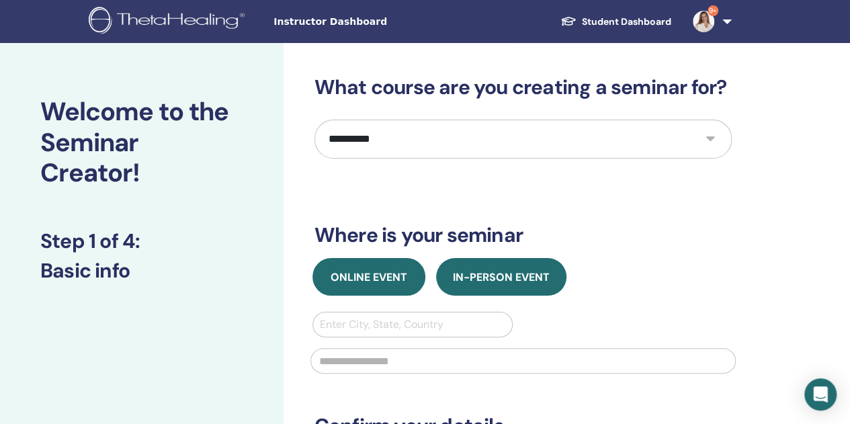
click at [387, 279] on span "Online Event" at bounding box center [369, 277] width 77 height 14
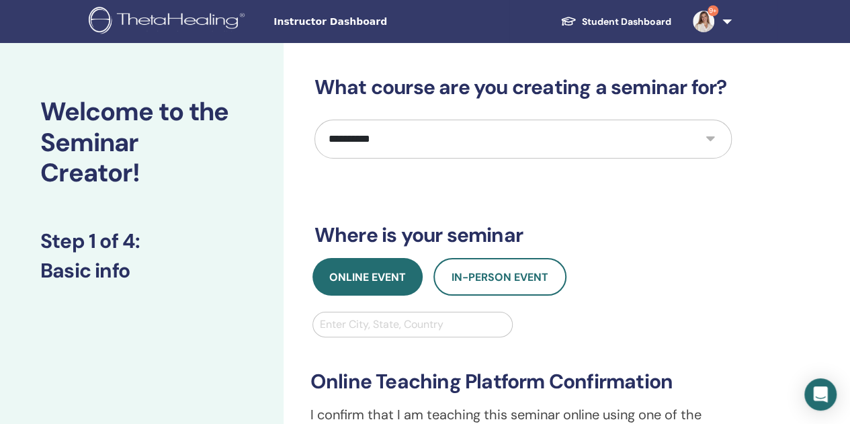
click at [393, 326] on div at bounding box center [413, 324] width 186 height 19
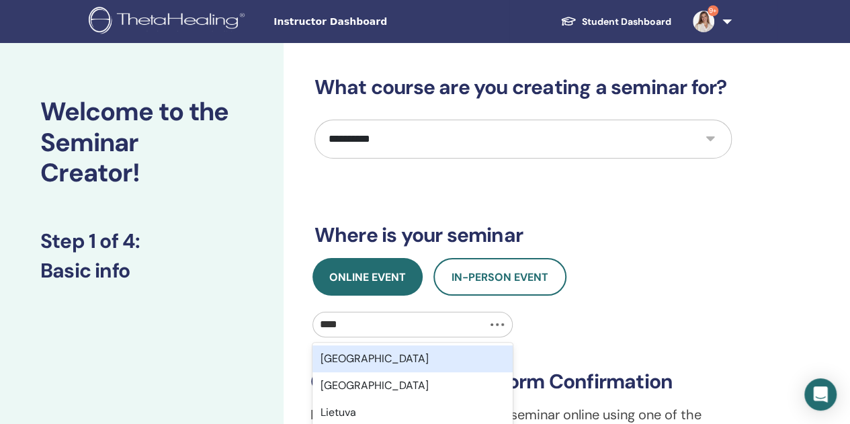
type input "*****"
click at [413, 360] on div "Lithuania" at bounding box center [413, 358] width 201 height 27
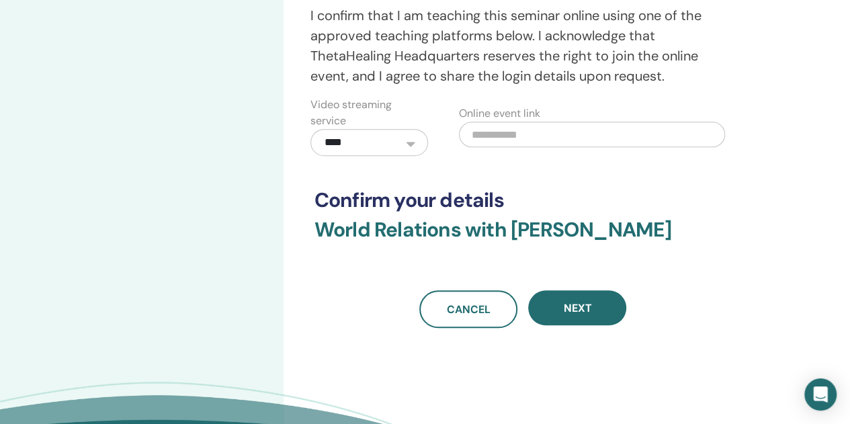
scroll to position [403, 0]
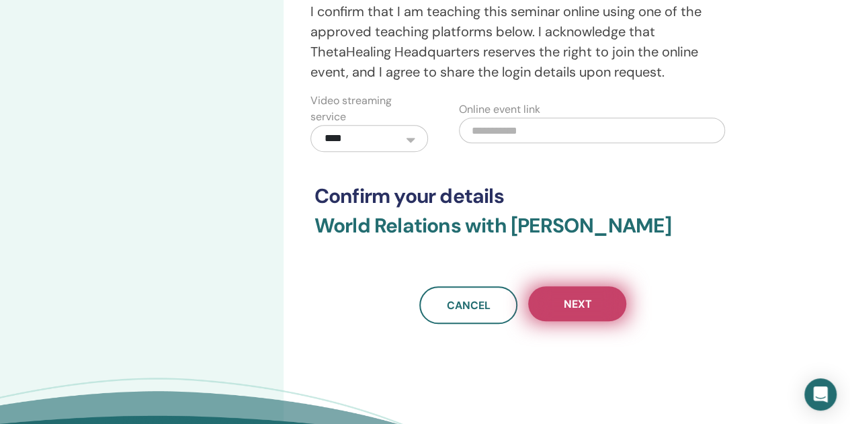
click at [582, 311] on button "Next" at bounding box center [577, 303] width 98 height 35
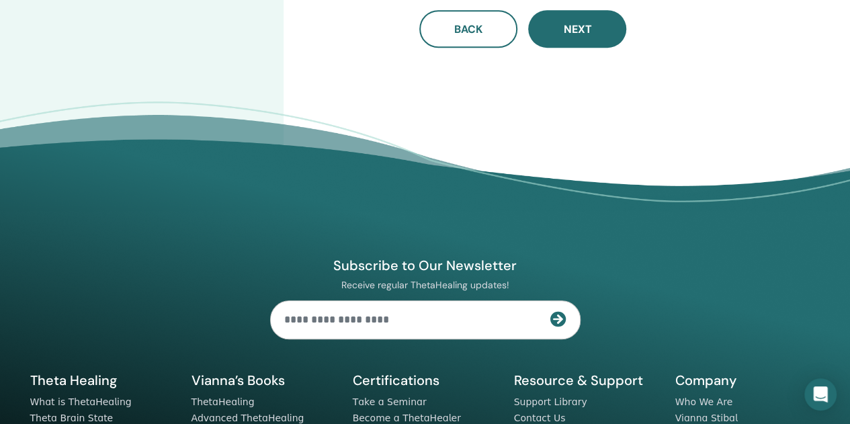
scroll to position [67, 0]
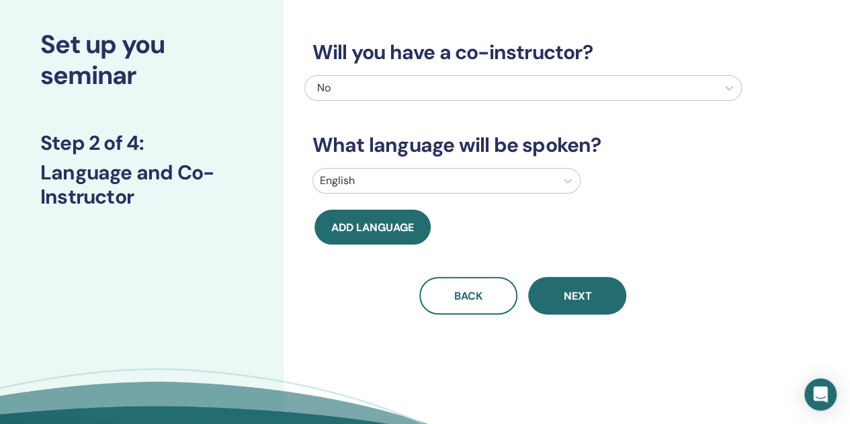
click at [395, 177] on div at bounding box center [434, 180] width 229 height 19
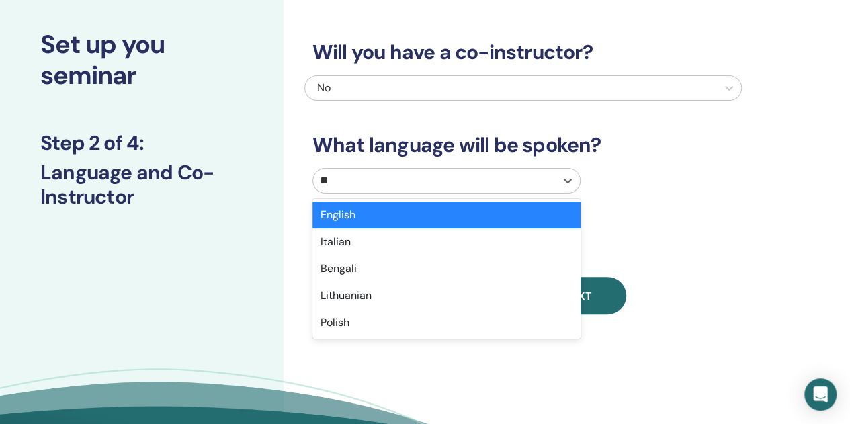
type input "***"
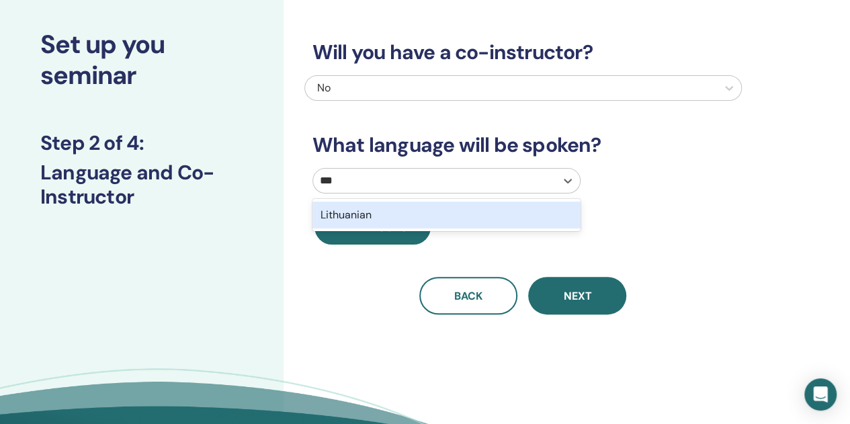
click at [402, 210] on div "Lithuanian" at bounding box center [447, 215] width 268 height 27
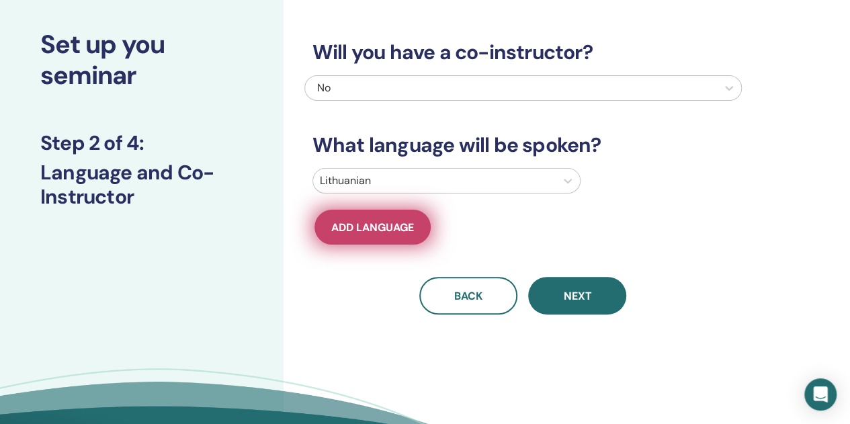
click at [393, 229] on span "Add language" at bounding box center [372, 227] width 83 height 14
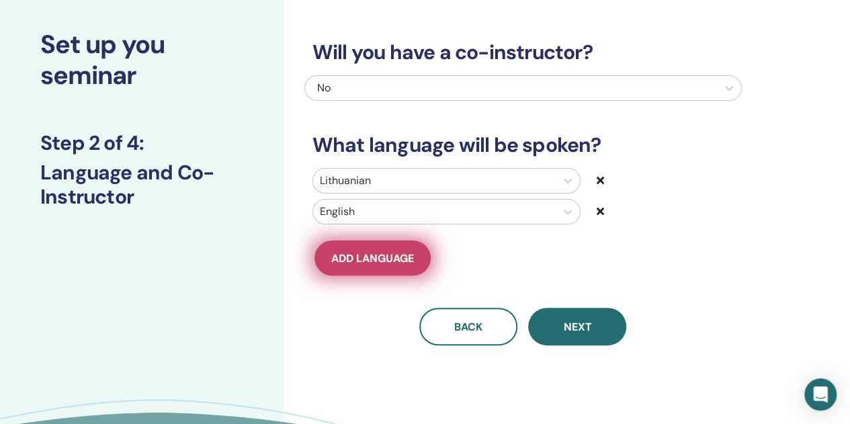
click at [394, 256] on span "Add language" at bounding box center [372, 258] width 83 height 14
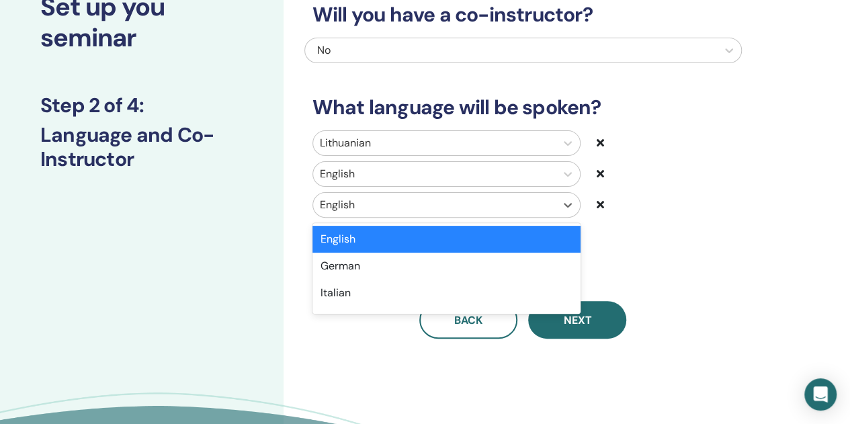
click at [379, 218] on div "option English selected, 1 of 47. 47 results available. Use Up and Down to choo…" at bounding box center [447, 205] width 268 height 26
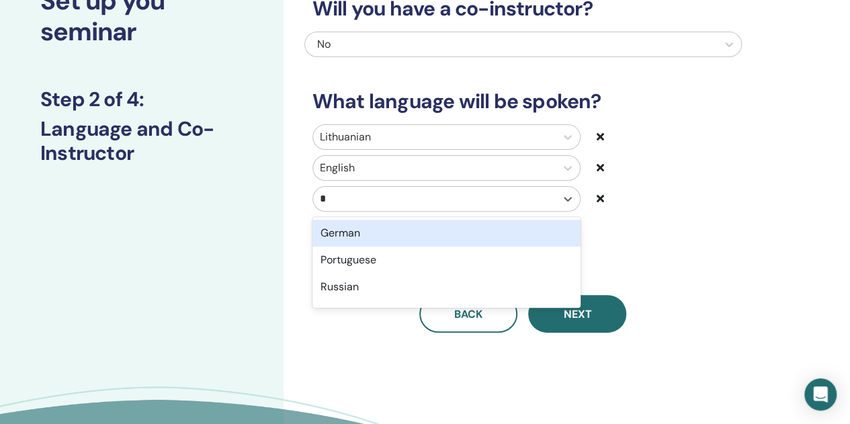
type input "**"
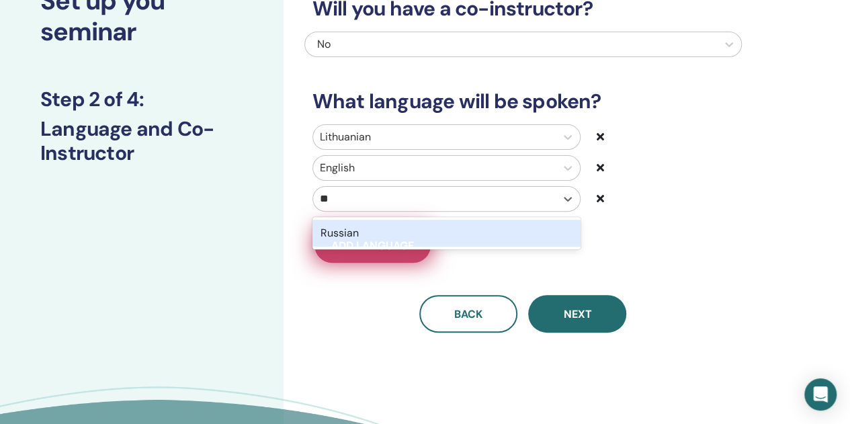
click at [372, 231] on div "Russian" at bounding box center [447, 233] width 268 height 27
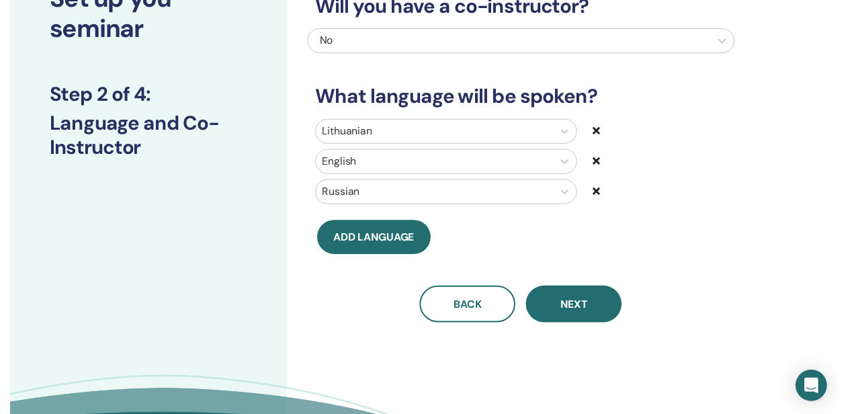
scroll to position [134, 0]
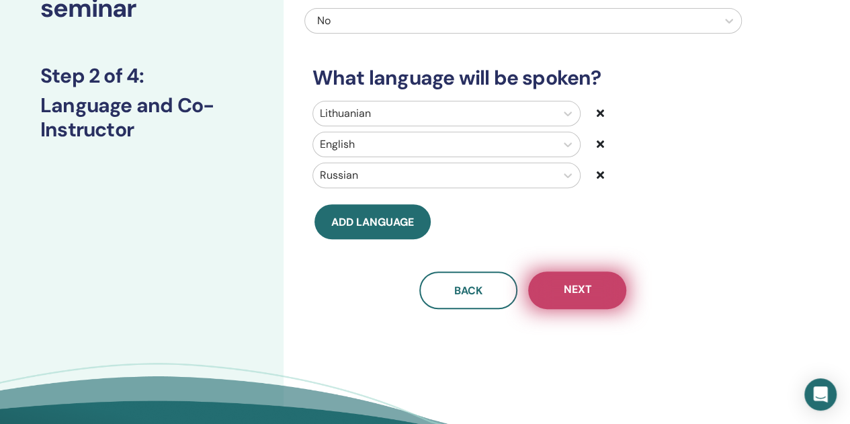
click at [574, 288] on span "Next" at bounding box center [577, 290] width 28 height 17
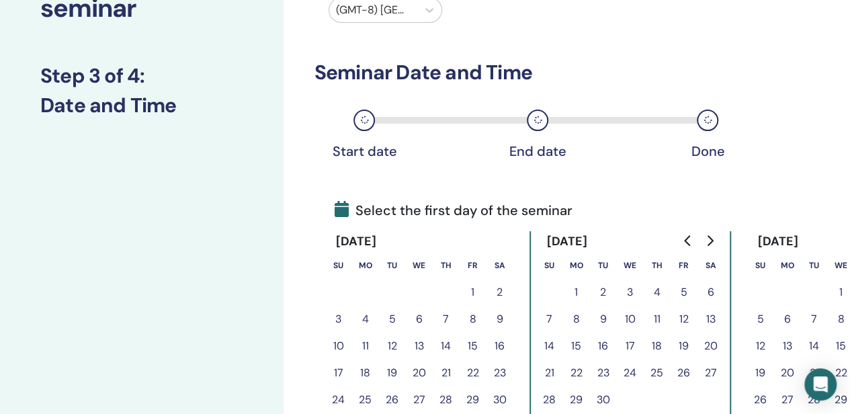
click at [717, 239] on button "Go to next month" at bounding box center [710, 240] width 22 height 27
click at [630, 291] on button "1" at bounding box center [630, 292] width 27 height 27
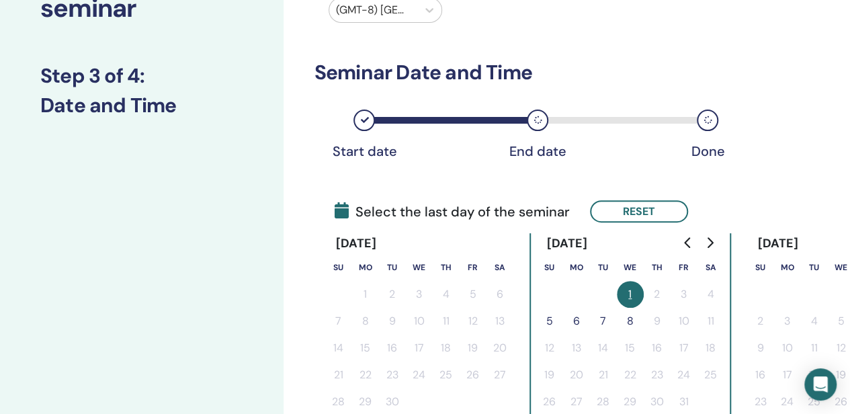
click at [547, 319] on button "5" at bounding box center [549, 321] width 27 height 27
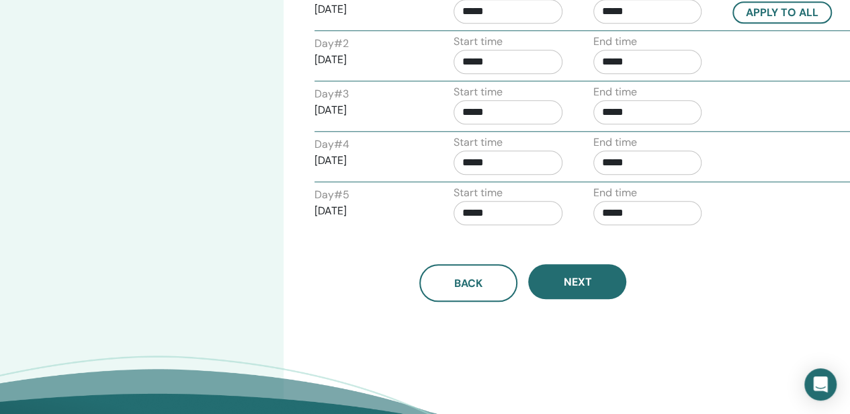
scroll to position [605, 0]
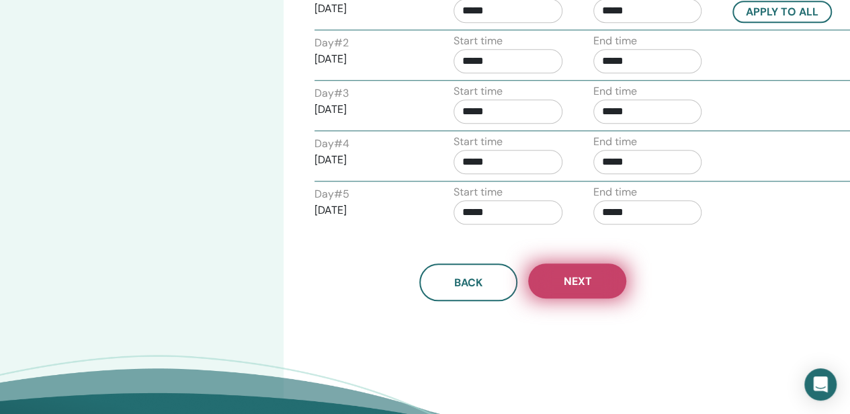
click at [581, 282] on span "Next" at bounding box center [577, 281] width 28 height 14
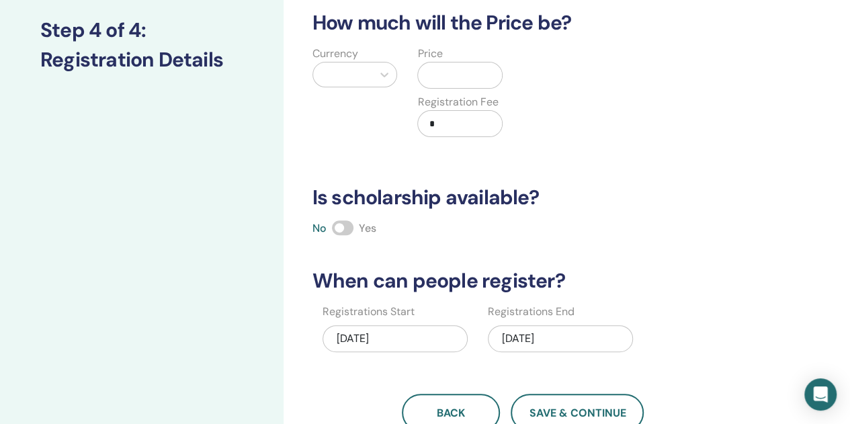
scroll to position [0, 0]
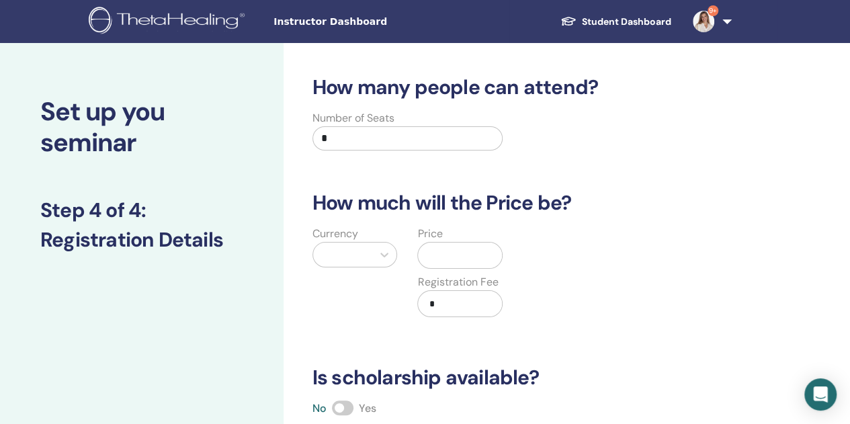
click at [380, 132] on input "*" at bounding box center [408, 138] width 191 height 24
type input "**"
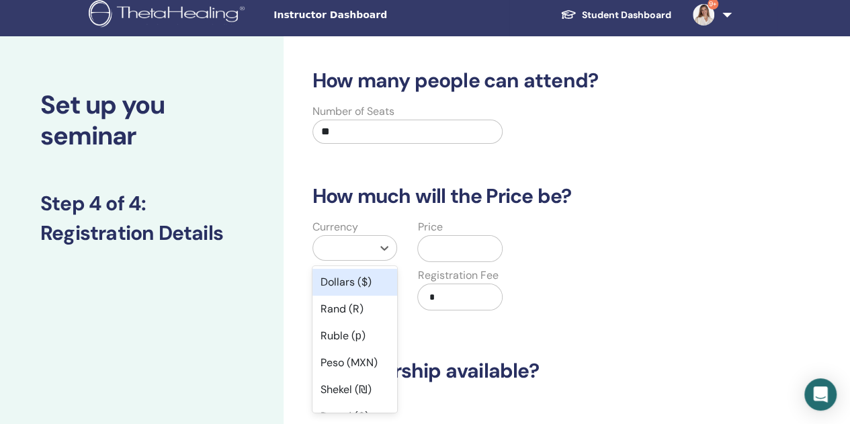
click at [345, 246] on div at bounding box center [343, 248] width 46 height 19
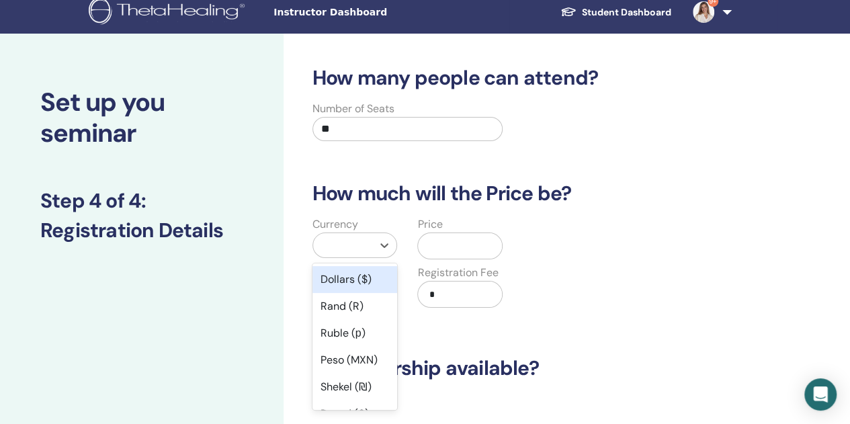
scroll to position [55, 0]
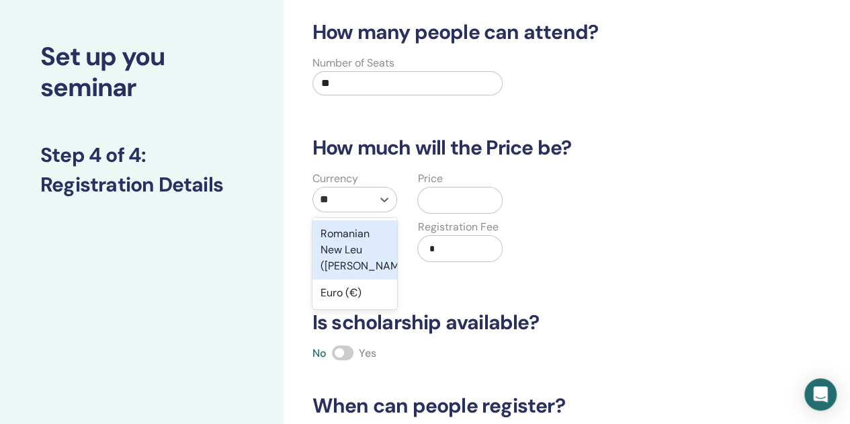
type input "***"
drag, startPoint x: 339, startPoint y: 241, endPoint x: 367, endPoint y: 224, distance: 32.6
click at [339, 241] on div "Euro (€)" at bounding box center [355, 233] width 85 height 27
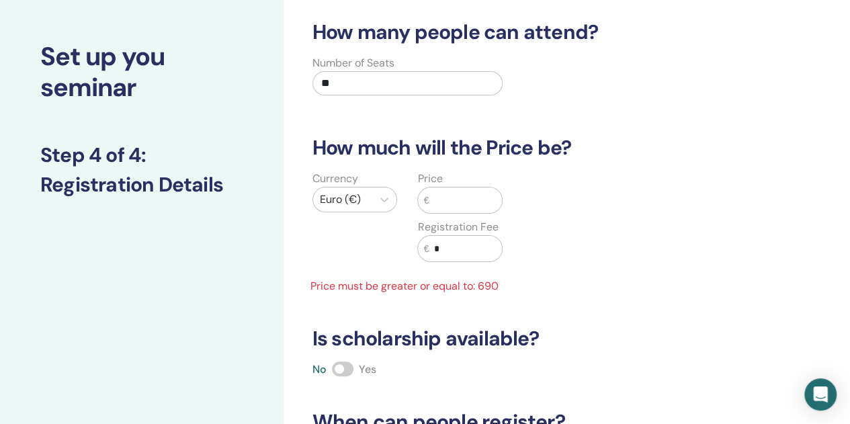
click at [461, 202] on input "text" at bounding box center [465, 201] width 73 height 26
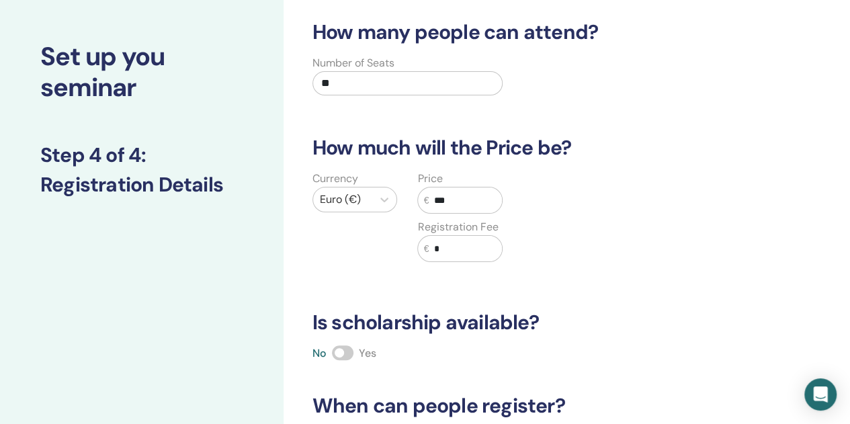
type input "***"
click at [352, 348] on span at bounding box center [343, 352] width 22 height 15
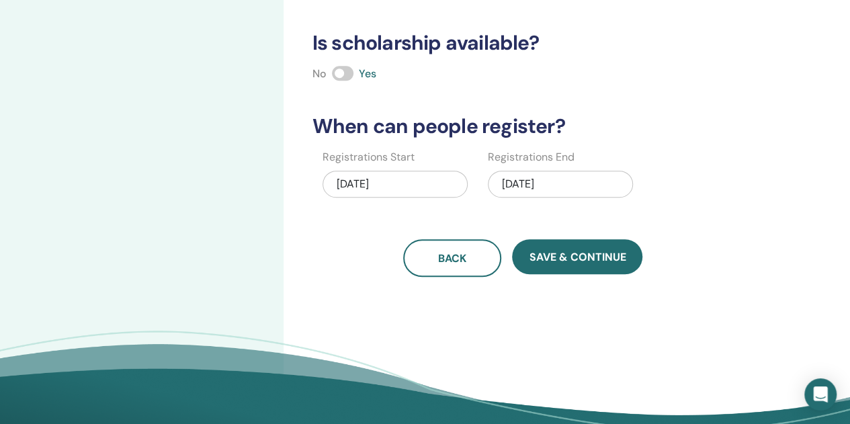
scroll to position [336, 0]
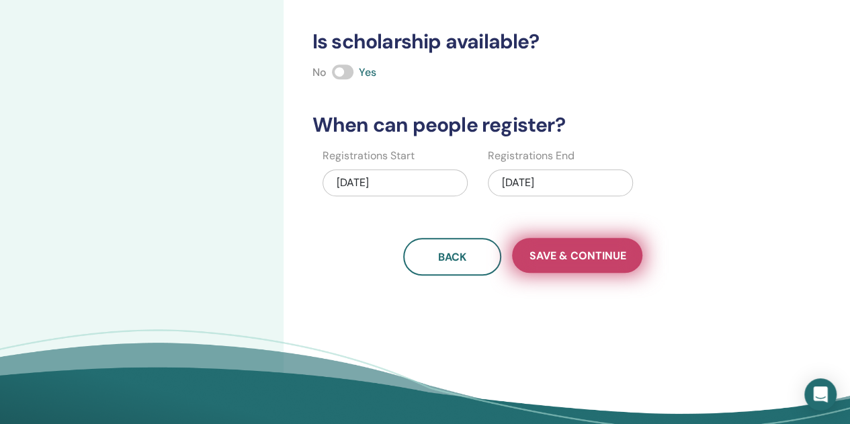
click at [585, 255] on span "Save & Continue" at bounding box center [577, 256] width 97 height 14
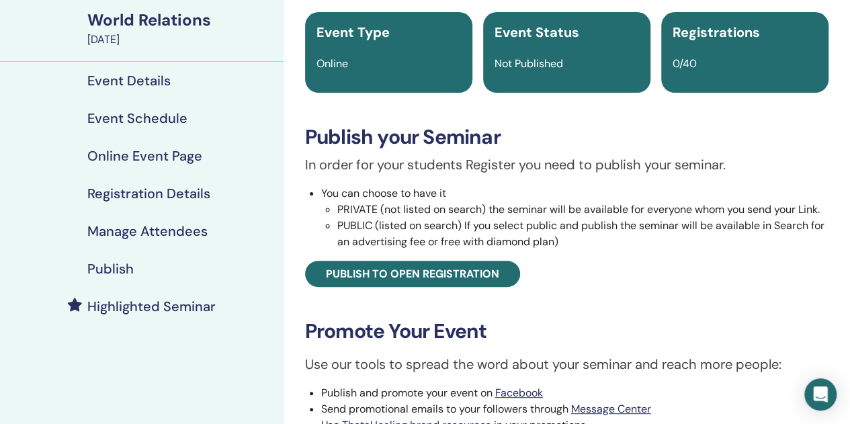
scroll to position [67, 0]
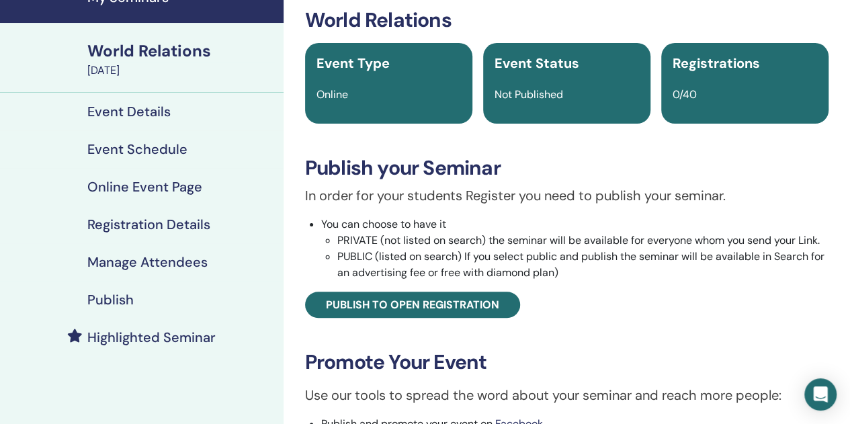
click at [116, 298] on h4 "Publish" at bounding box center [110, 300] width 46 height 16
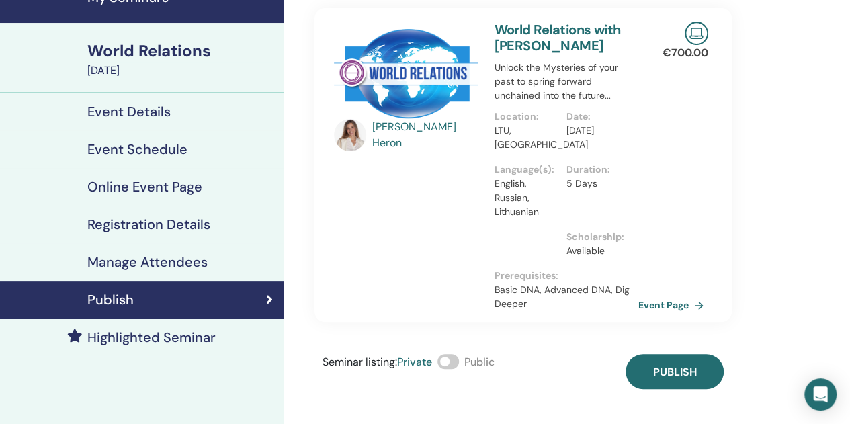
click at [462, 363] on div "Seminar listing : Private Public" at bounding box center [409, 371] width 172 height 35
click at [456, 360] on span at bounding box center [449, 361] width 22 height 15
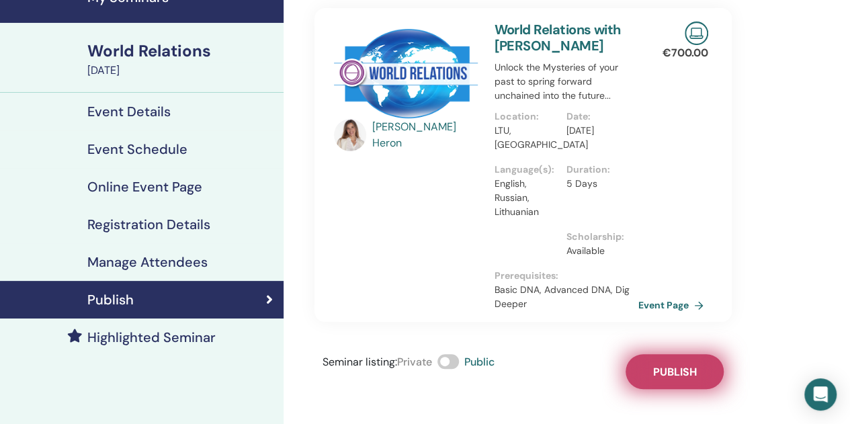
click at [683, 372] on span "Publish" at bounding box center [675, 372] width 44 height 14
